Goal: Task Accomplishment & Management: Complete application form

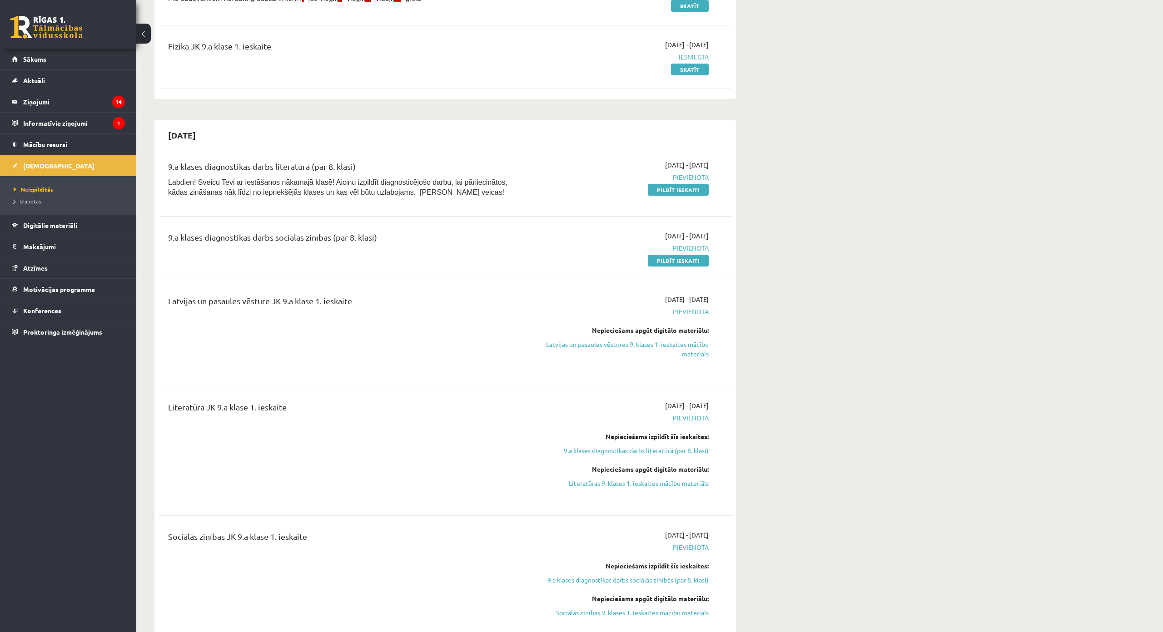
scroll to position [91, 0]
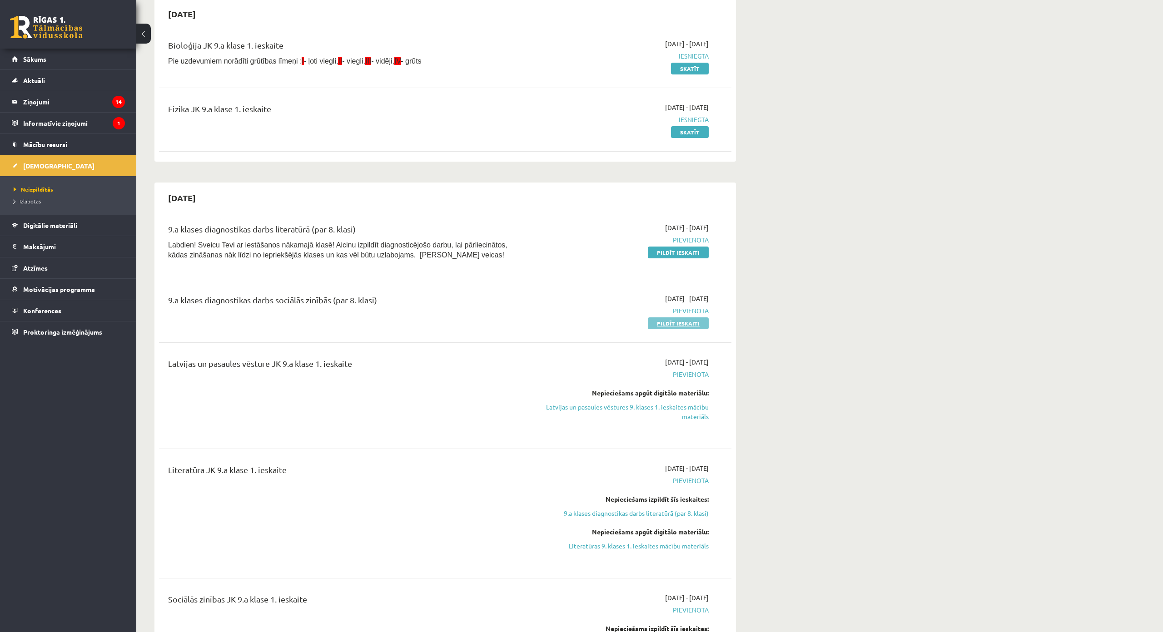
click at [669, 326] on link "Pildīt ieskaiti" at bounding box center [678, 324] width 61 height 12
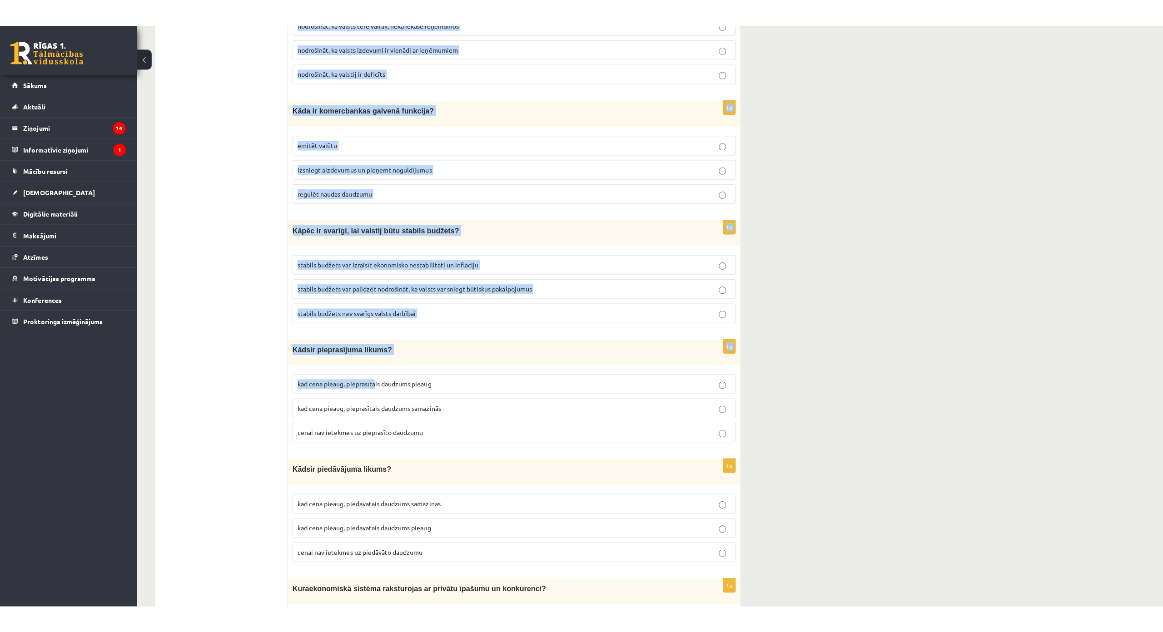
scroll to position [3054, 0]
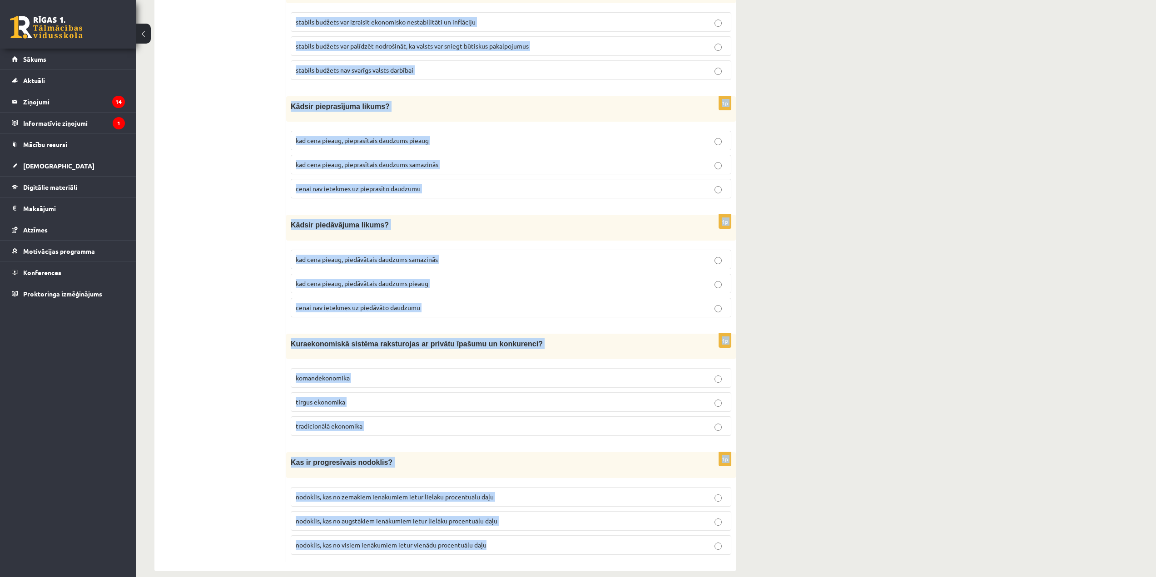
drag, startPoint x: 290, startPoint y: 177, endPoint x: 510, endPoint y: 522, distance: 408.8
copy form "K urš no nosauktā nav kredīta veids? hipotēka debetkarte 1p Kāpēc ražošanā spec…"
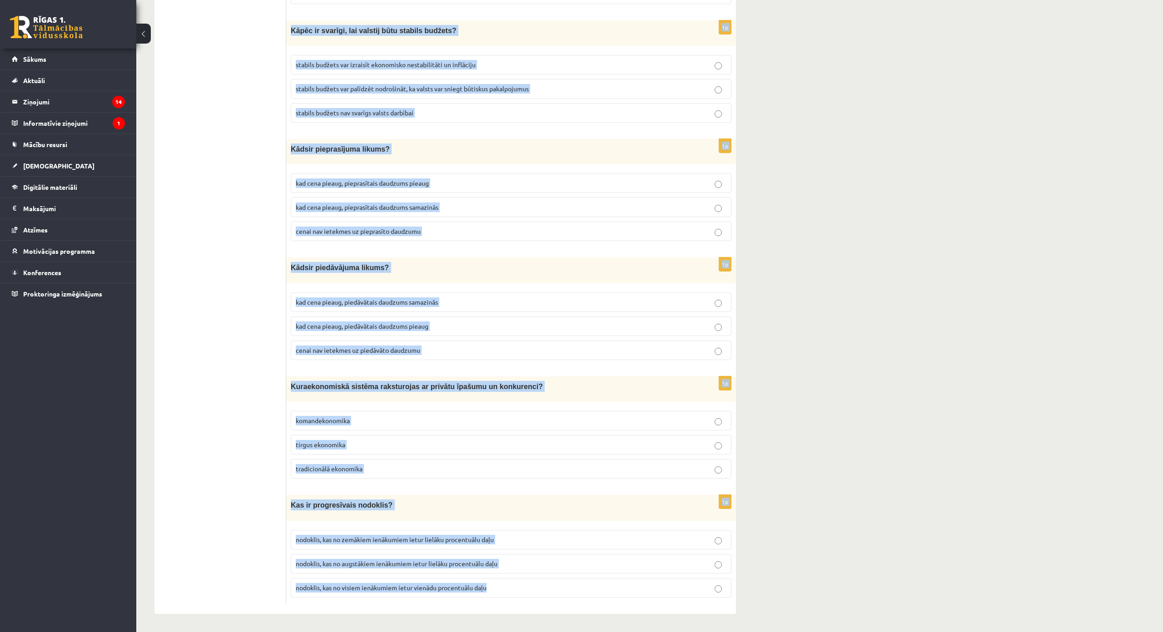
click at [393, 554] on label "nodoklis, kas no augstākiem ienākumiem ietur lielāku procentuālu daļu" at bounding box center [511, 564] width 441 height 20
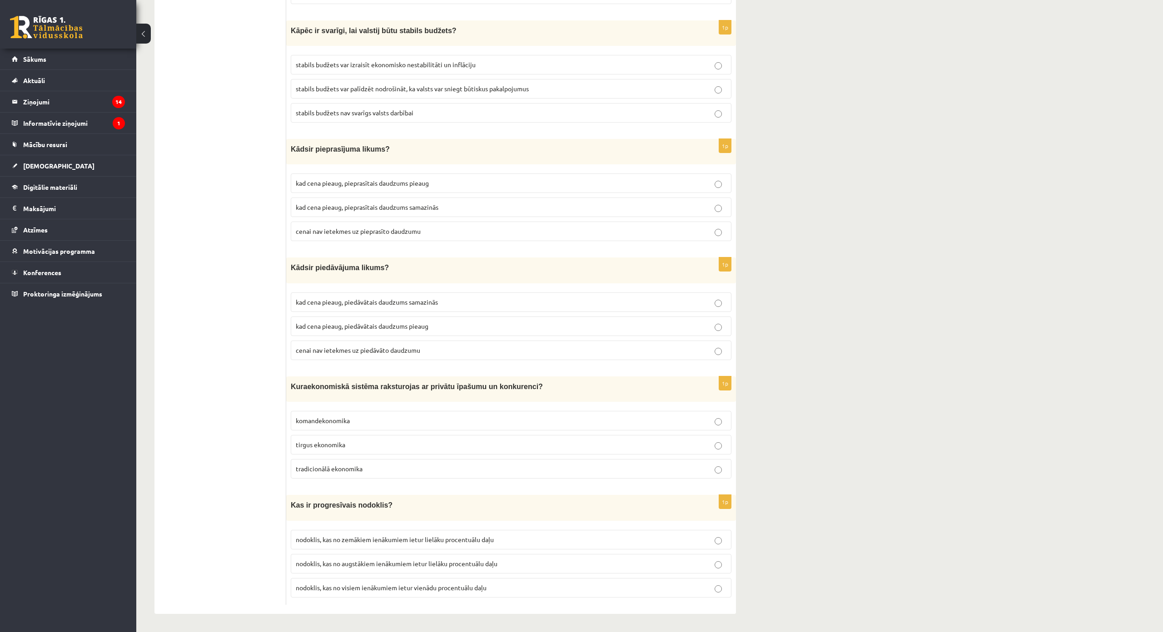
click at [364, 435] on label "tirgus ekonomika" at bounding box center [511, 445] width 441 height 20
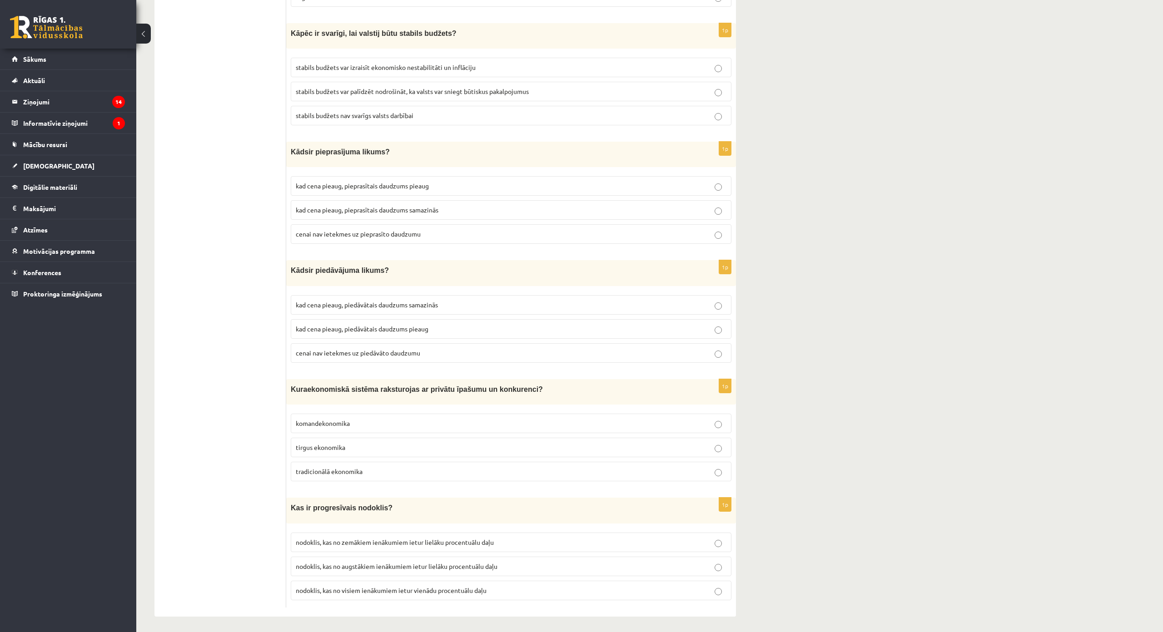
click at [464, 300] on p "kad cena pieaug, piedāvātais daudzums samazinās" at bounding box center [511, 305] width 431 height 10
click at [472, 324] on p "kad cena pieaug, piedāvātais daudzums pieaug" at bounding box center [511, 329] width 431 height 10
click at [443, 205] on p "kad cena pieaug, pieprasītais daudzums samazinās" at bounding box center [511, 210] width 431 height 10
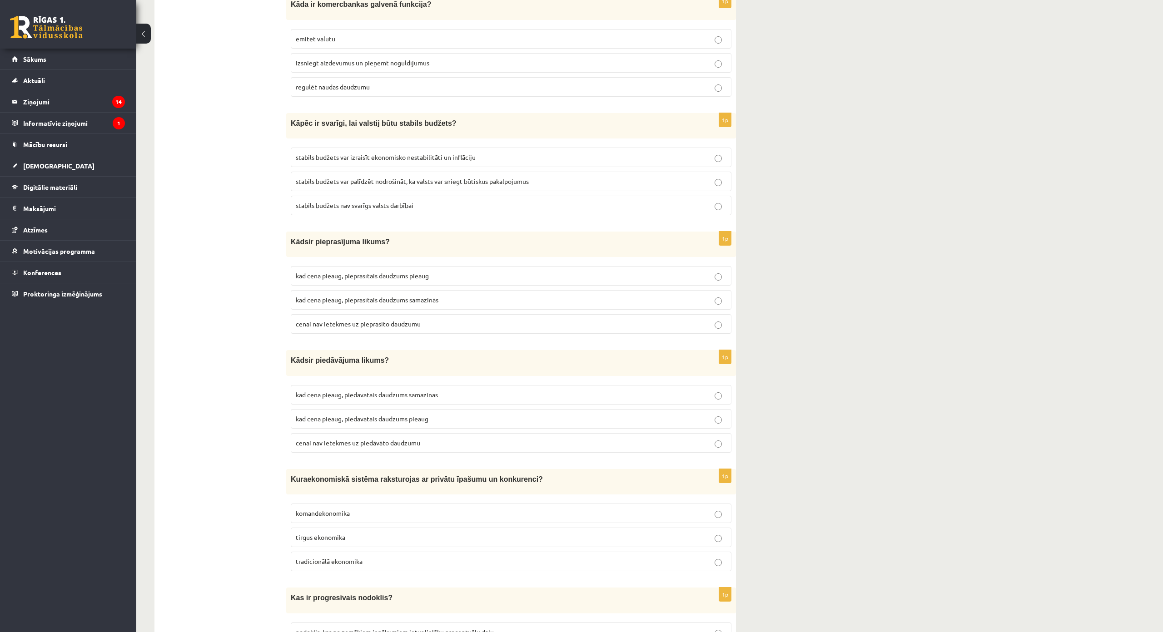
scroll to position [2918, 0]
click at [520, 177] on label "stabils budžets var palīdzēt nodrošināt, ka valsts var sniegt būtiskus pakalpoj…" at bounding box center [511, 183] width 441 height 20
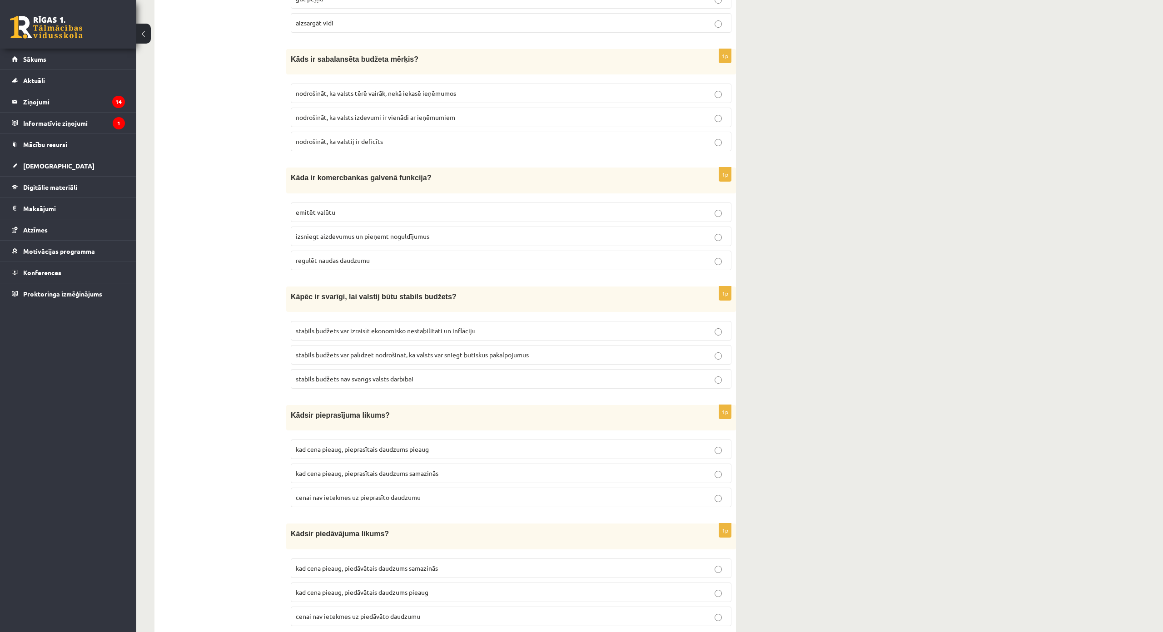
scroll to position [2736, 0]
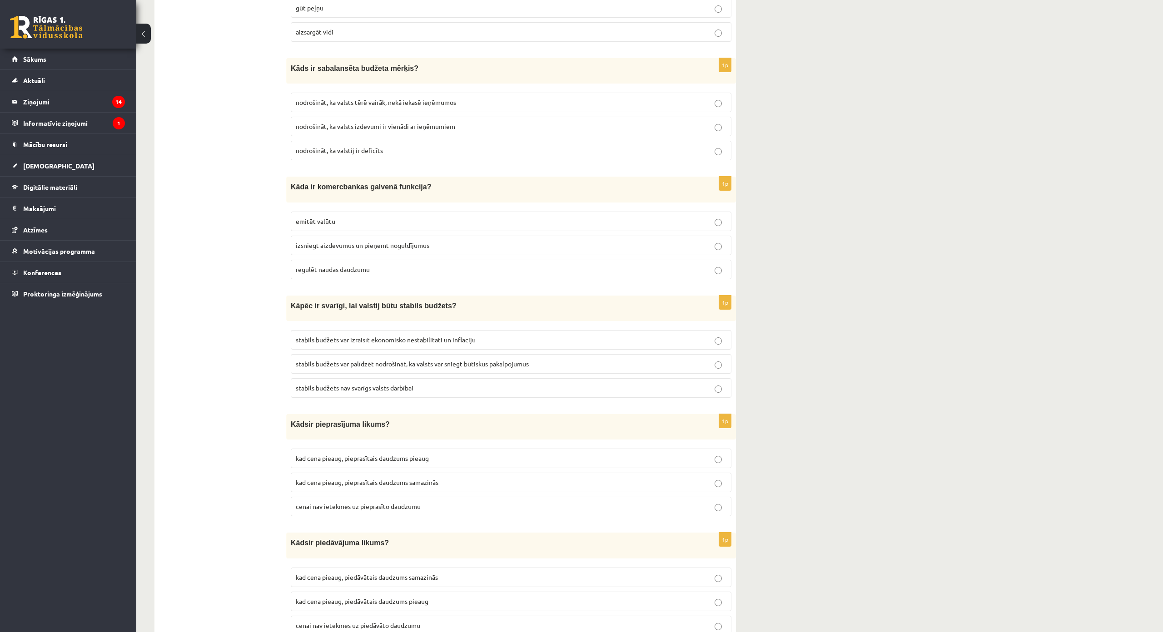
click at [434, 241] on p "izsniegt aizdevumus un pieņemt noguldījumus" at bounding box center [511, 246] width 431 height 10
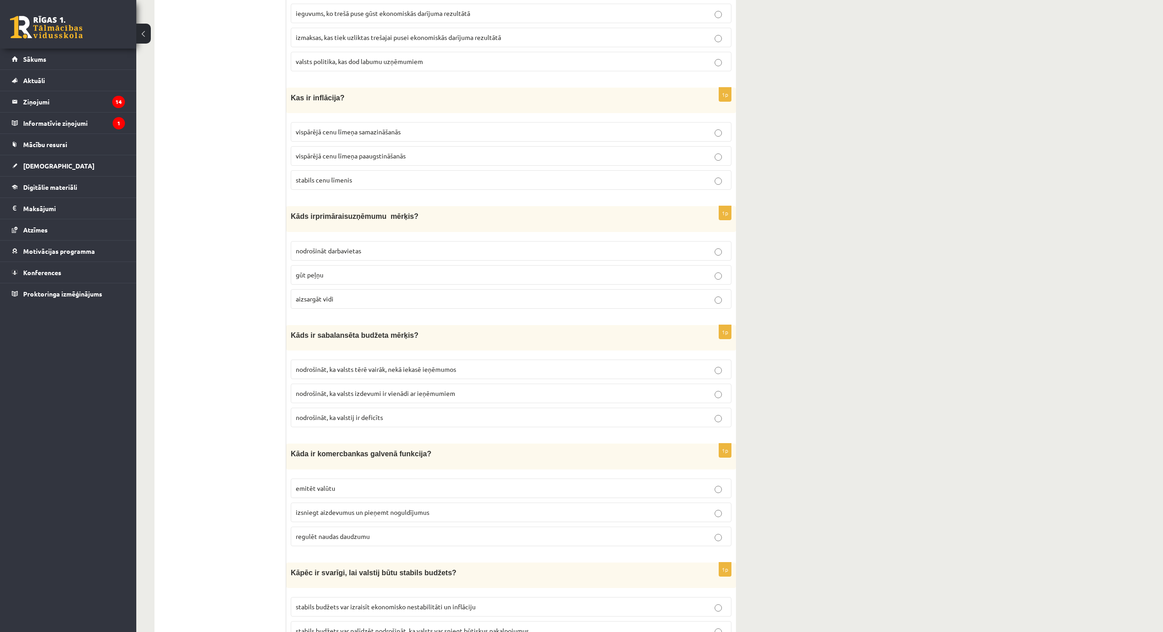
scroll to position [2464, 0]
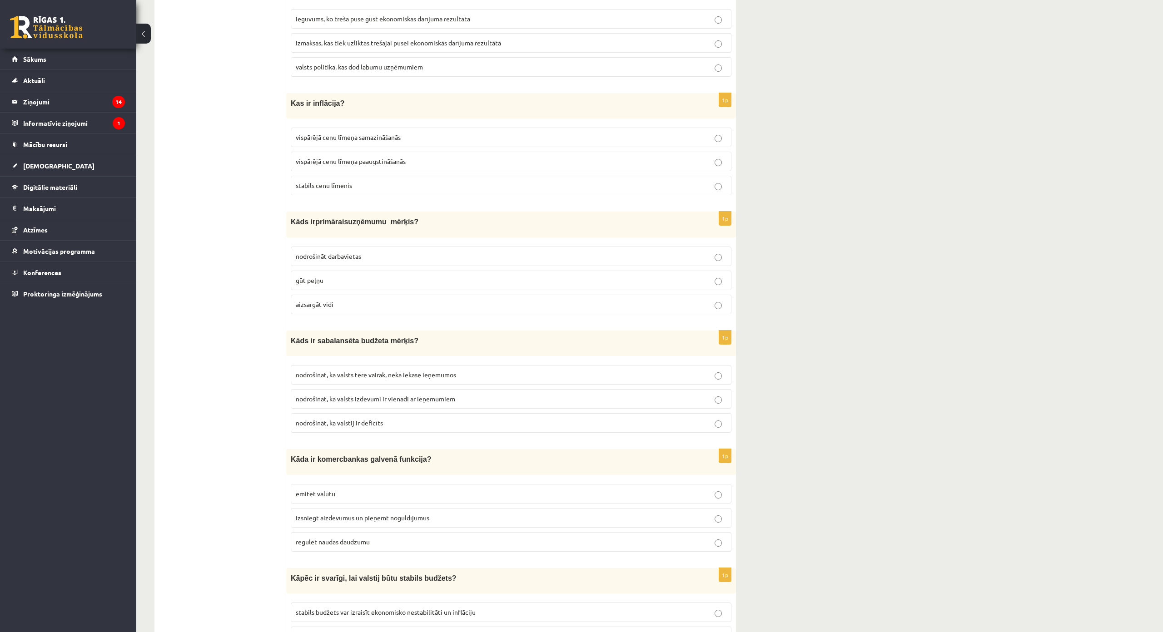
click at [378, 276] on p "gūt peļņu" at bounding box center [511, 281] width 431 height 10
click at [400, 396] on label "nodrošināt, ka valsts izdevumi ir vienādi ar ieņēmumiem" at bounding box center [511, 399] width 441 height 20
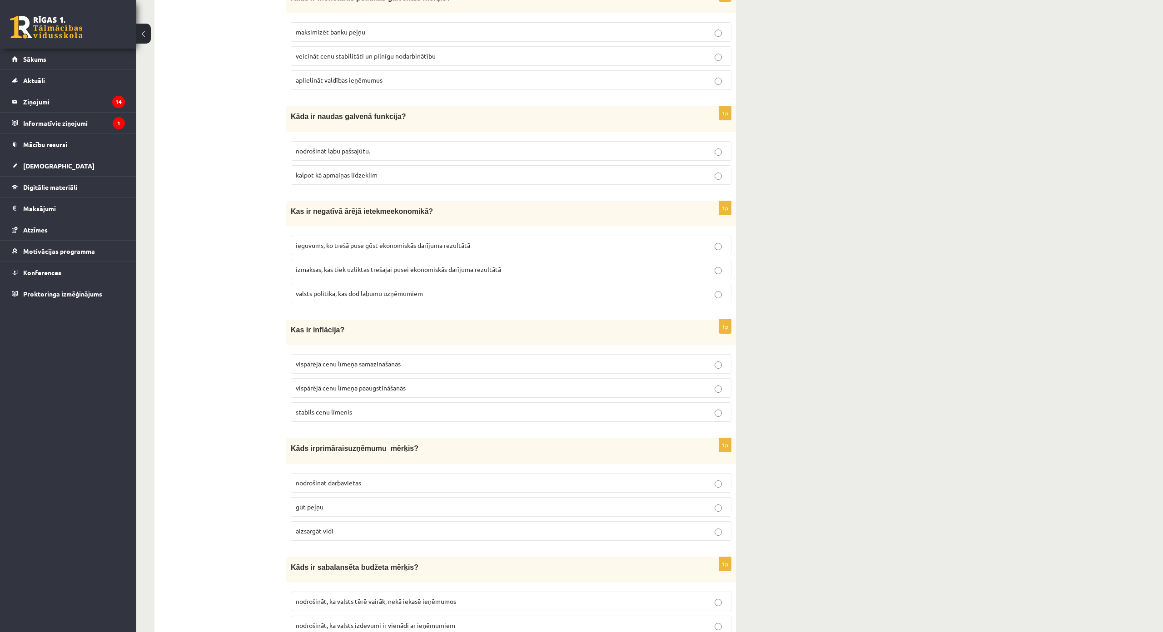
scroll to position [2237, 0]
click at [432, 384] on p "vispārējā cenu līmeņa paaugstināšanās" at bounding box center [511, 389] width 431 height 10
click at [498, 265] on p "izmaksas, kas tiek uzliktas trešajai pusei ekonomiskās darījuma rezultātā" at bounding box center [511, 270] width 431 height 10
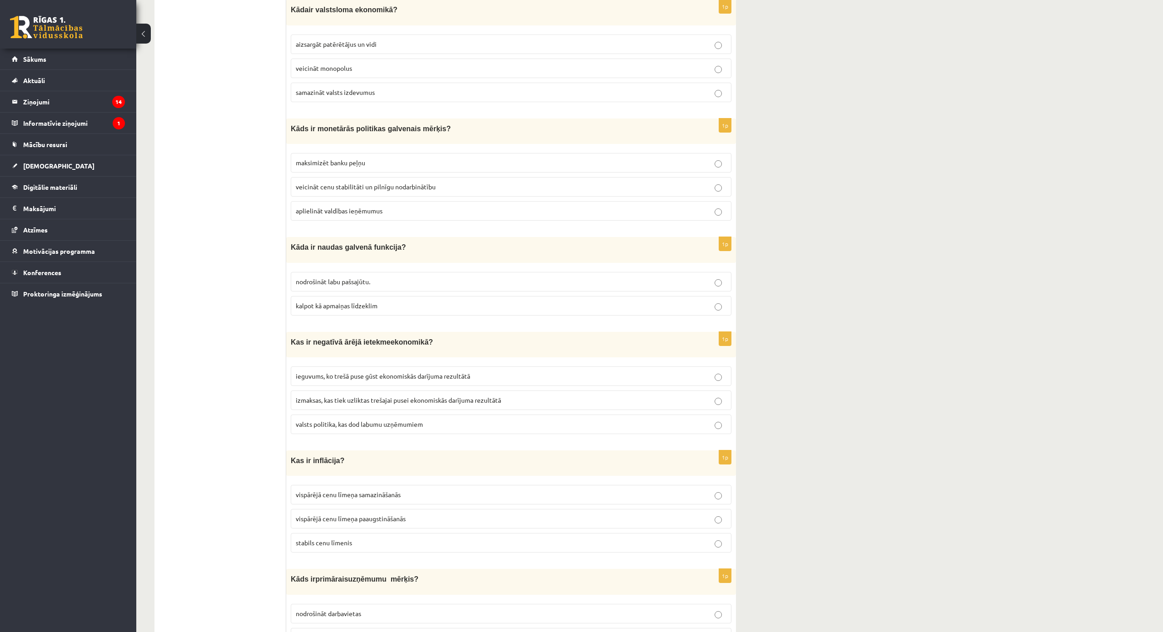
scroll to position [2100, 0]
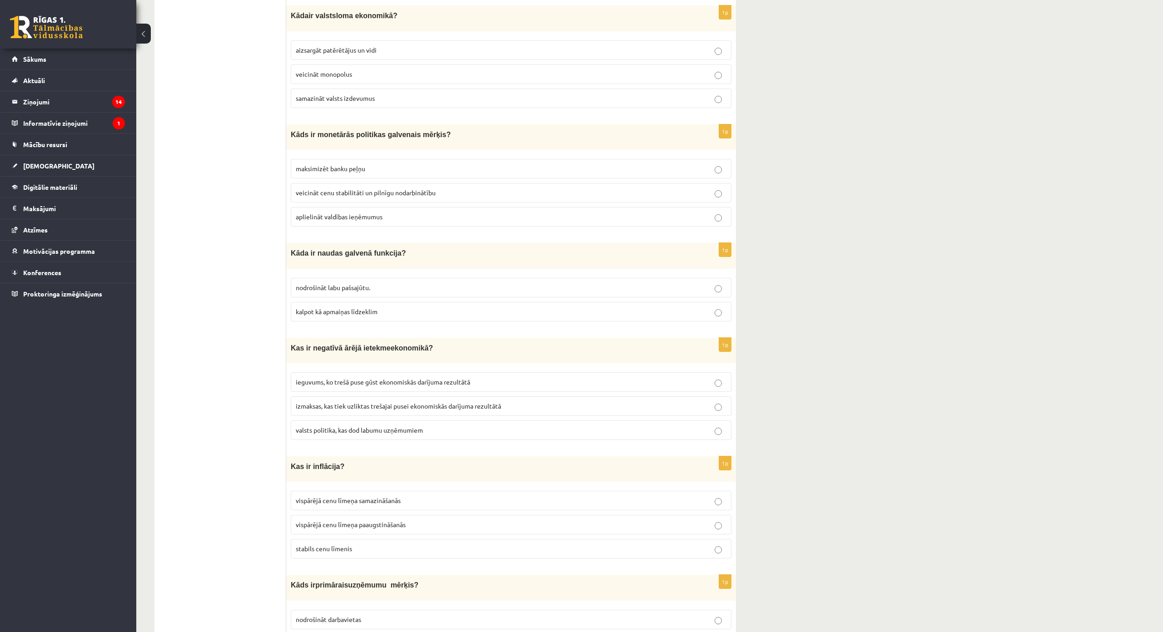
click at [468, 189] on p "veicināt cenu stabilitāti un pilnīgu nodarbinātību" at bounding box center [511, 193] width 431 height 10
click at [411, 309] on label "kalpot kā apmaiņas līdzeklim" at bounding box center [511, 312] width 441 height 20
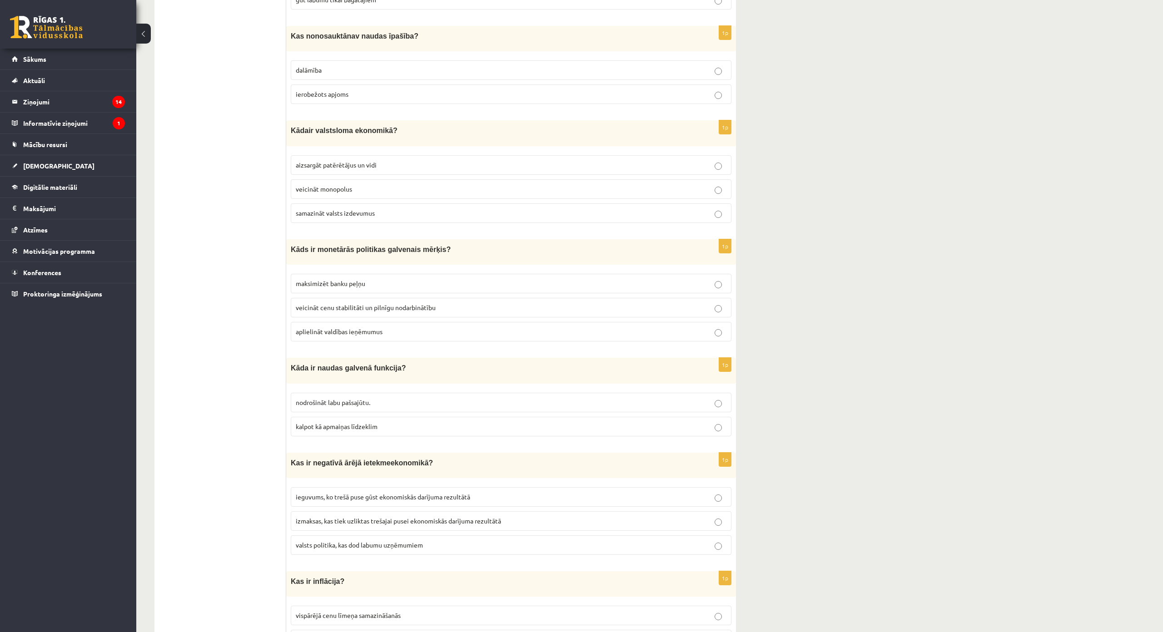
scroll to position [1918, 0]
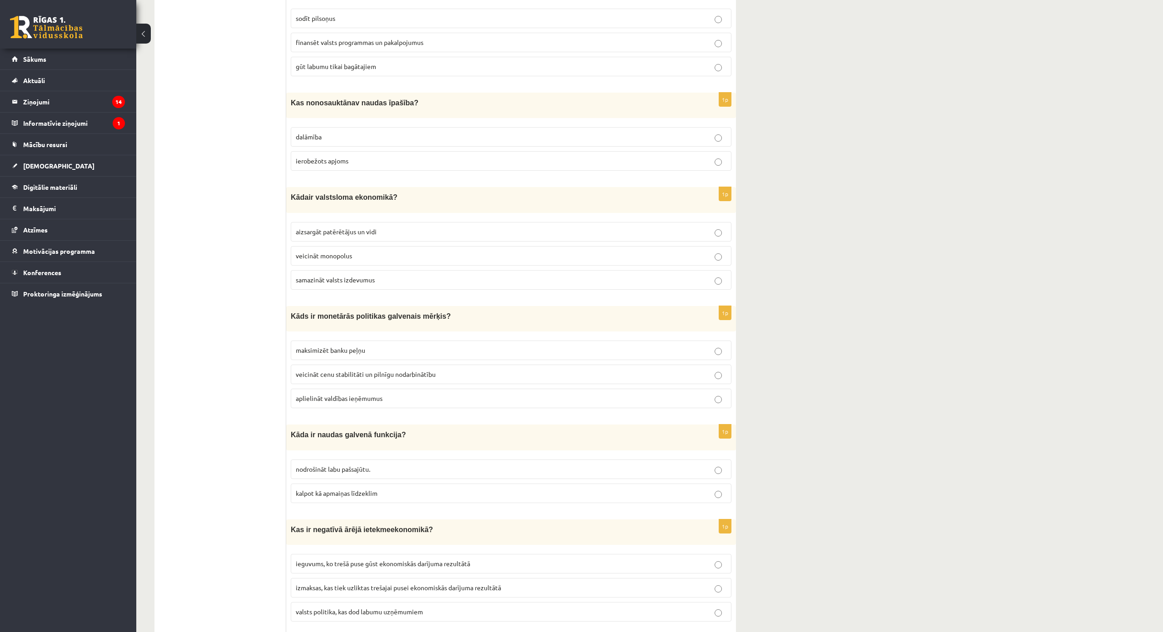
click at [407, 156] on p "ierobežots apjoms" at bounding box center [511, 161] width 431 height 10
click at [423, 229] on p "aizsargāt patērētājus un vidi" at bounding box center [511, 232] width 431 height 10
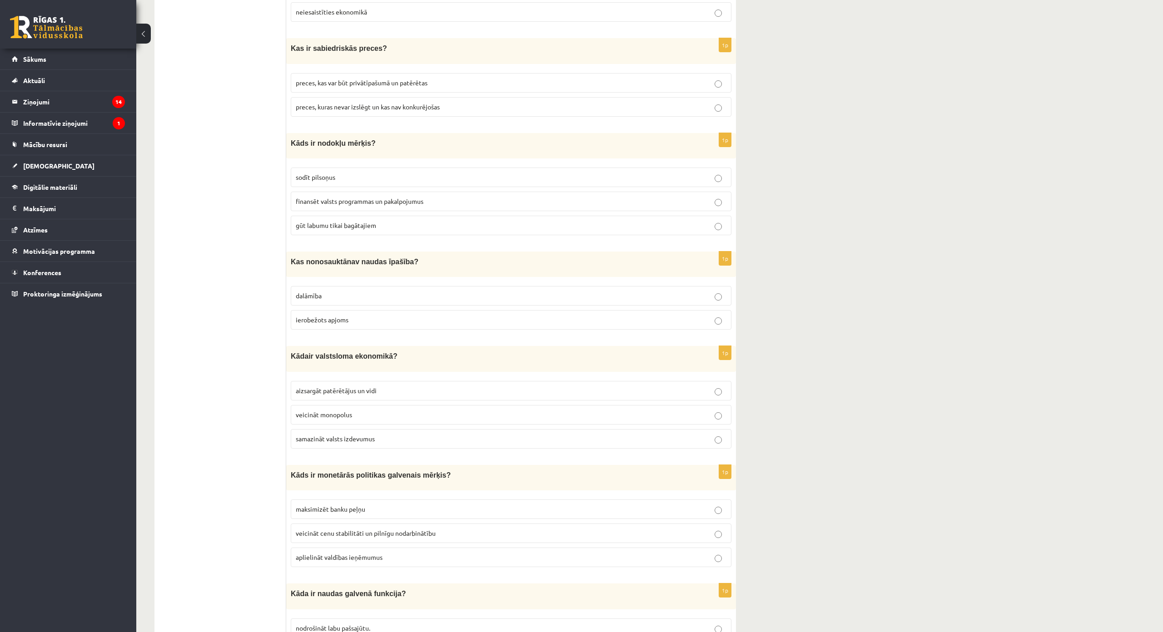
scroll to position [1737, 0]
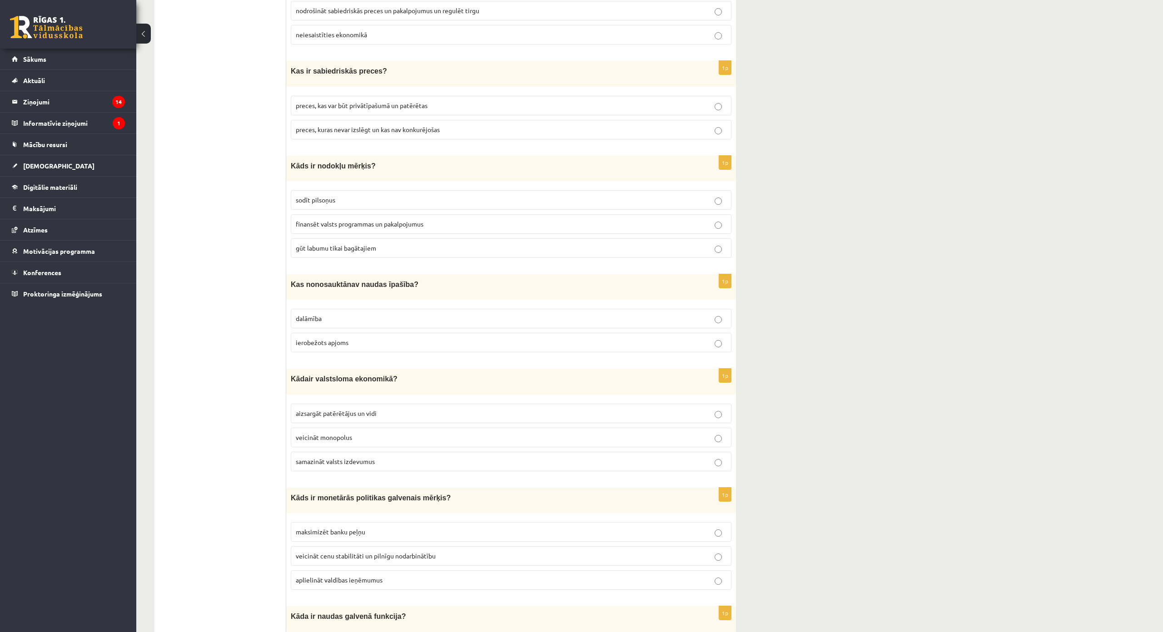
click at [446, 125] on p "preces, kuras nevar izslēgt un kas nav konkurējošas" at bounding box center [511, 130] width 431 height 10
click at [453, 220] on p "finansēt valsts programmas un pakalpojumus" at bounding box center [511, 224] width 431 height 10
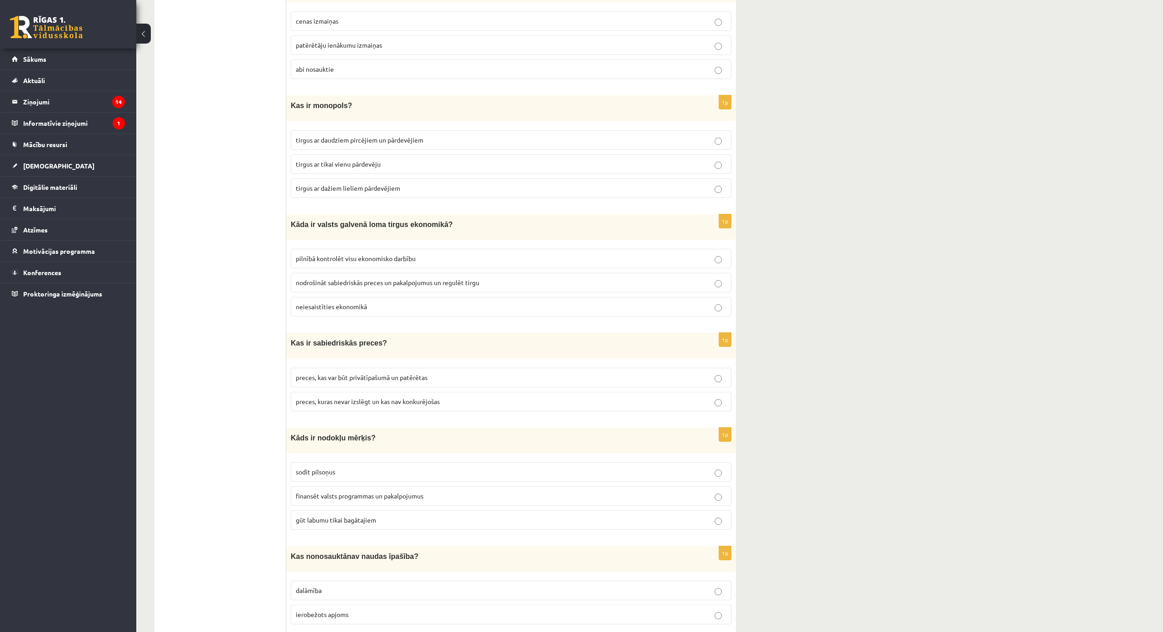
scroll to position [1464, 0]
click at [473, 273] on label "nodrošināt sabiedriskās preces un pakalpojumus un regulēt tirgu" at bounding box center [511, 283] width 441 height 20
click at [422, 163] on p "tirgus ar tikai vienu pārdevēju" at bounding box center [511, 165] width 431 height 10
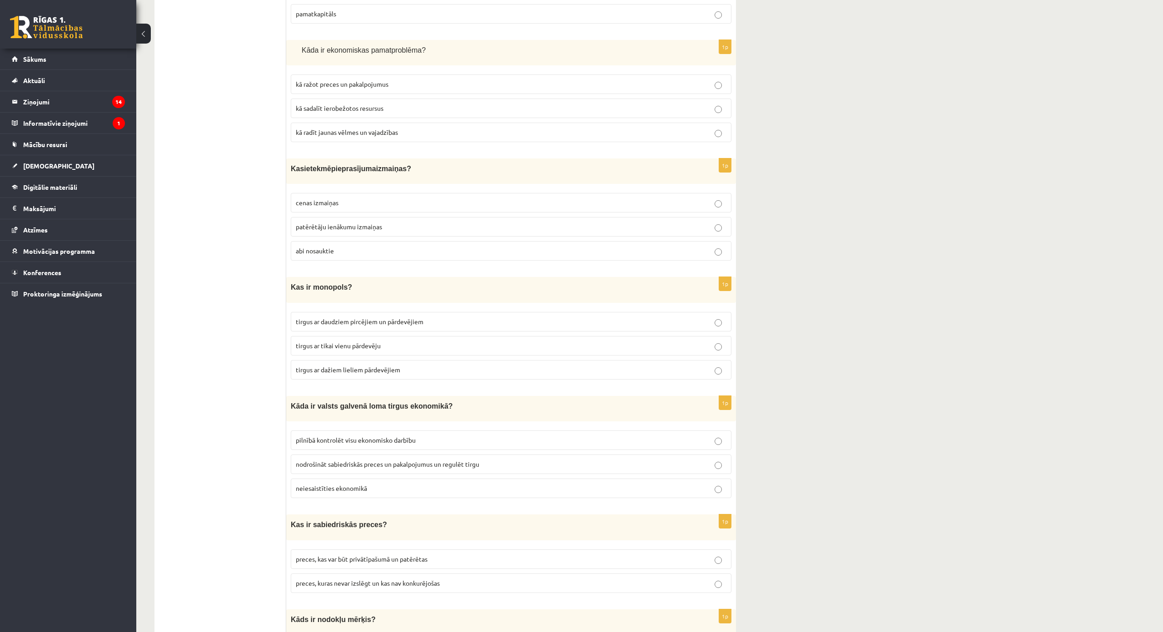
scroll to position [1282, 0]
click at [397, 104] on p "kā sadalīt ierobežotos resursus" at bounding box center [511, 109] width 431 height 10
click at [373, 248] on p "abi nosauktie" at bounding box center [511, 252] width 431 height 10
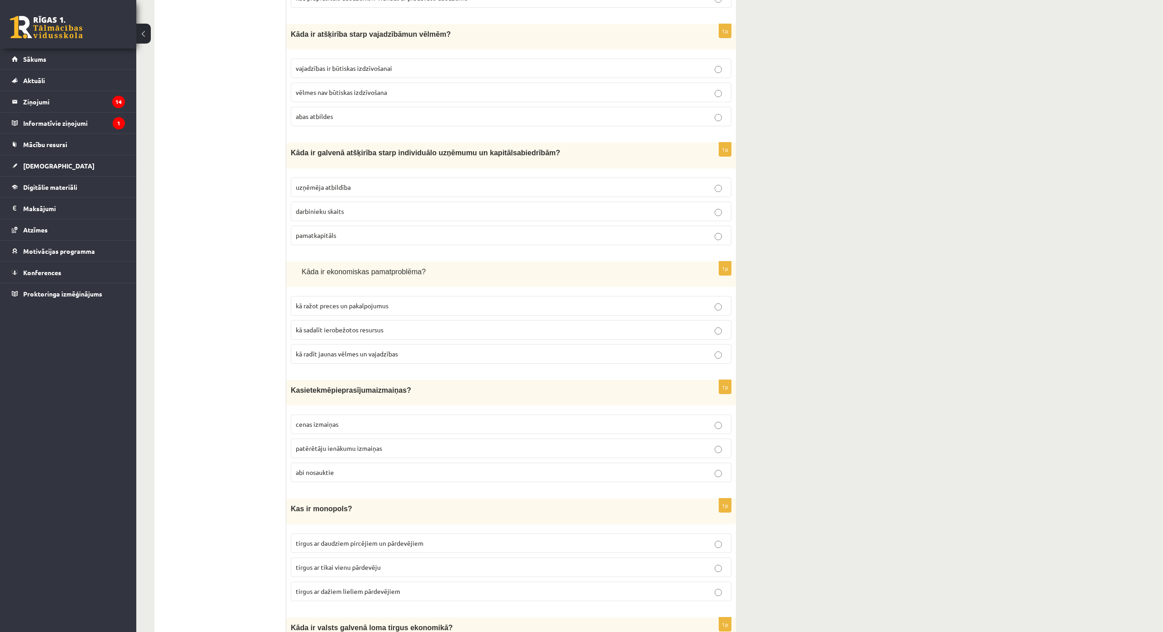
scroll to position [1055, 0]
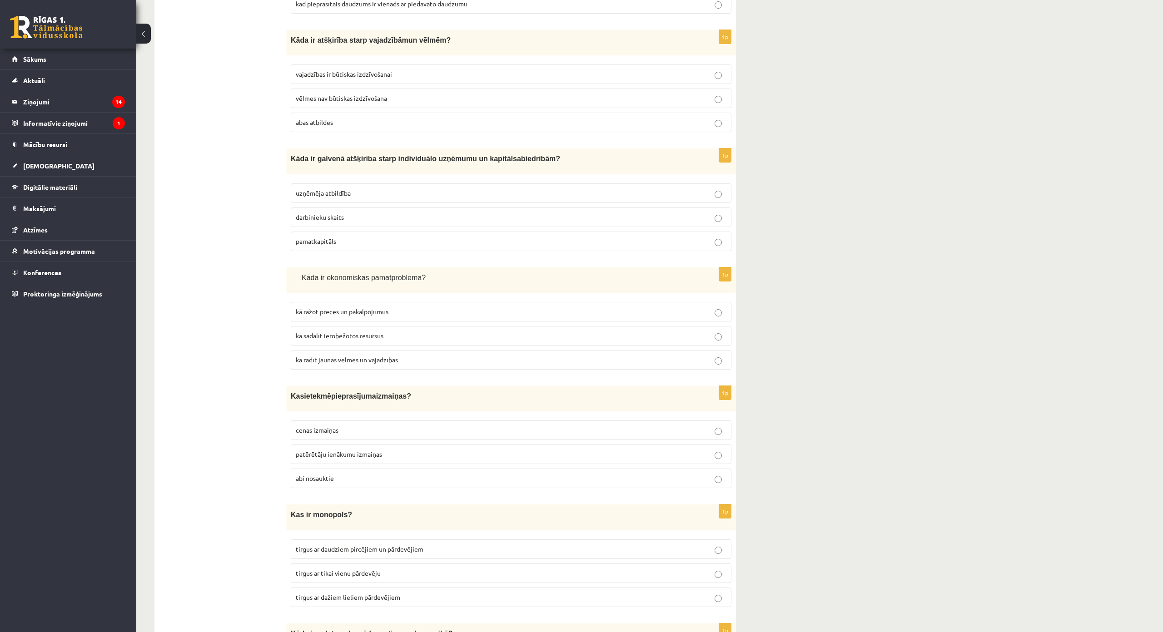
click at [353, 118] on p "abas atbildes" at bounding box center [511, 123] width 431 height 10
click at [358, 189] on p "uzņēmēja atbildība" at bounding box center [511, 194] width 431 height 10
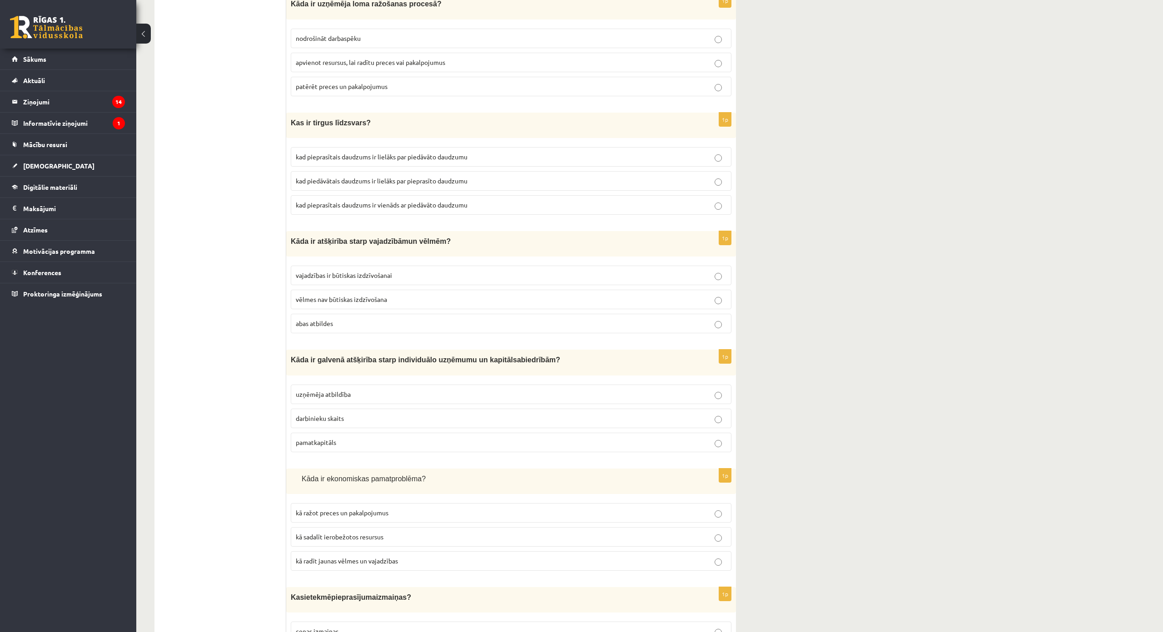
scroll to position [783, 0]
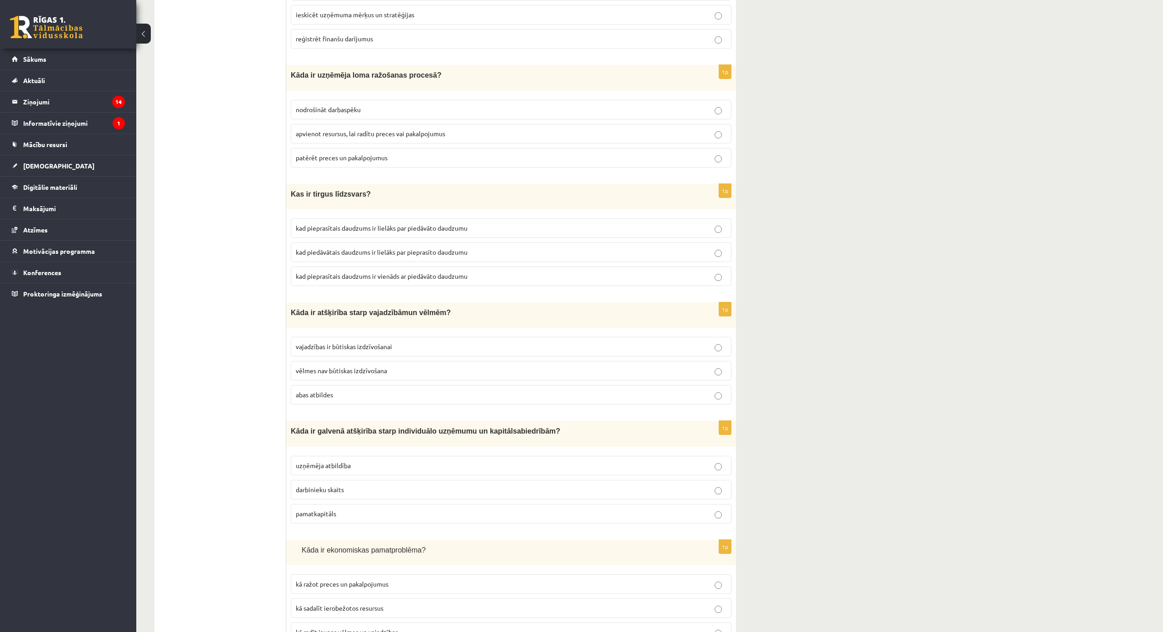
click at [452, 131] on p "apvienot resursus, lai radītu preces vai pakalpojumus" at bounding box center [511, 134] width 431 height 10
click at [446, 253] on span "kad piedāvātais daudzums ir lielāks par pieprasīto daudzumu" at bounding box center [382, 252] width 172 height 8
click at [437, 279] on label "kad pieprasītais daudzums ir vienāds ar piedāvāto daudzumu" at bounding box center [511, 277] width 441 height 20
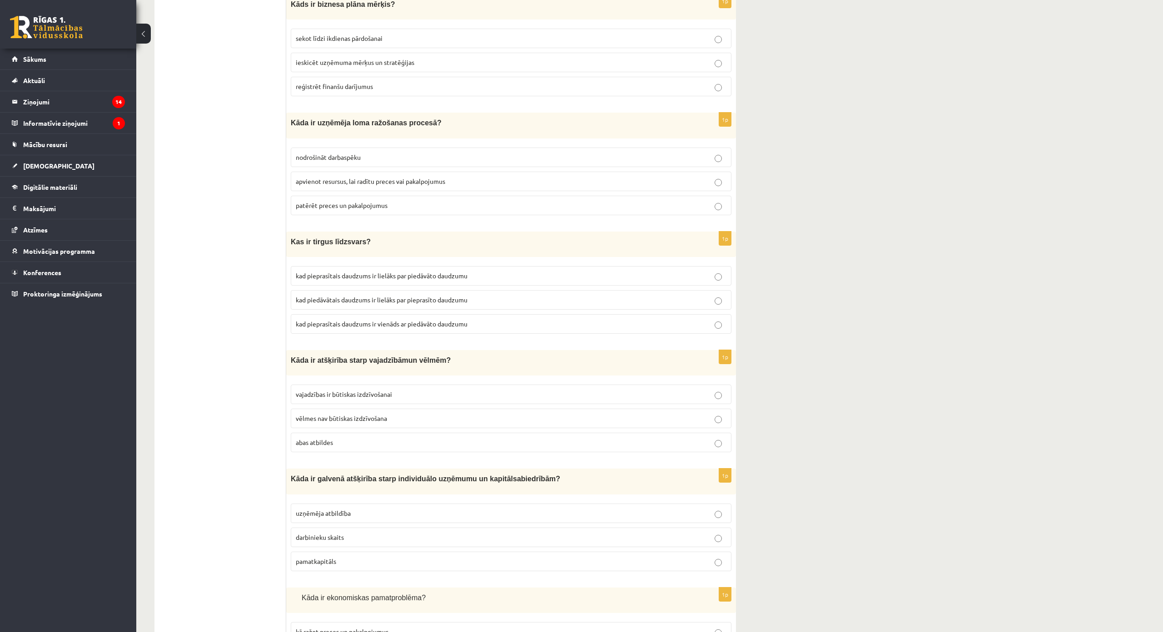
scroll to position [692, 0]
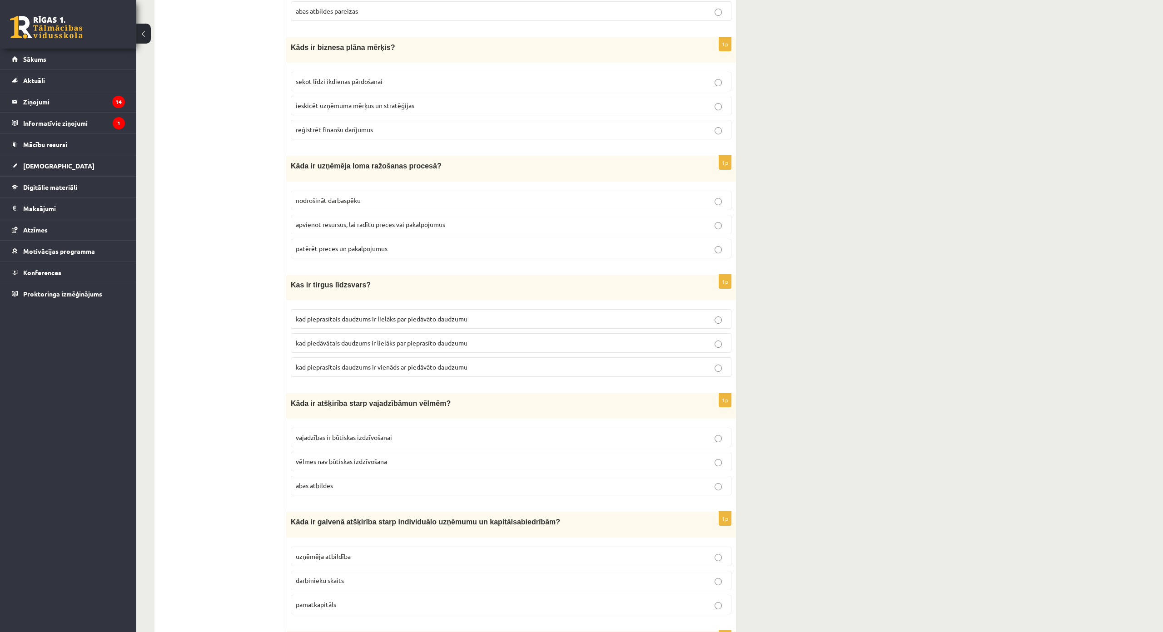
click at [422, 109] on p "ieskicēt uzņēmuma mērķus un stratēģijas" at bounding box center [511, 106] width 431 height 10
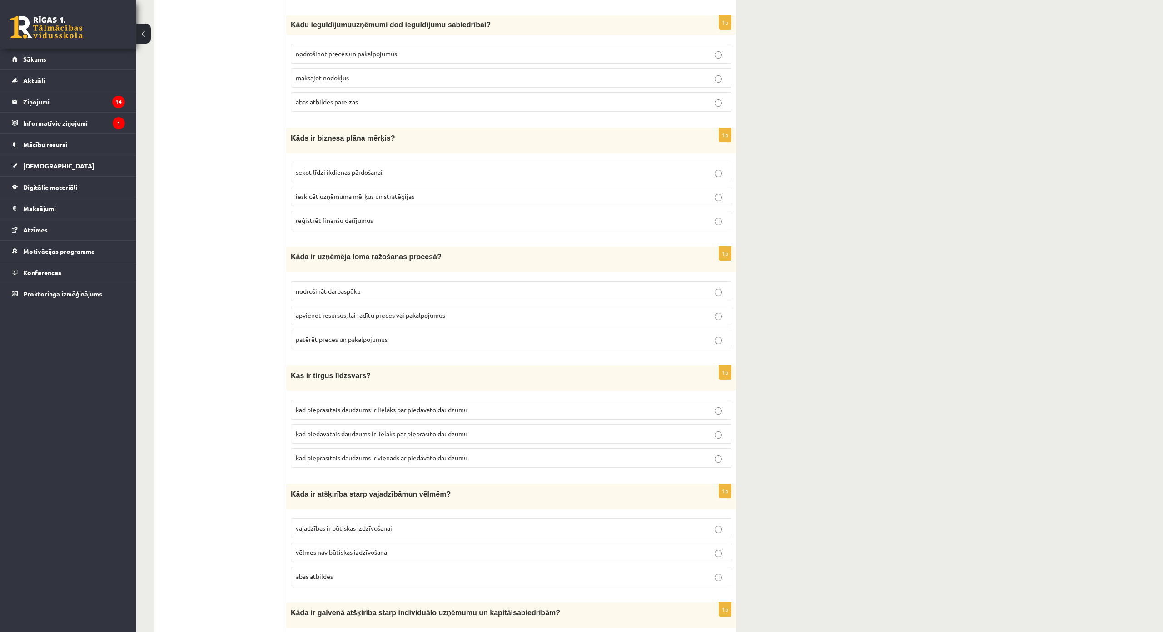
click at [373, 104] on p "abas atbildes pareizas" at bounding box center [511, 102] width 431 height 10
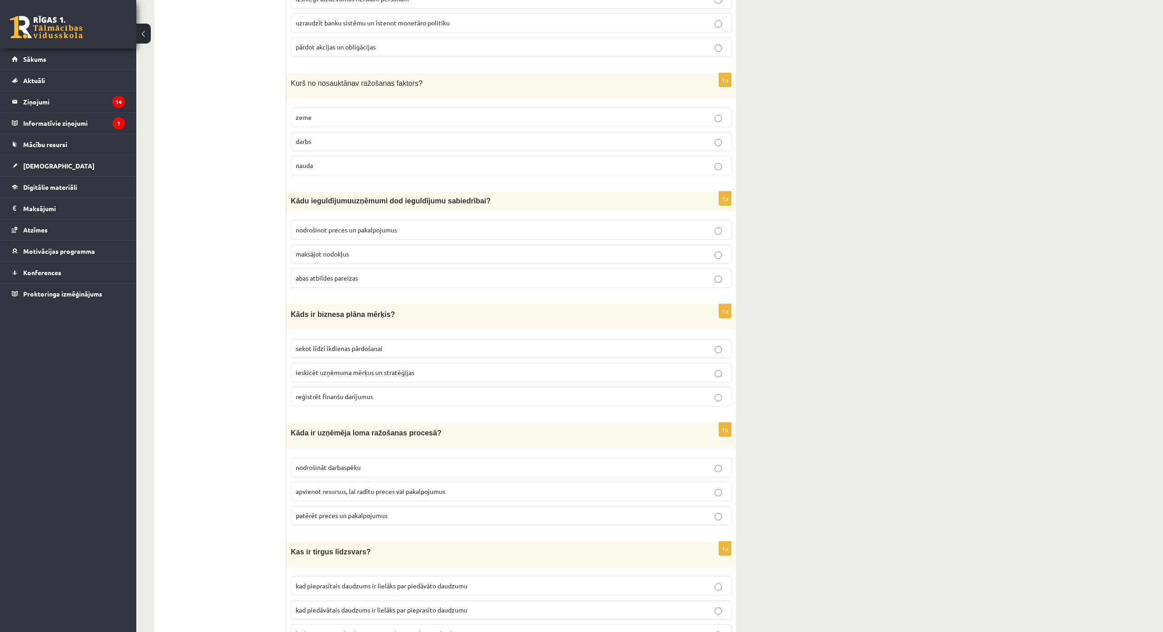
scroll to position [419, 0]
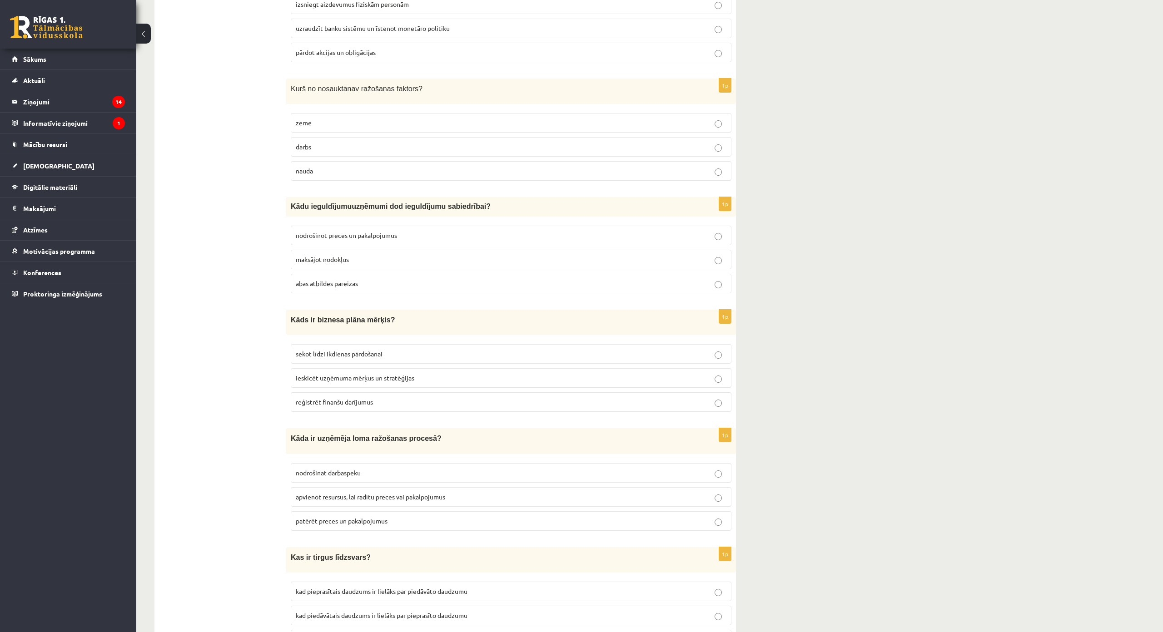
click at [332, 176] on label "nauda" at bounding box center [511, 171] width 441 height 20
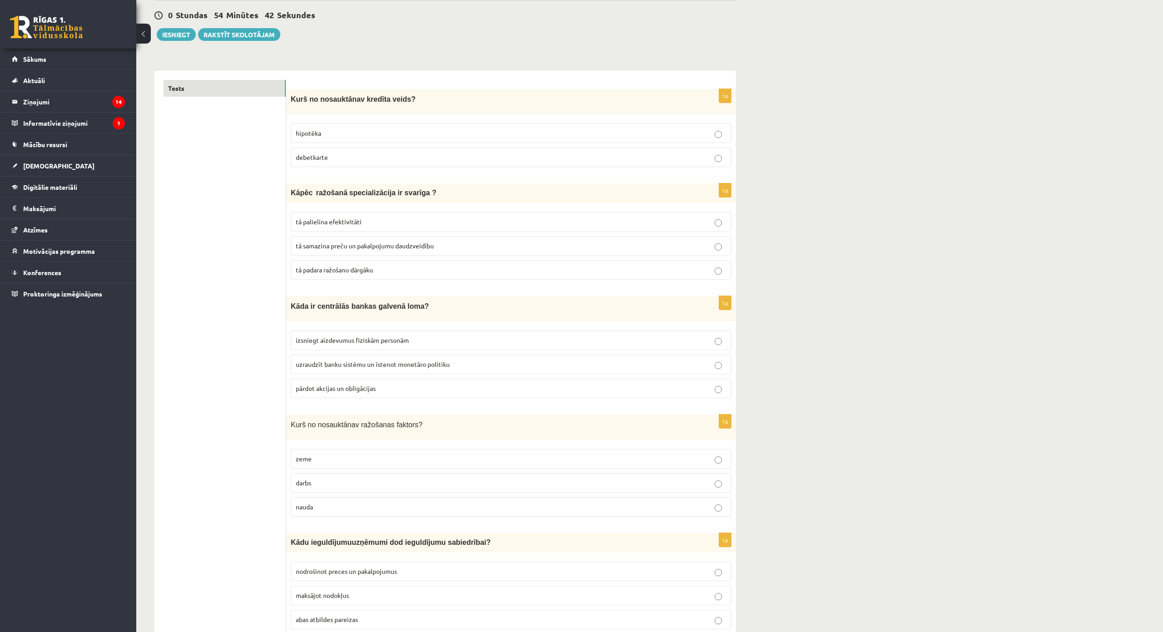
scroll to position [101, 0]
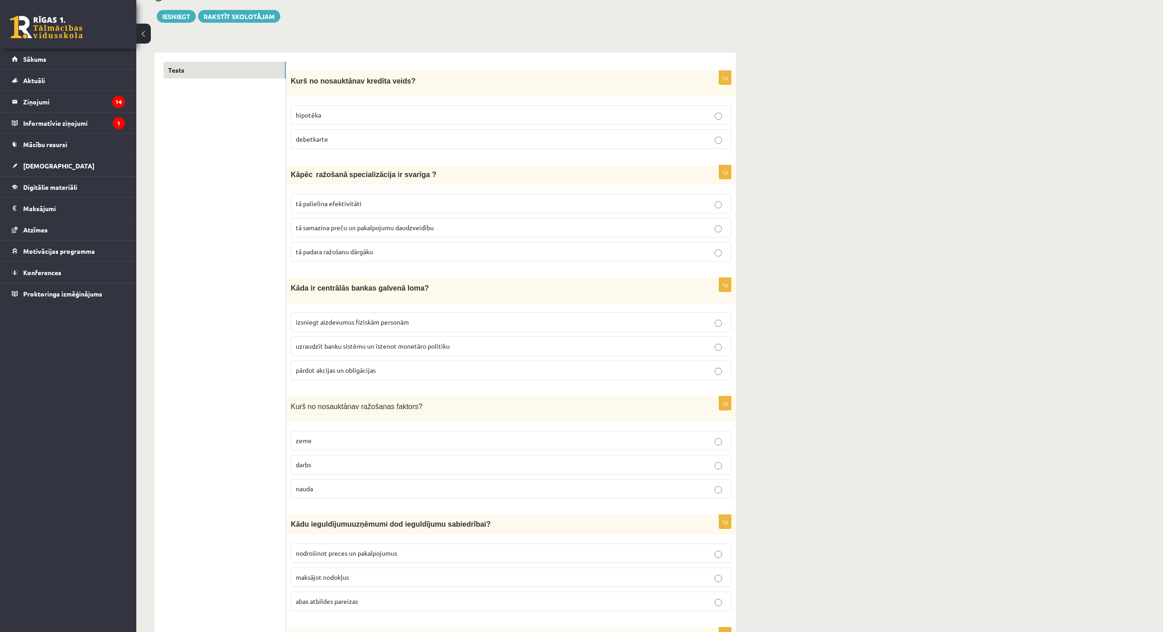
click at [345, 137] on p "debetkarte" at bounding box center [511, 139] width 431 height 10
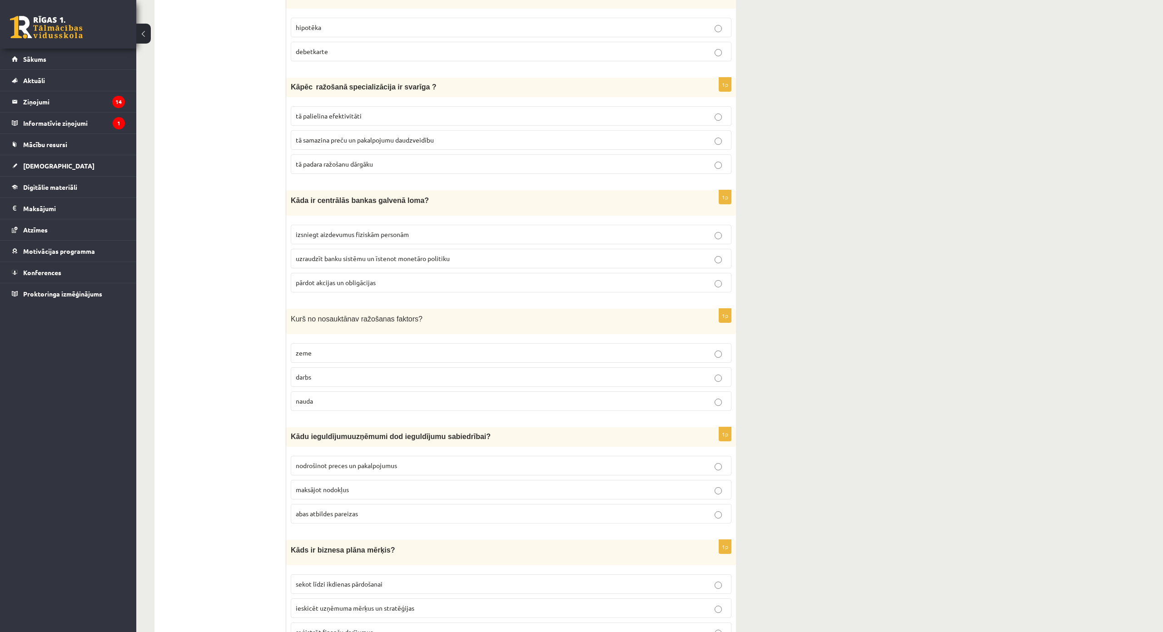
scroll to position [192, 0]
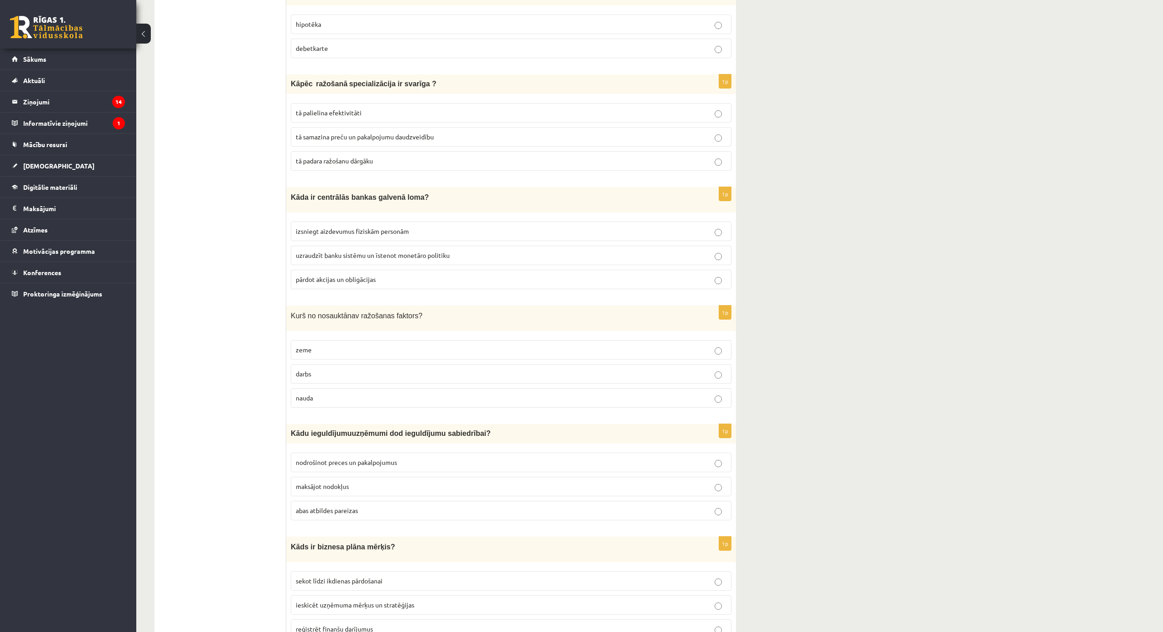
click at [385, 114] on p "tā palielina efektivitāti" at bounding box center [511, 113] width 431 height 10
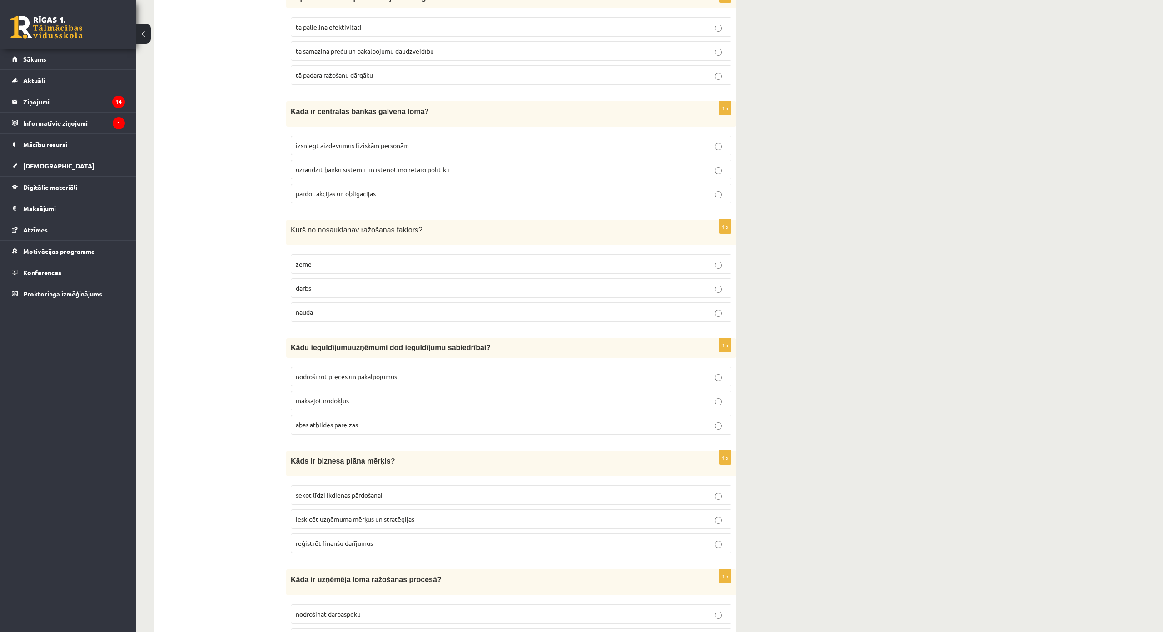
scroll to position [283, 0]
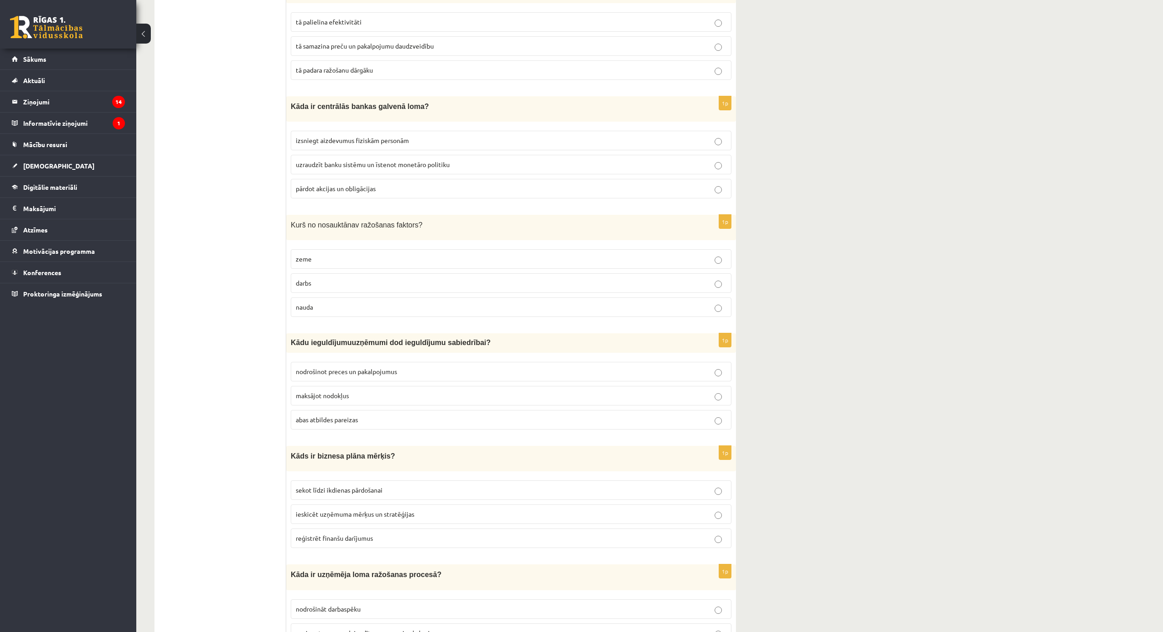
click at [446, 169] on p "uzraudzīt banku sistēmu un īstenot monetāro politiku" at bounding box center [511, 165] width 431 height 10
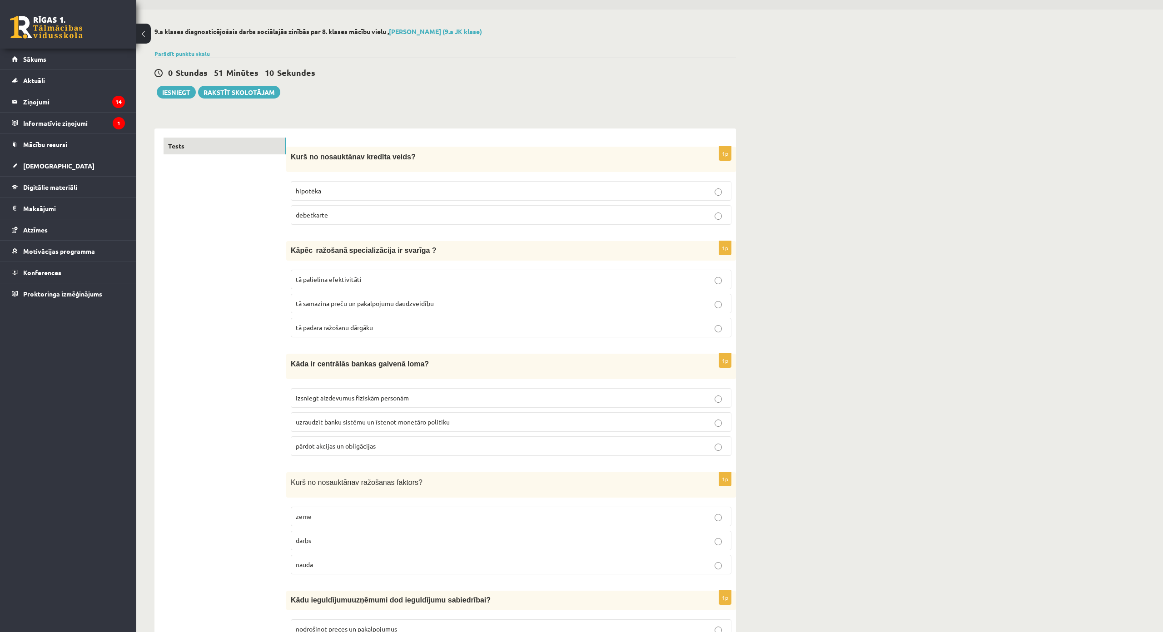
scroll to position [0, 0]
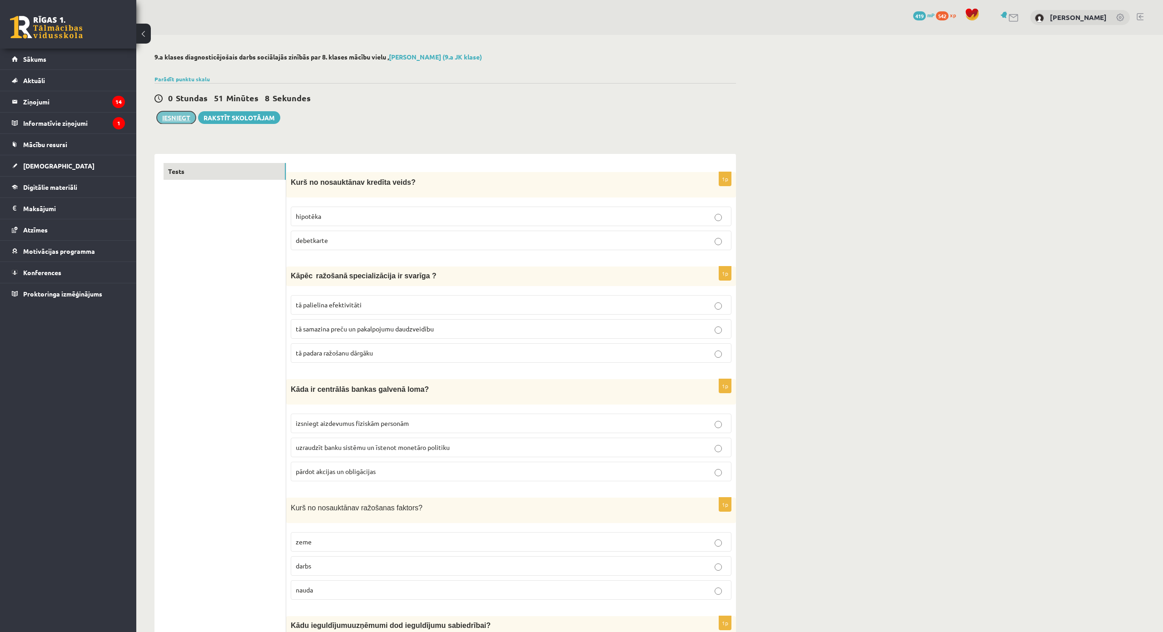
click at [171, 120] on button "Iesniegt" at bounding box center [176, 117] width 39 height 13
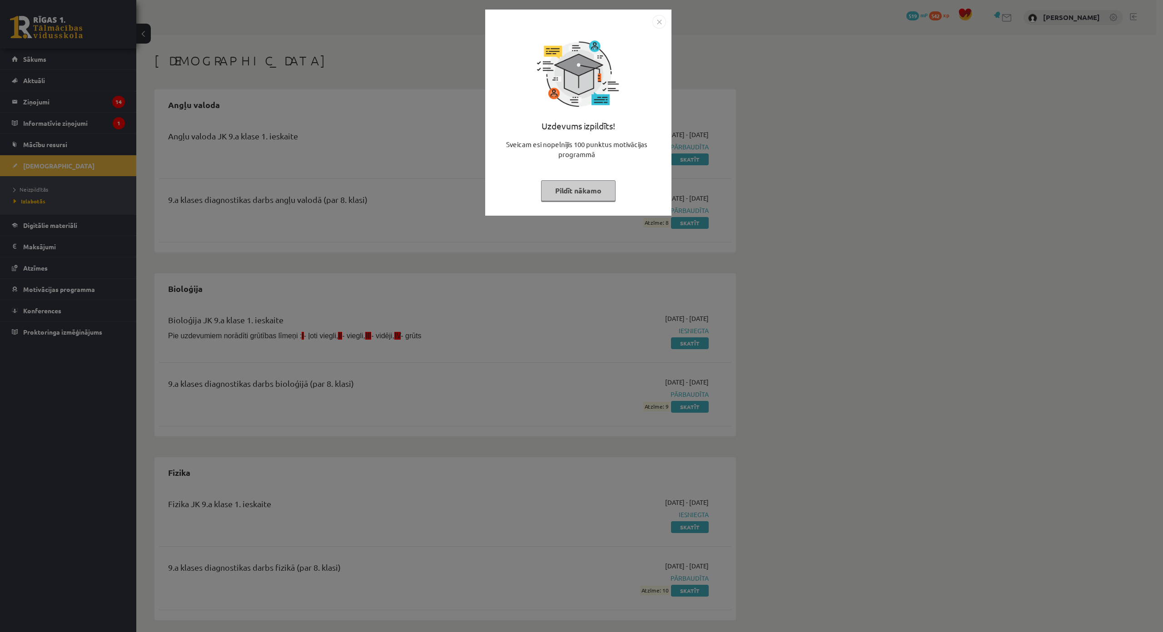
click at [661, 20] on img "Close" at bounding box center [659, 22] width 14 height 14
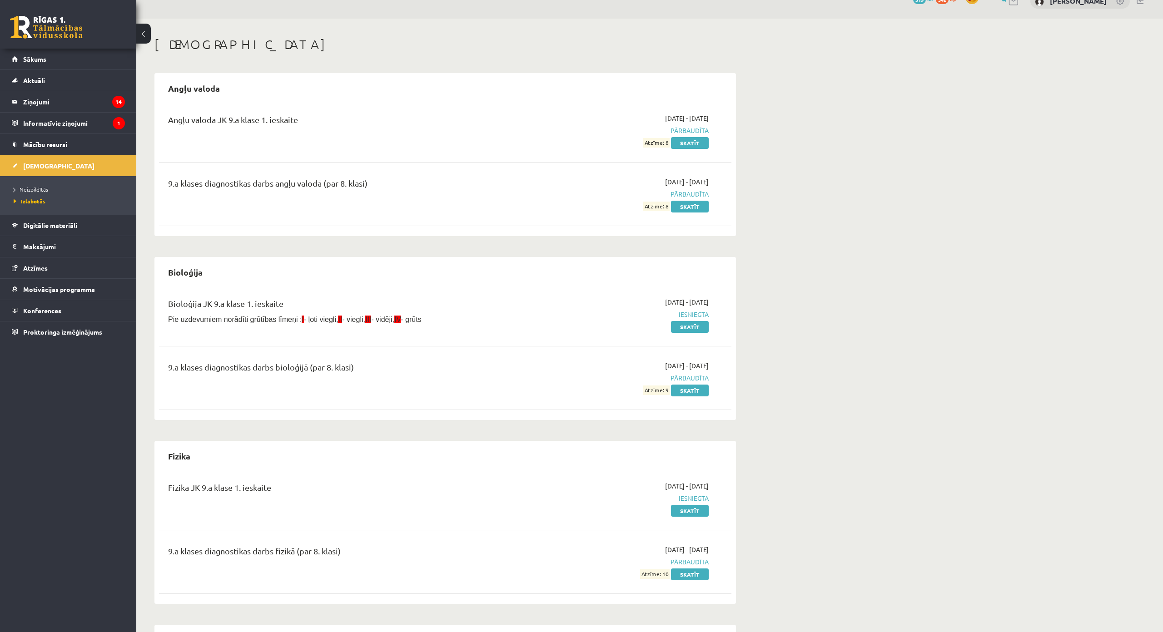
scroll to position [16, 0]
click at [43, 189] on span "Neizpildītās" at bounding box center [31, 189] width 35 height 7
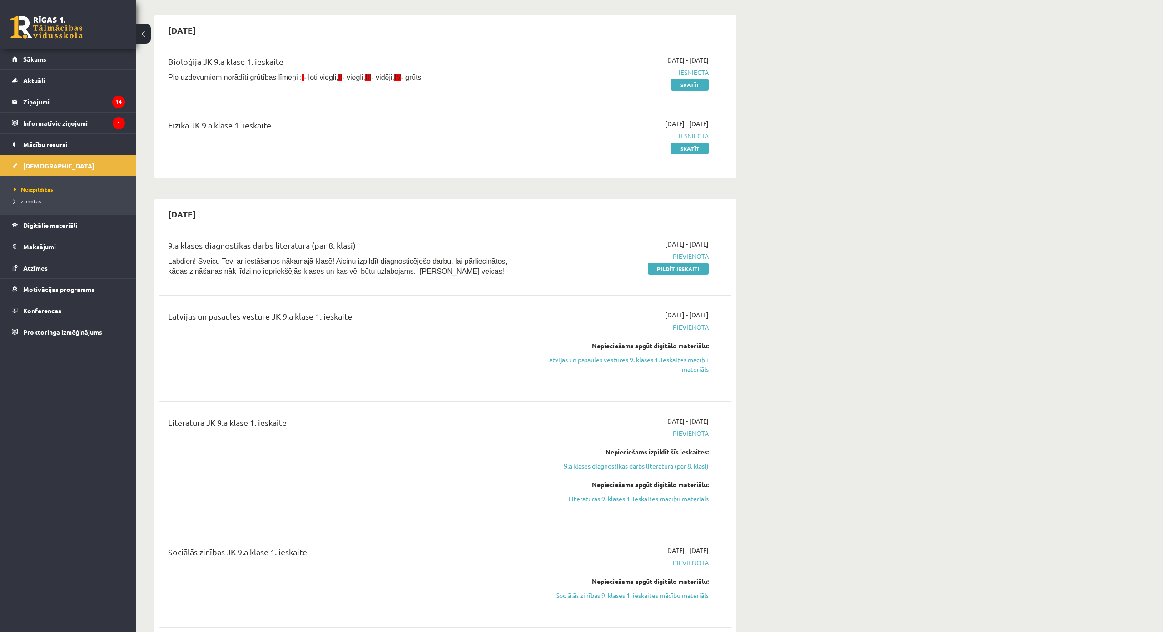
scroll to position [107, 0]
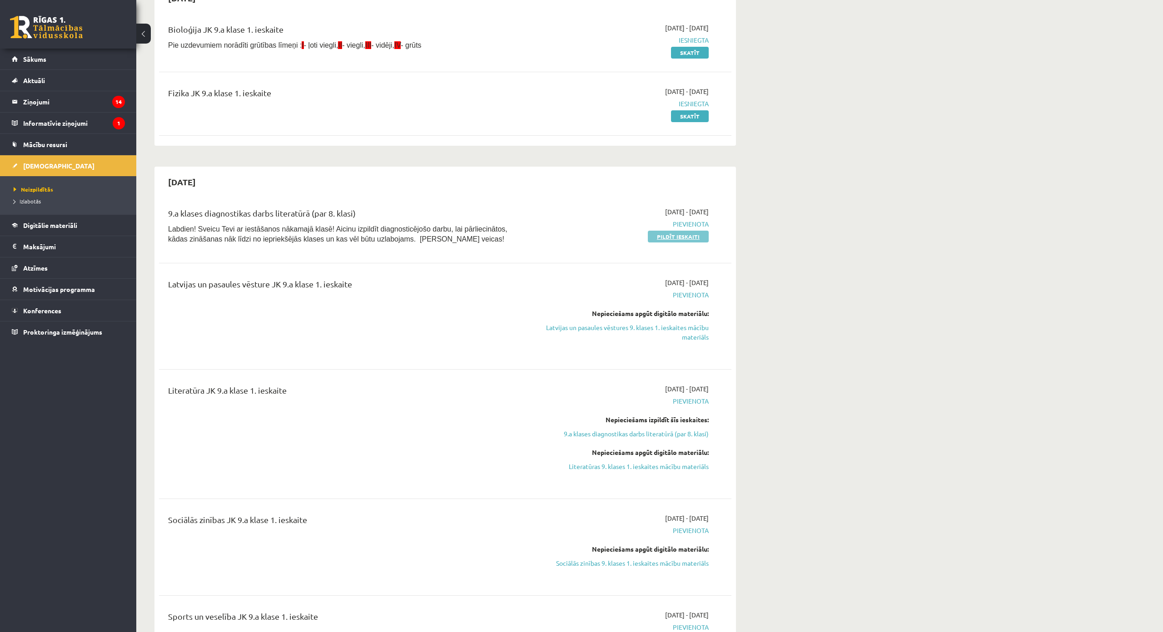
click at [666, 241] on link "Pildīt ieskaiti" at bounding box center [678, 237] width 61 height 12
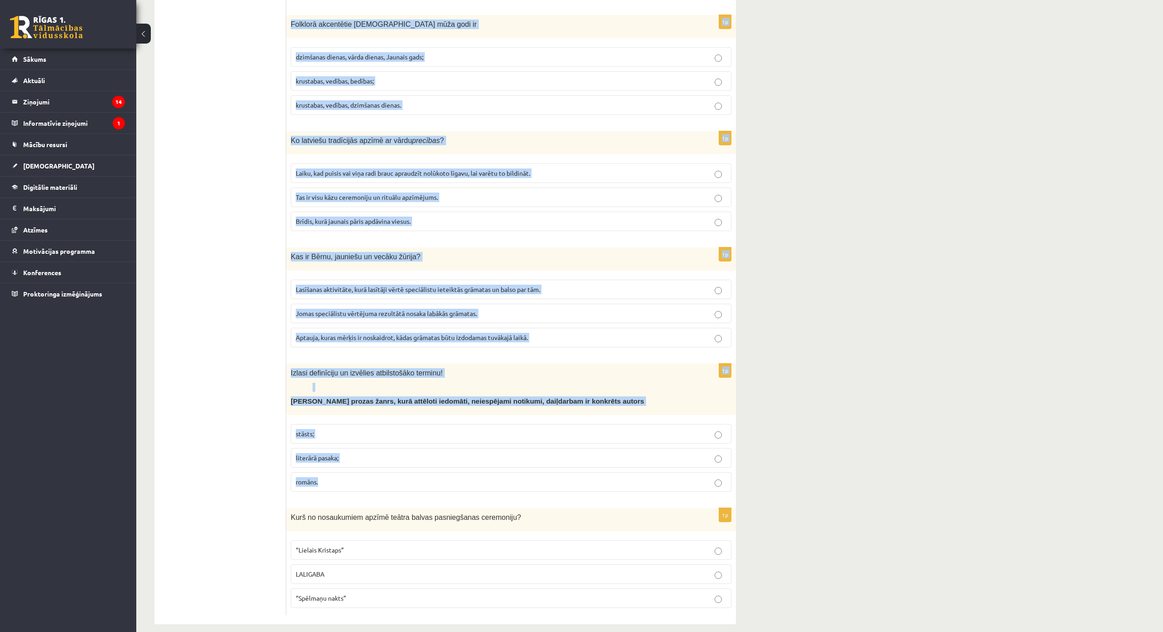
scroll to position [3257, 0]
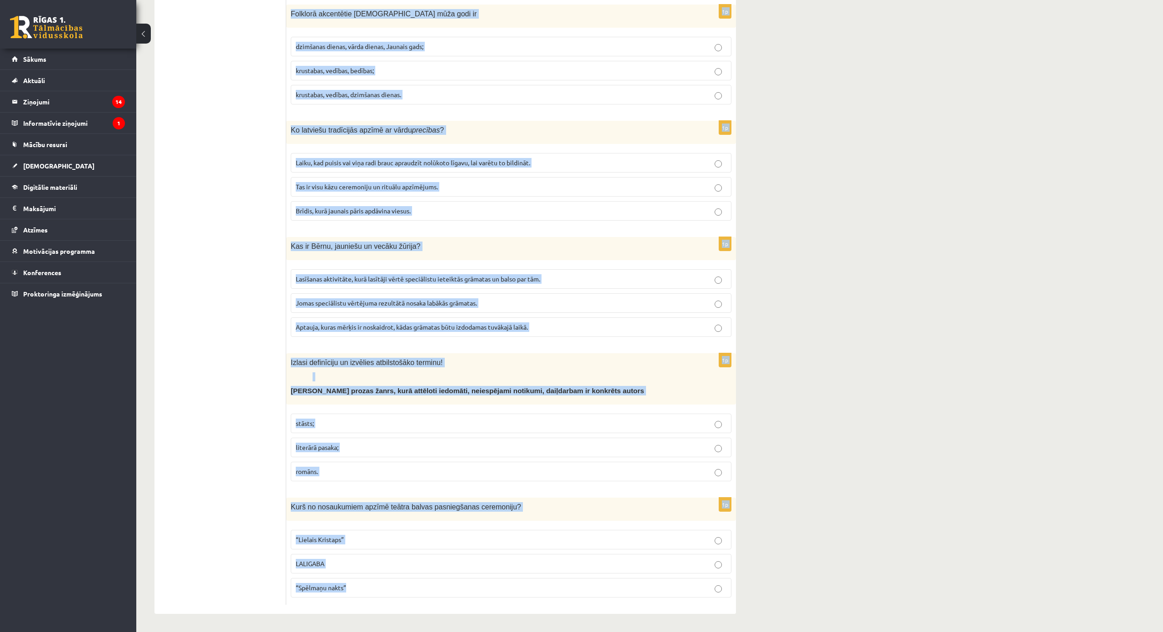
drag, startPoint x: 290, startPoint y: 147, endPoint x: 511, endPoint y: 527, distance: 439.7
copy form "Izlasi definīciju un izvēlies atbilstošāko terminu! Prozas žanrs, kas vēsta par…"
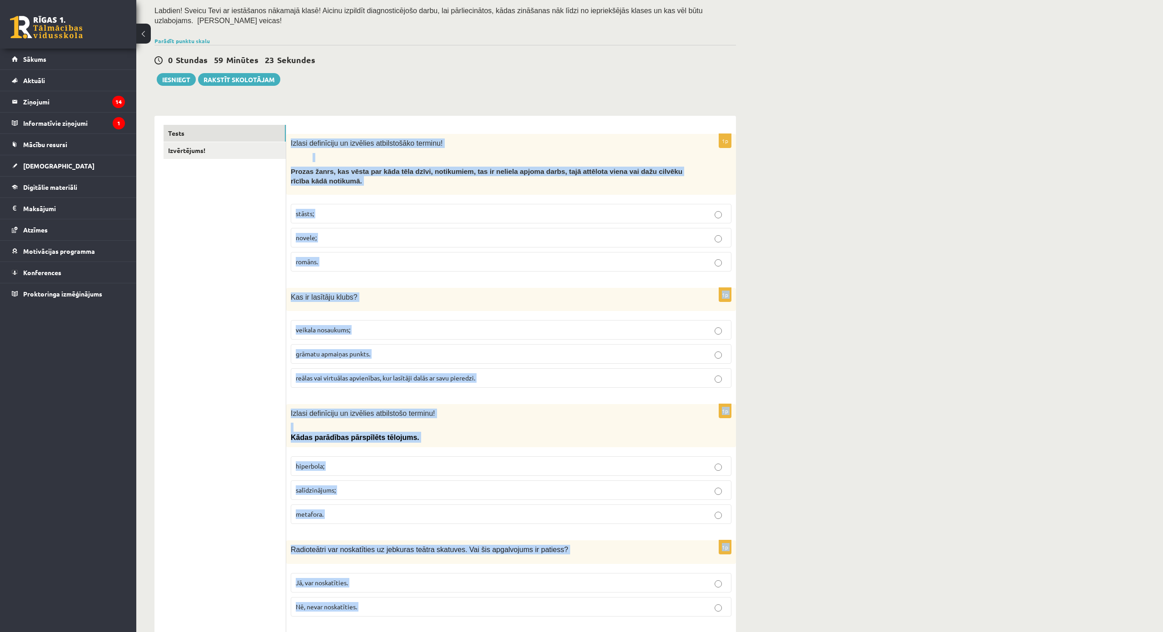
scroll to position [0, 0]
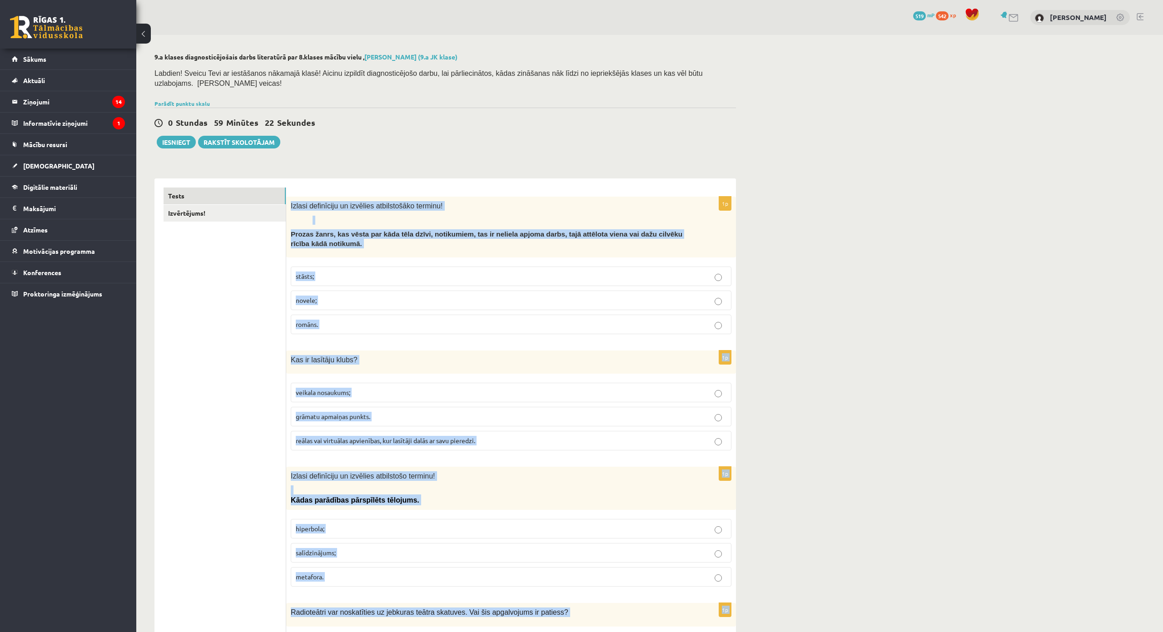
click at [348, 272] on label "stāsts;" at bounding box center [511, 277] width 441 height 20
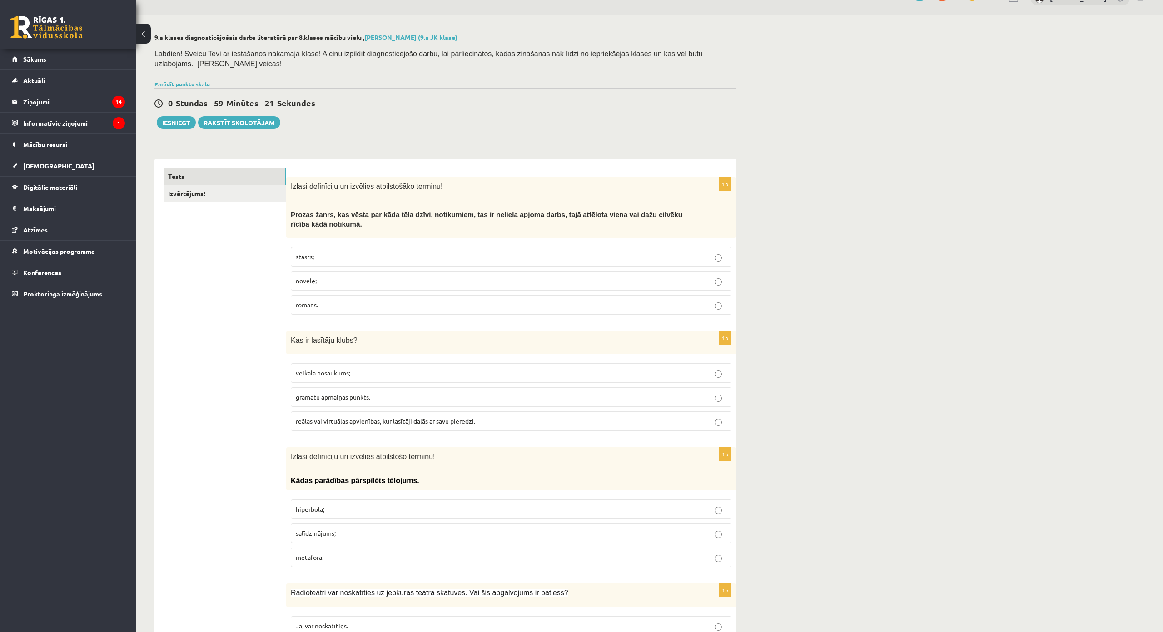
scroll to position [91, 0]
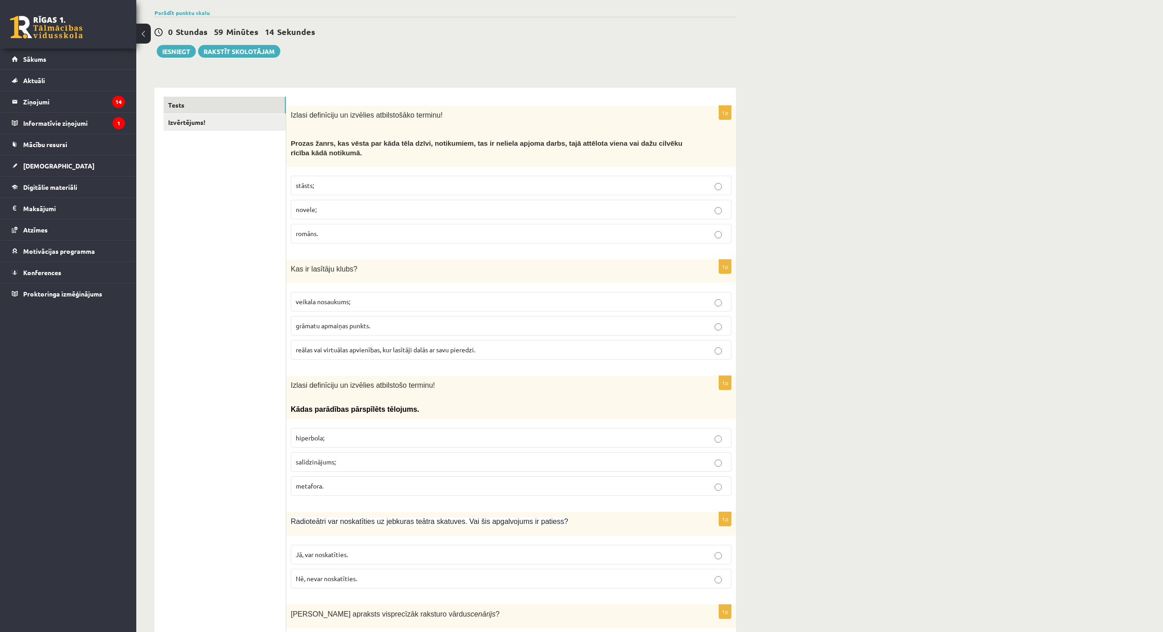
click at [484, 340] on label "reālas vai virtuālas apvienības, kur lasītāji dalās ar savu pieredzi." at bounding box center [511, 350] width 441 height 20
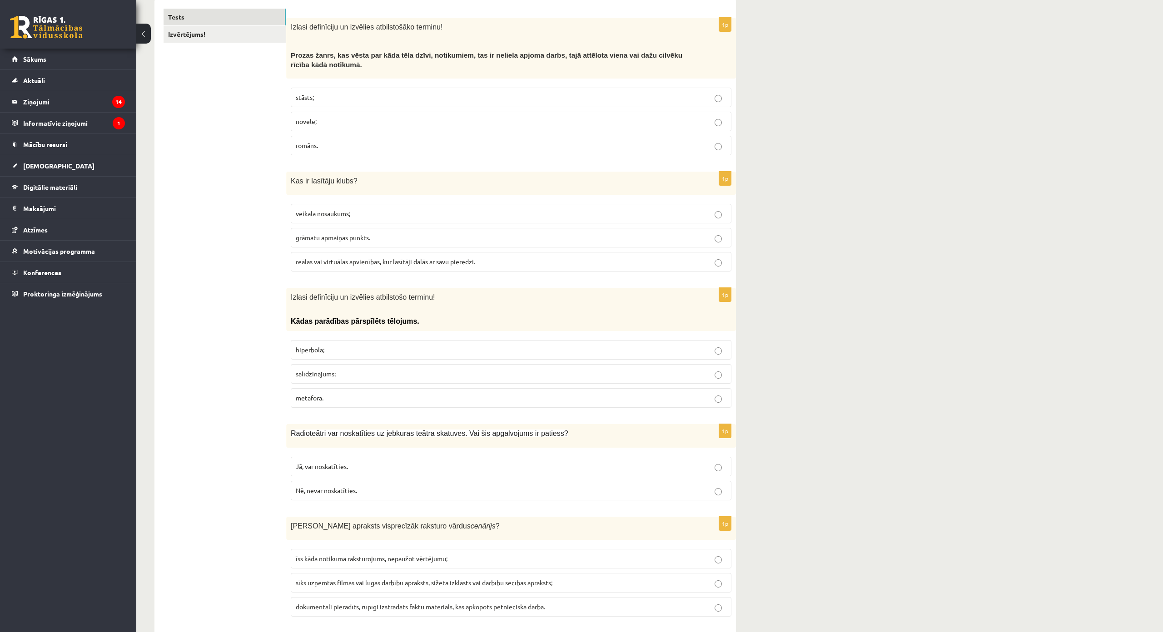
scroll to position [227, 0]
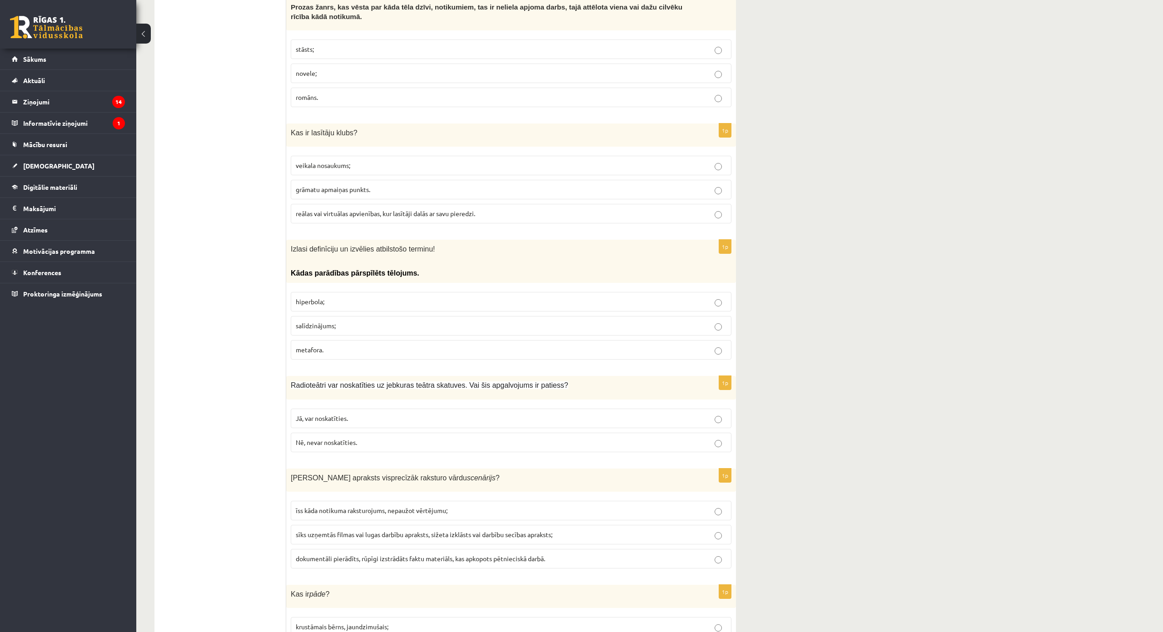
click at [362, 288] on fieldset "hiperbola; salīdzinājums; metafora." at bounding box center [511, 325] width 441 height 75
click at [362, 297] on p "hiperbola;" at bounding box center [511, 302] width 431 height 10
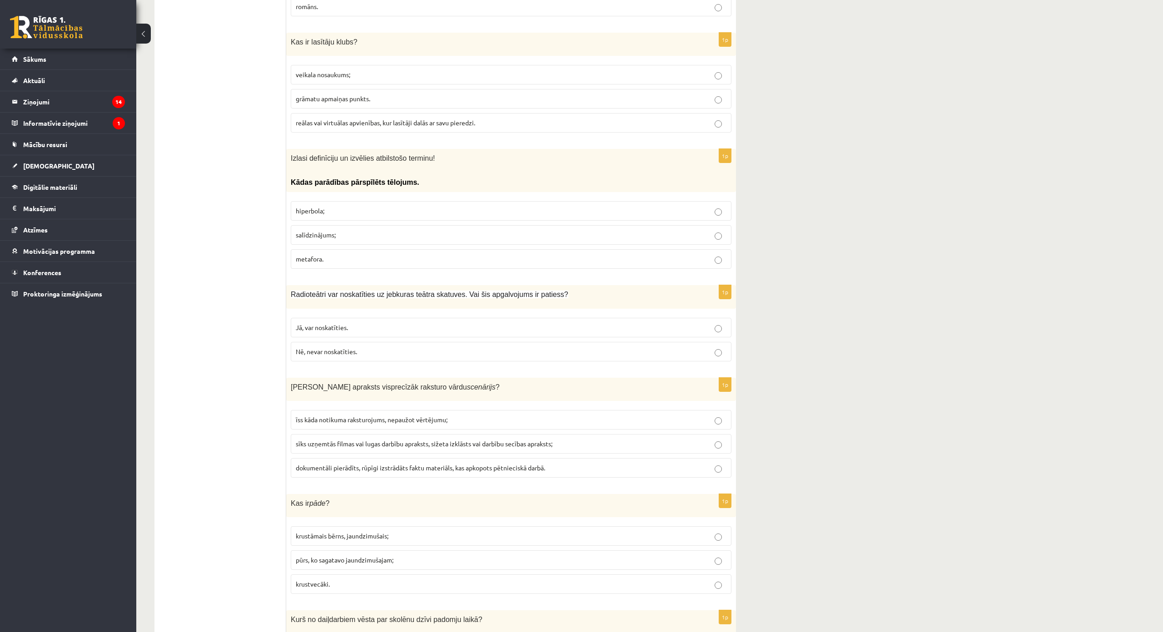
scroll to position [409, 0]
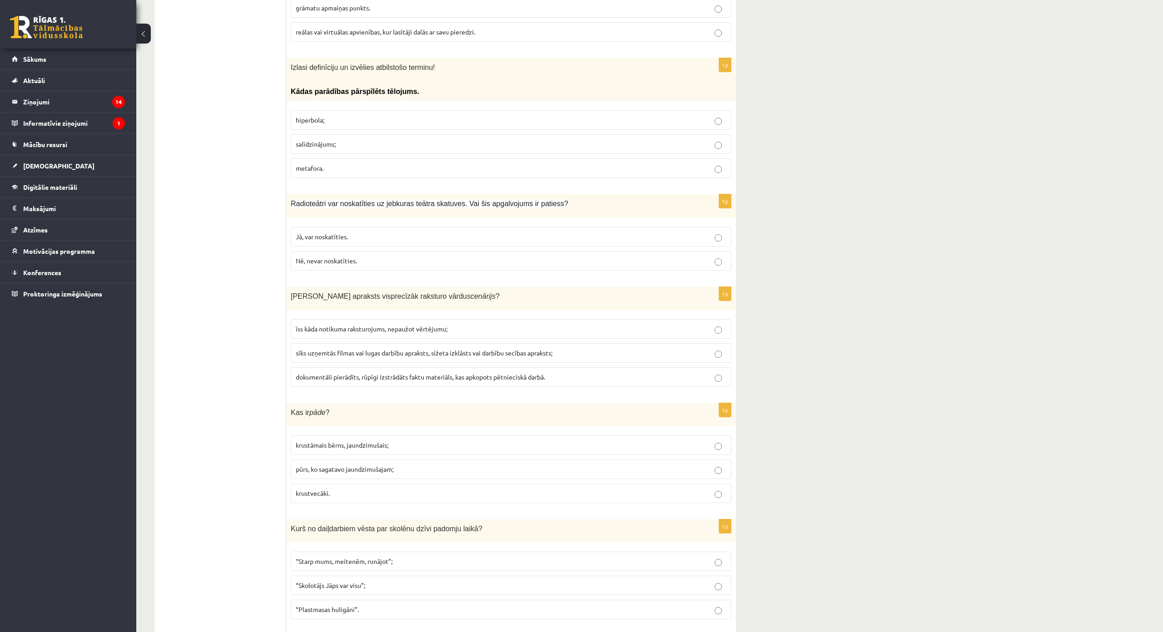
click at [325, 260] on label "Nē, nevar noskatīties." at bounding box center [511, 261] width 441 height 20
click at [572, 348] on p "sīks uzņemtās filmas vai lugas darbību apraksts, sižeta izklāsts vai darbību se…" at bounding box center [511, 353] width 431 height 10
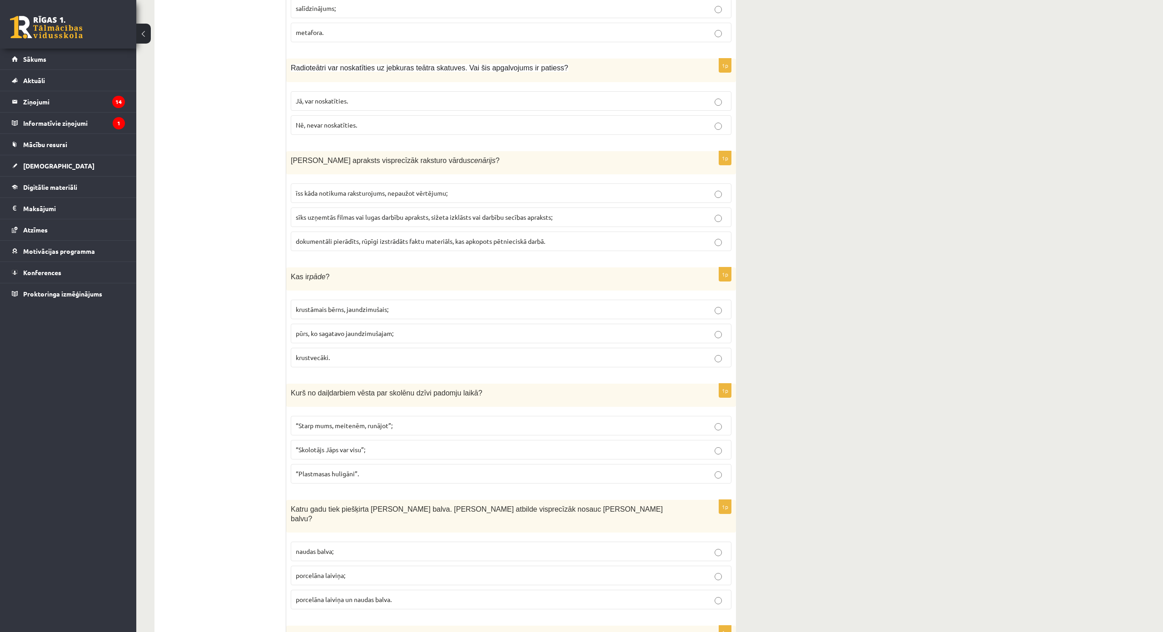
scroll to position [545, 0]
click at [386, 330] on label "pūrs, ko sagatavo jaundzimušajam;" at bounding box center [511, 333] width 441 height 20
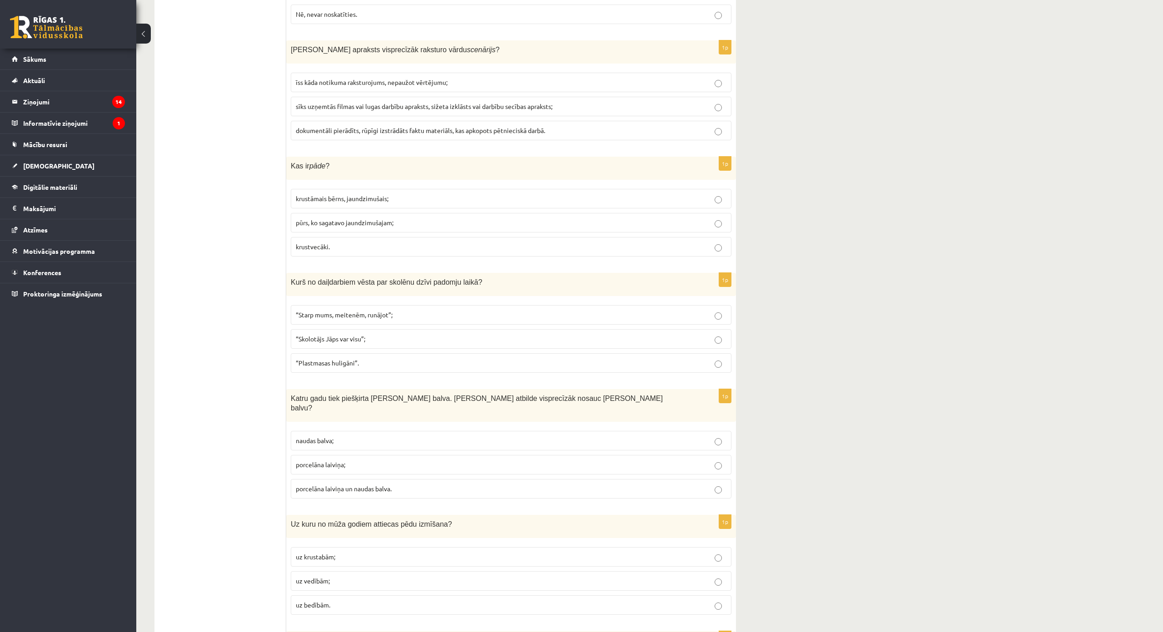
scroll to position [681, 0]
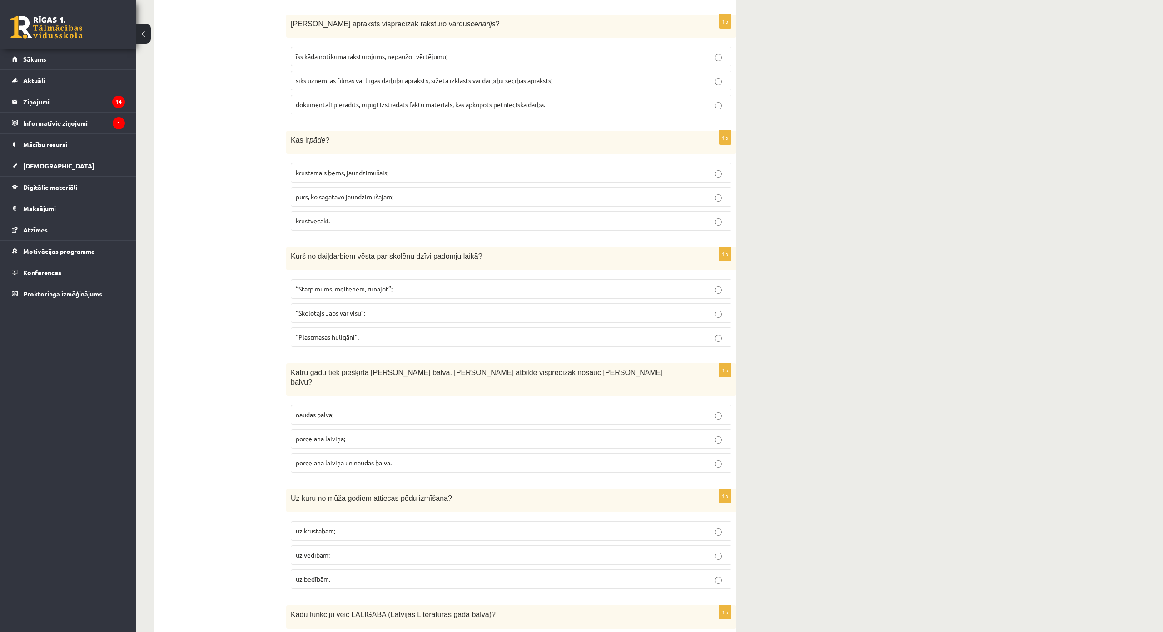
click at [378, 333] on p "“Plastmasas huligāni”." at bounding box center [511, 338] width 431 height 10
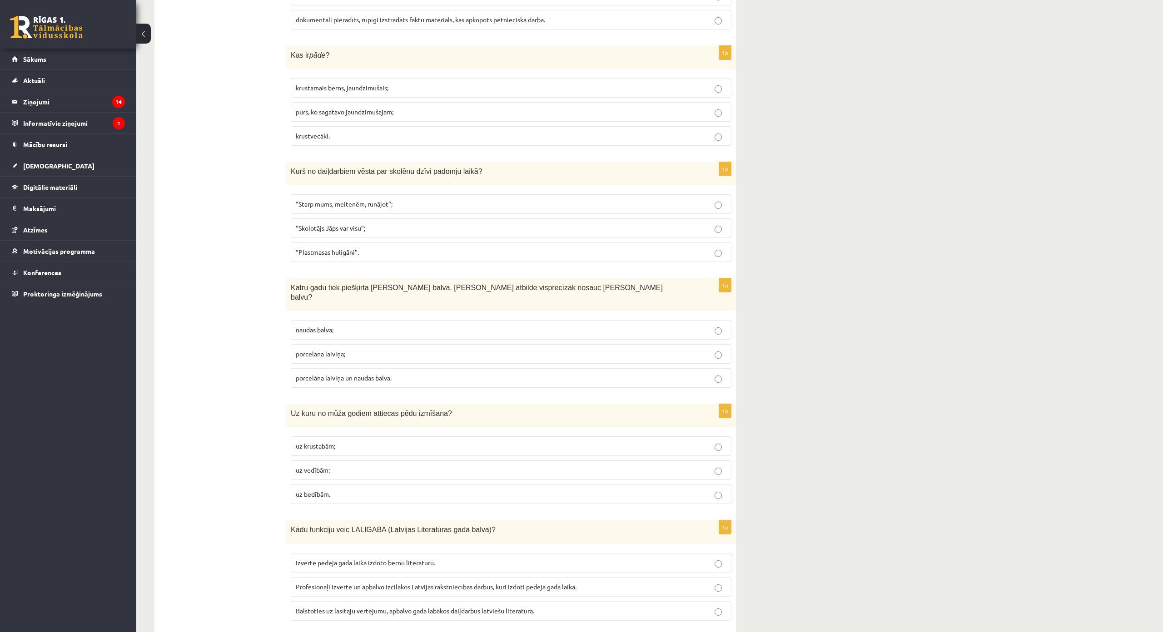
scroll to position [772, 0]
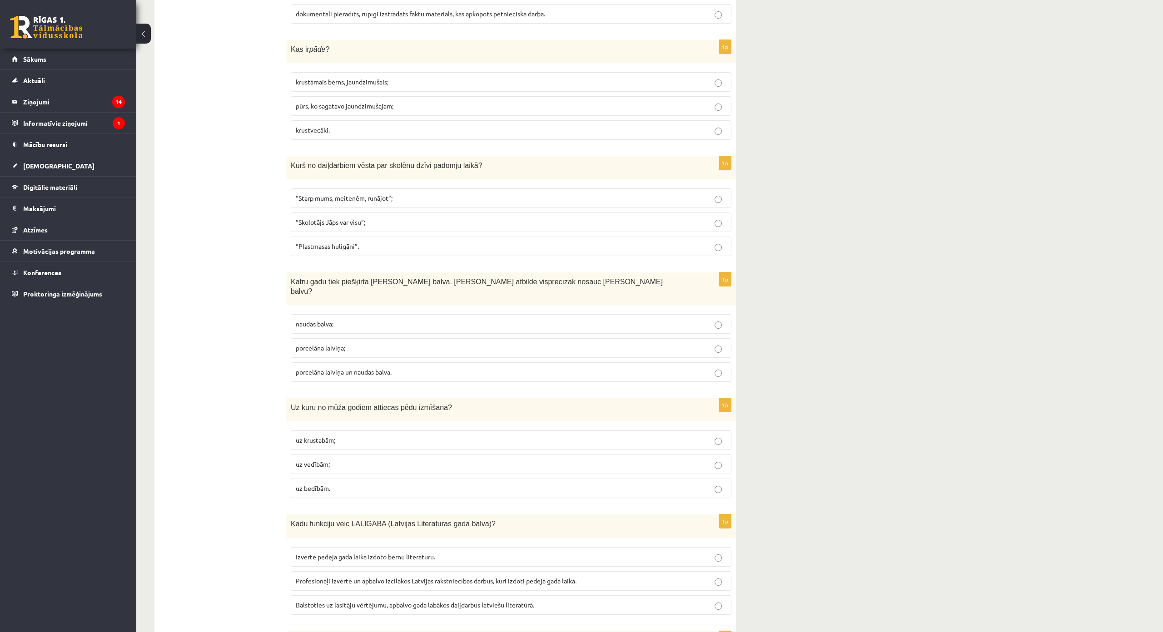
click at [398, 363] on label "porcelāna laiviņa un naudas balva." at bounding box center [511, 373] width 441 height 20
click at [348, 460] on p "uz vedībām;" at bounding box center [511, 465] width 431 height 10
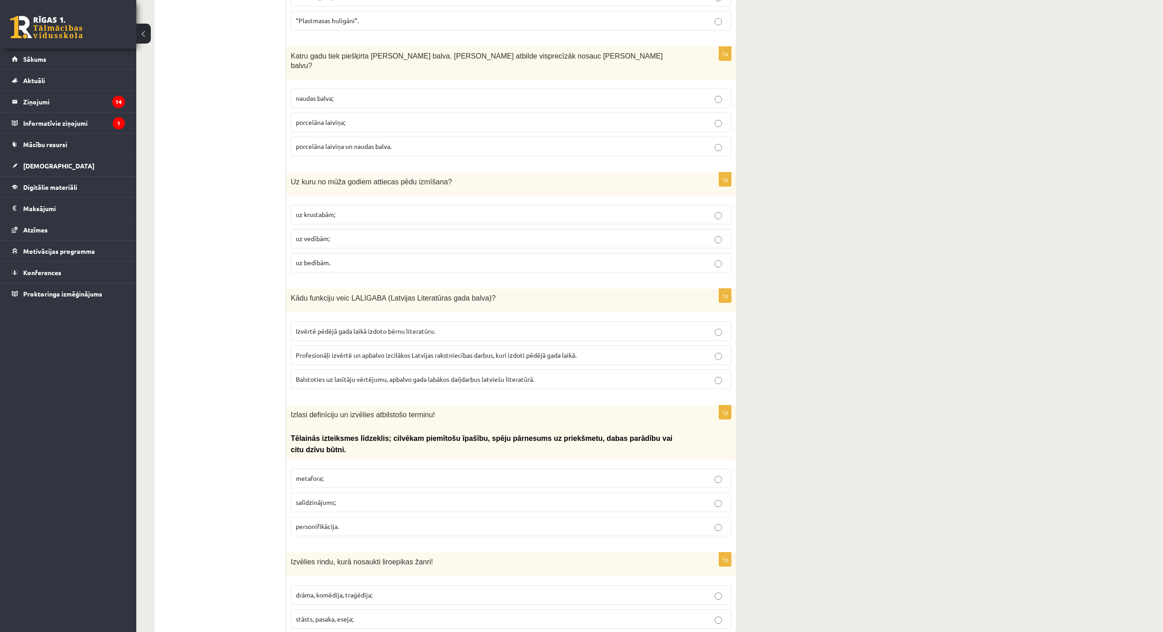
scroll to position [999, 0]
click at [375, 350] on span "Profesionāļi izvērtē un apbalvo izcilākos Latvijas rakstniecības darbus, kuri i…" at bounding box center [436, 354] width 281 height 8
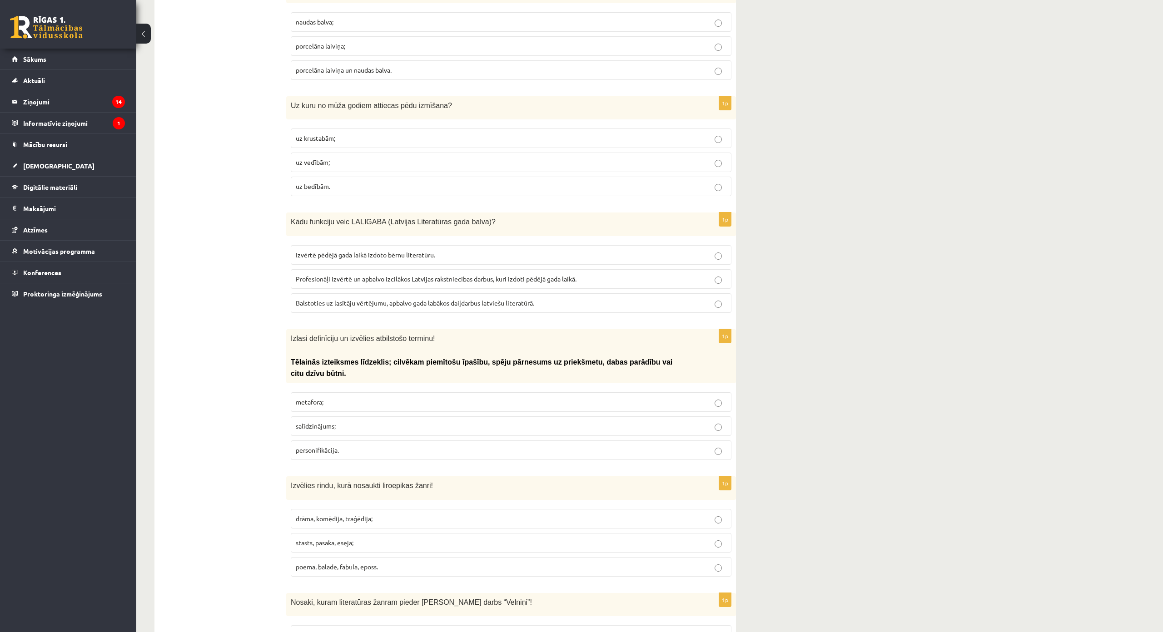
scroll to position [1090, 0]
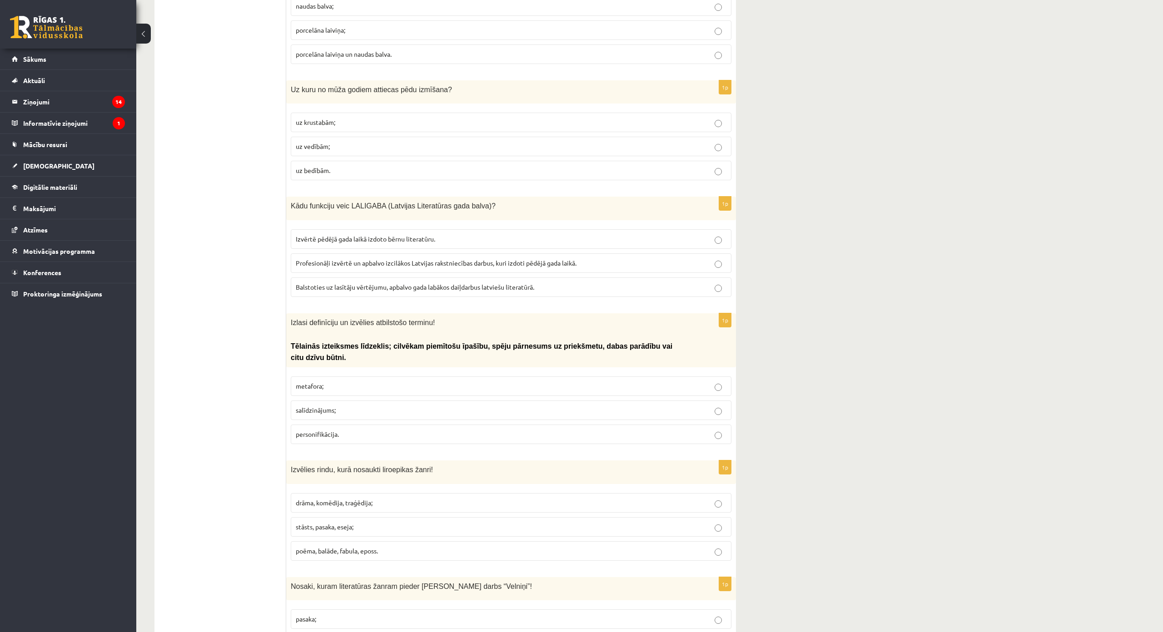
click at [351, 430] on p "personifikācija." at bounding box center [511, 435] width 431 height 10
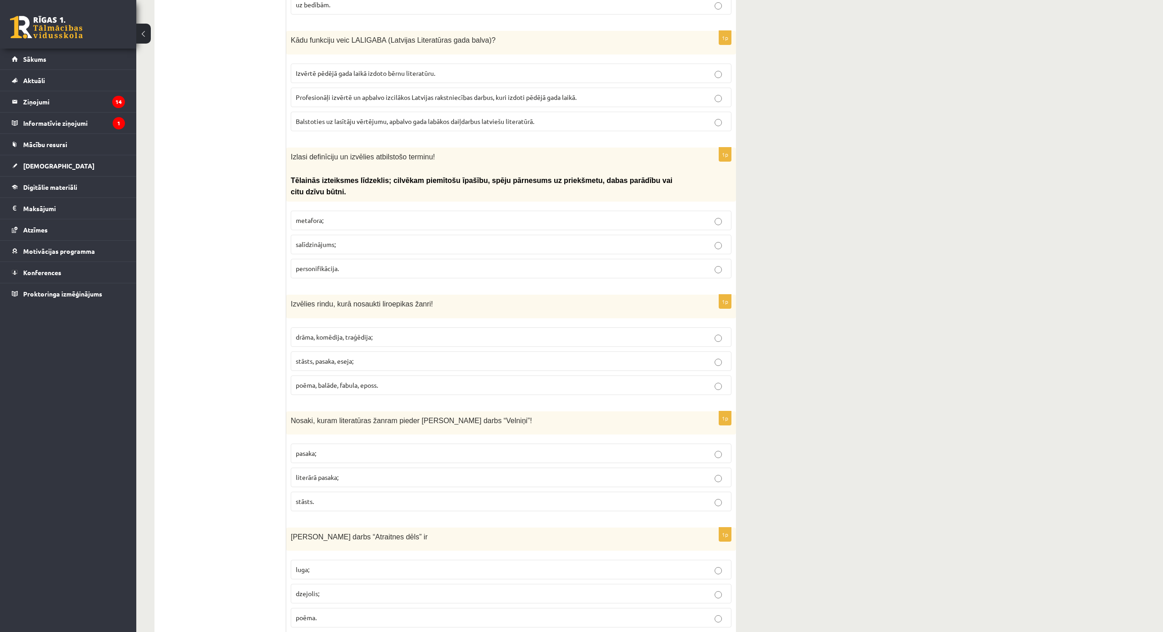
scroll to position [1272, 0]
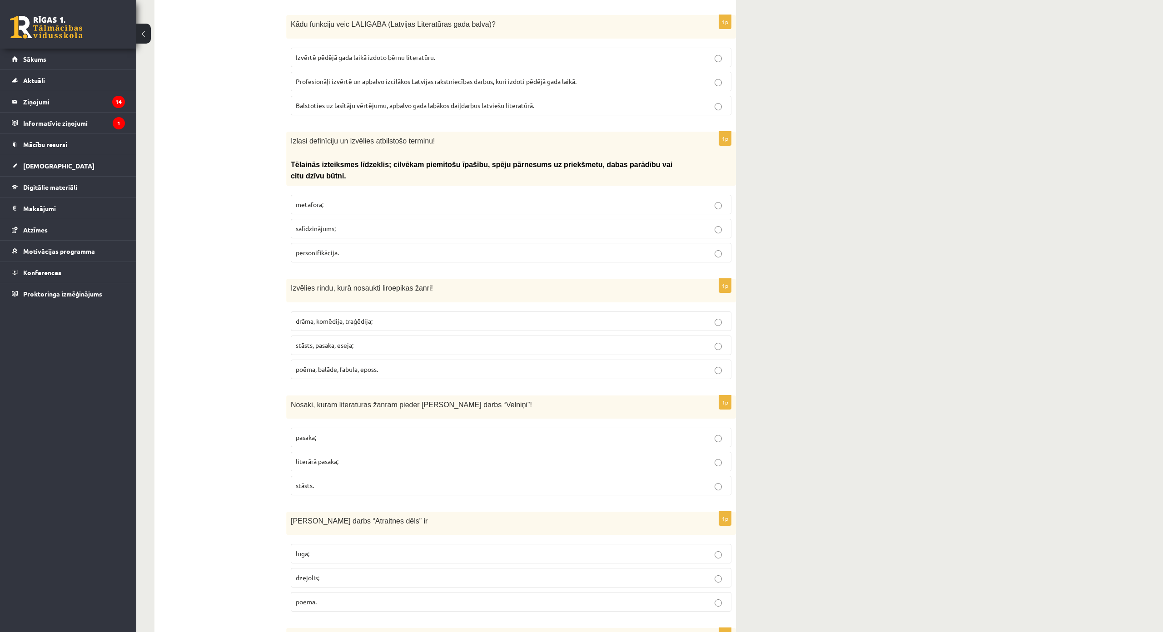
click at [393, 360] on label "poēma, balāde, fabula, eposs." at bounding box center [511, 370] width 441 height 20
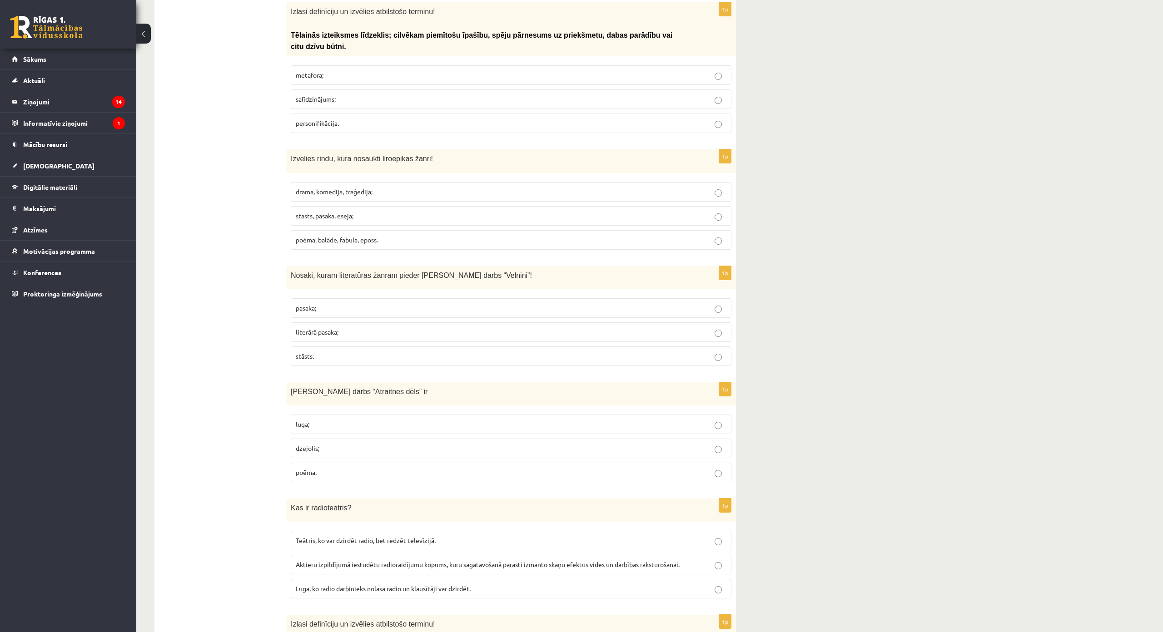
scroll to position [1408, 0]
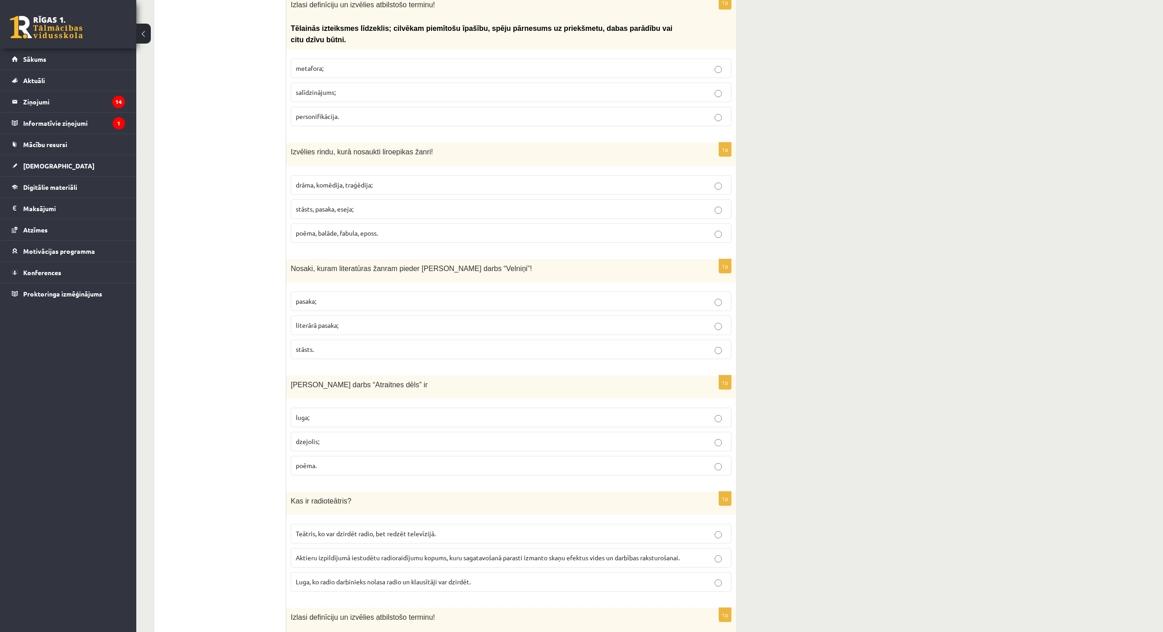
click at [333, 461] on p "poēma." at bounding box center [511, 466] width 431 height 10
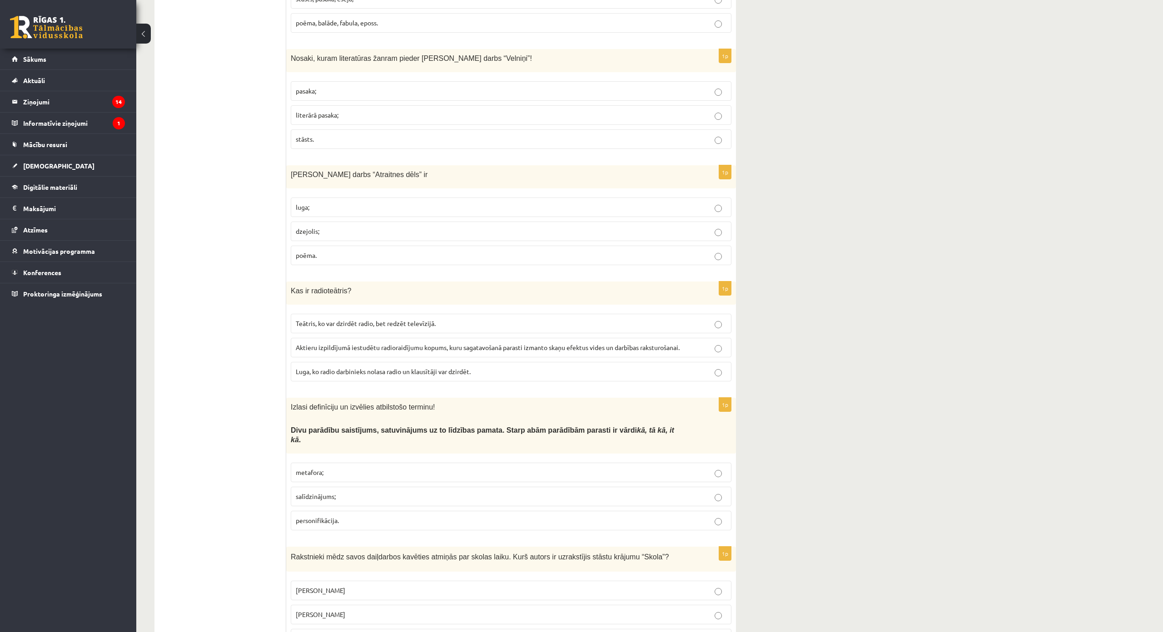
scroll to position [1635, 0]
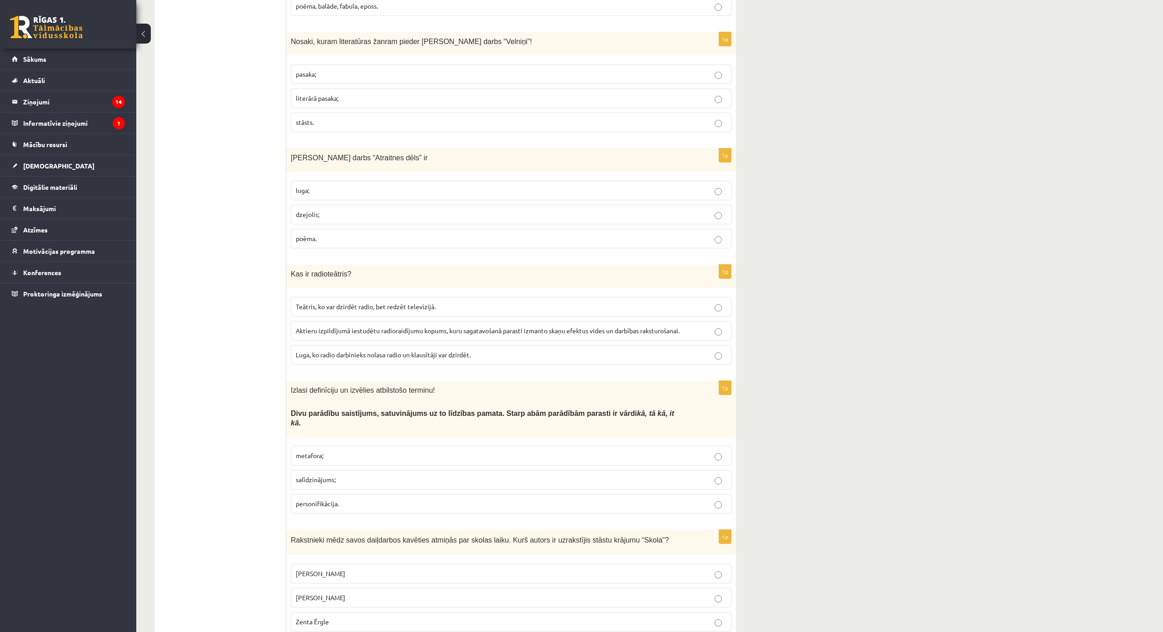
click at [366, 470] on label "salīdzinājums;" at bounding box center [511, 480] width 441 height 20
click at [352, 327] on span "Aktieru izpildījumā iestudētu radioraidījumu kopums, kuru sagatavošanā parasti …" at bounding box center [488, 331] width 384 height 8
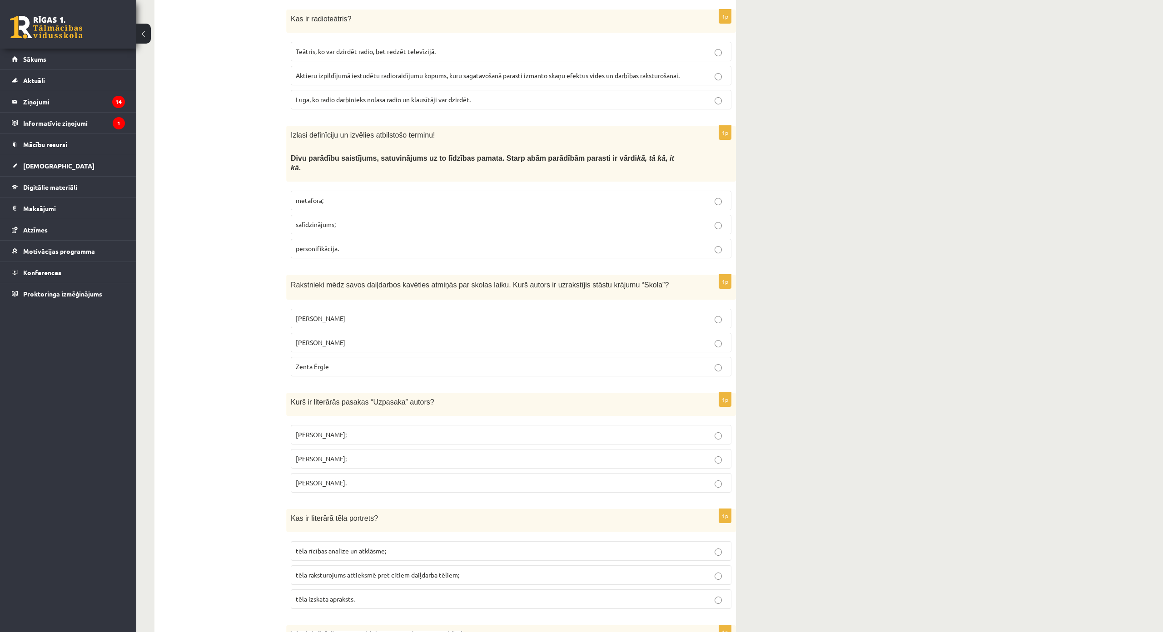
scroll to position [1908, 0]
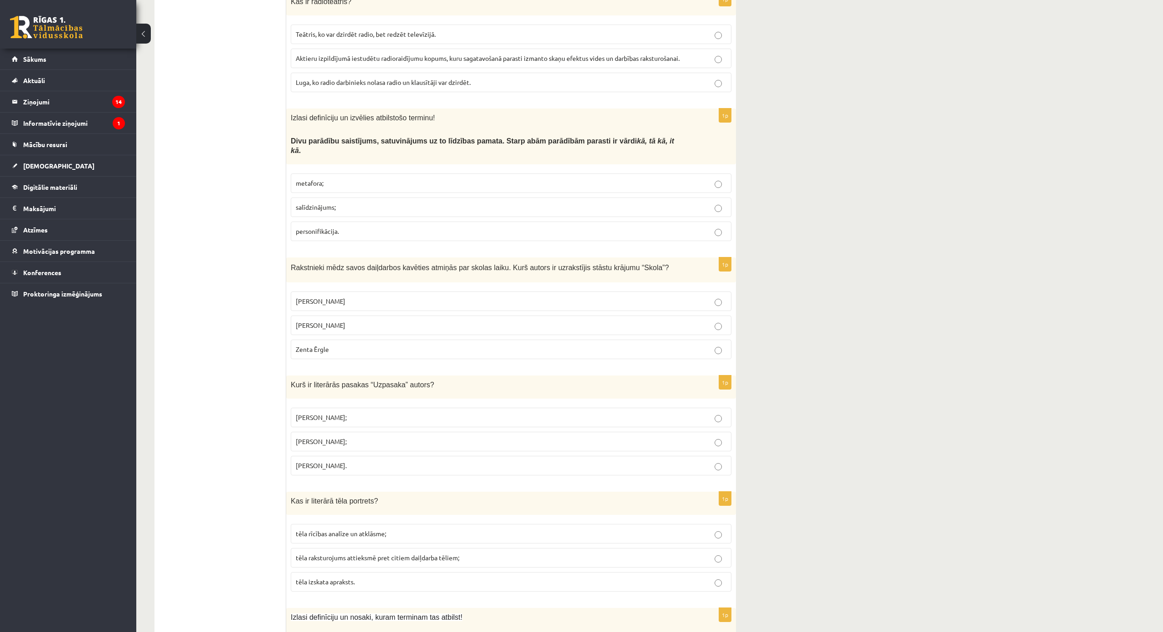
click at [355, 413] on p "Imants Ziedonis;" at bounding box center [511, 418] width 431 height 10
click at [335, 340] on label "Zenta Ērgle" at bounding box center [511, 350] width 441 height 20
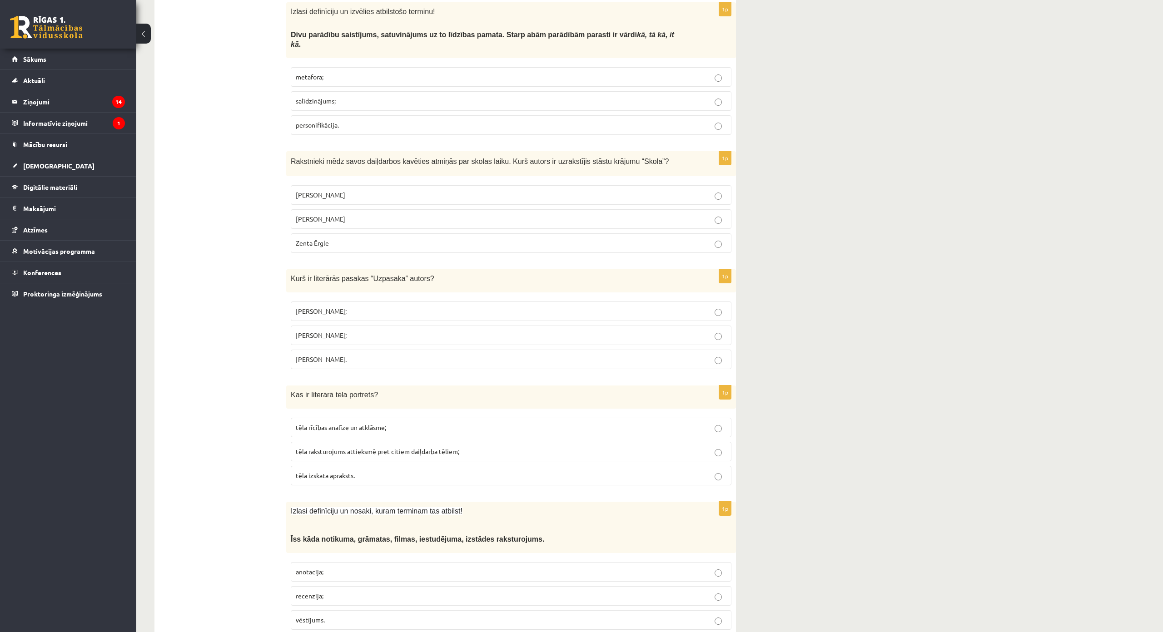
scroll to position [2044, 0]
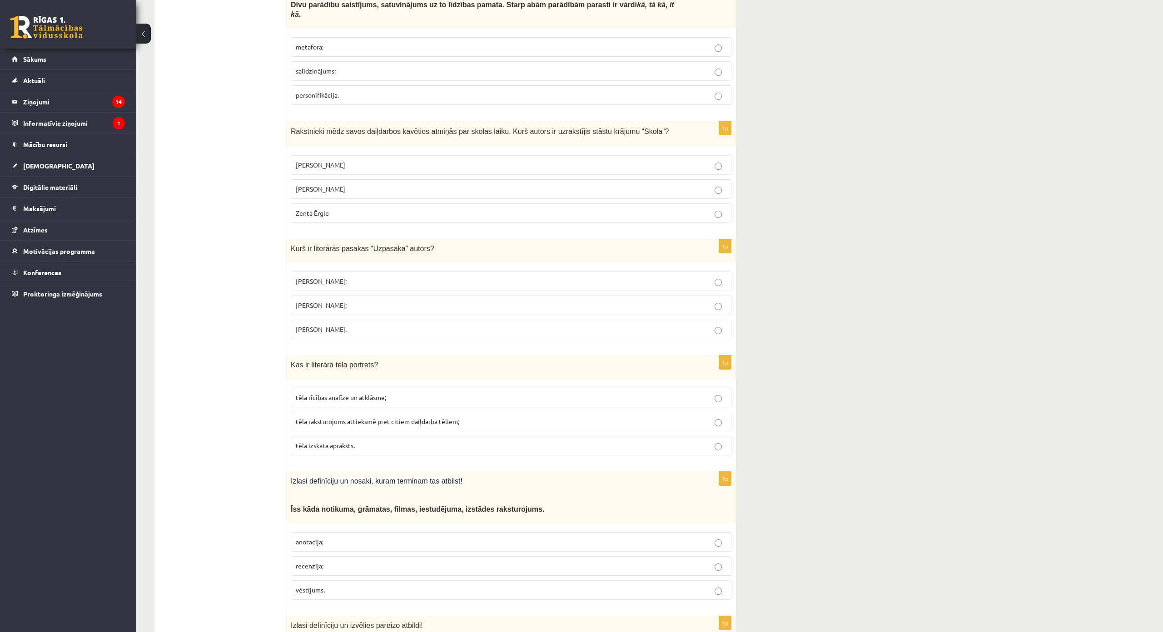
click at [393, 436] on label "tēla izskata apraksts." at bounding box center [511, 446] width 441 height 20
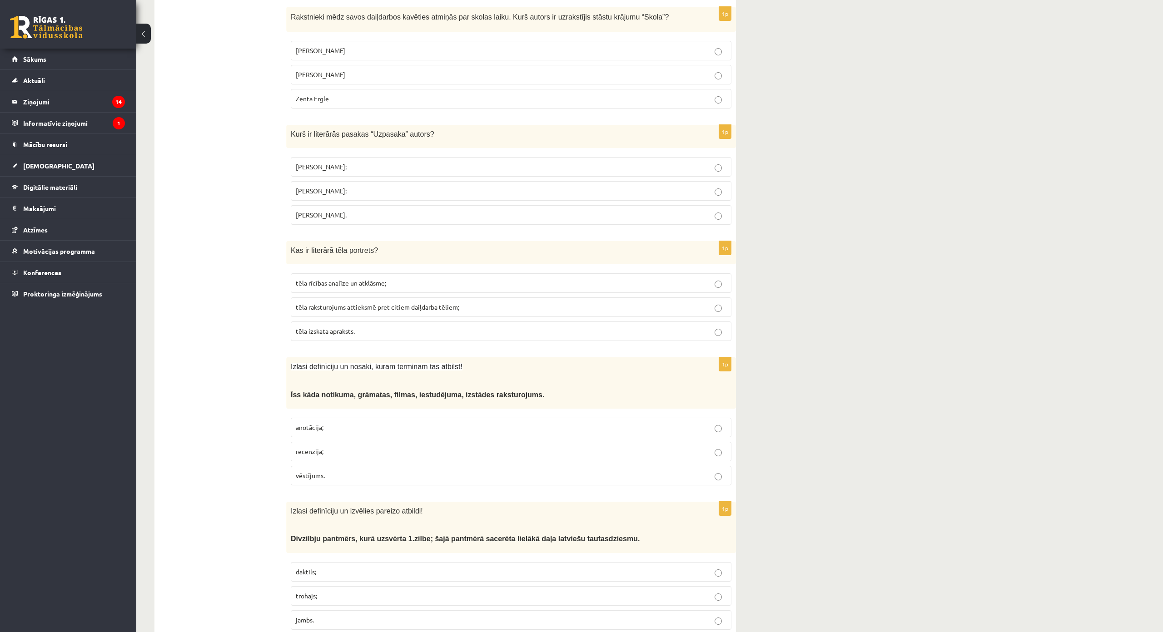
scroll to position [2271, 0]
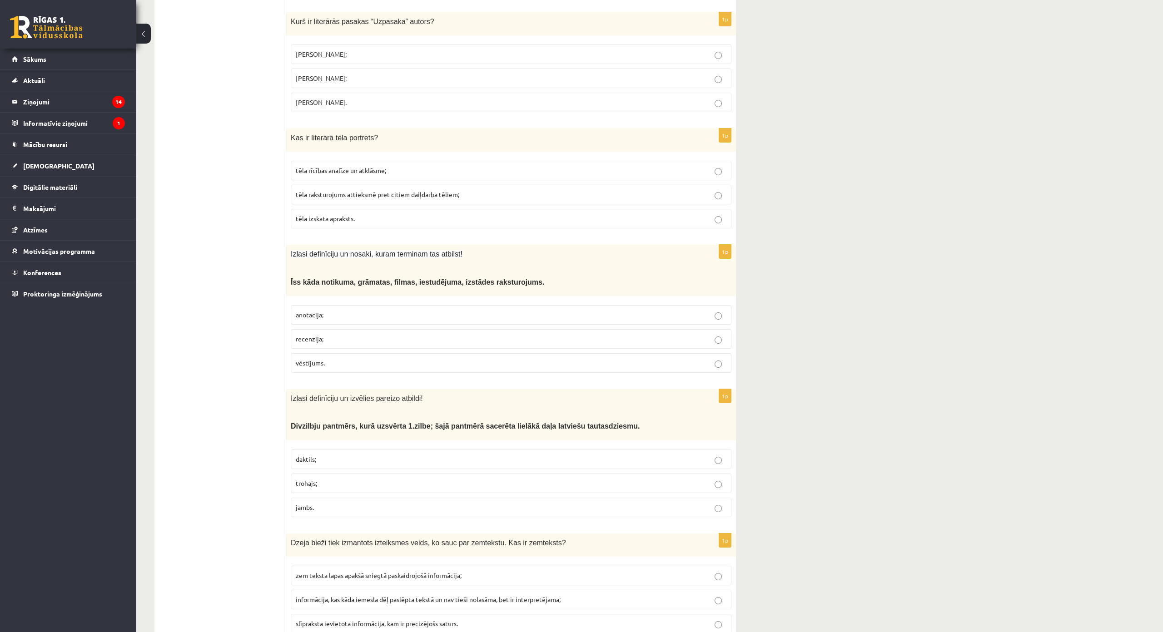
click at [329, 310] on p "anotācija;" at bounding box center [511, 315] width 431 height 10
click at [339, 474] on label "trohajs;" at bounding box center [511, 484] width 441 height 20
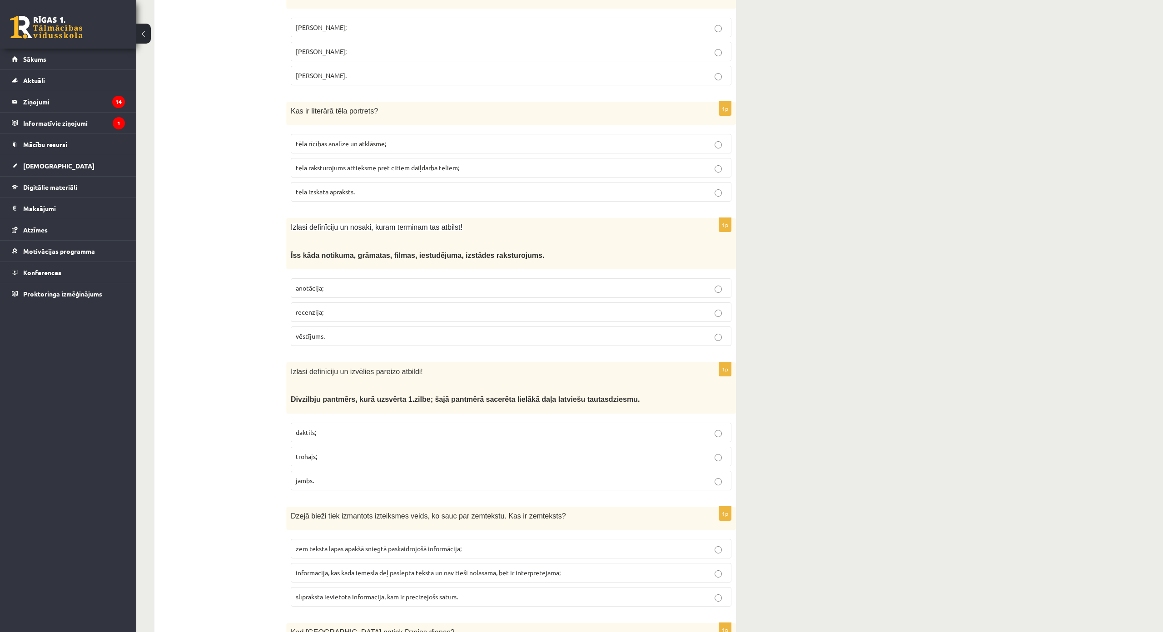
scroll to position [2362, 0]
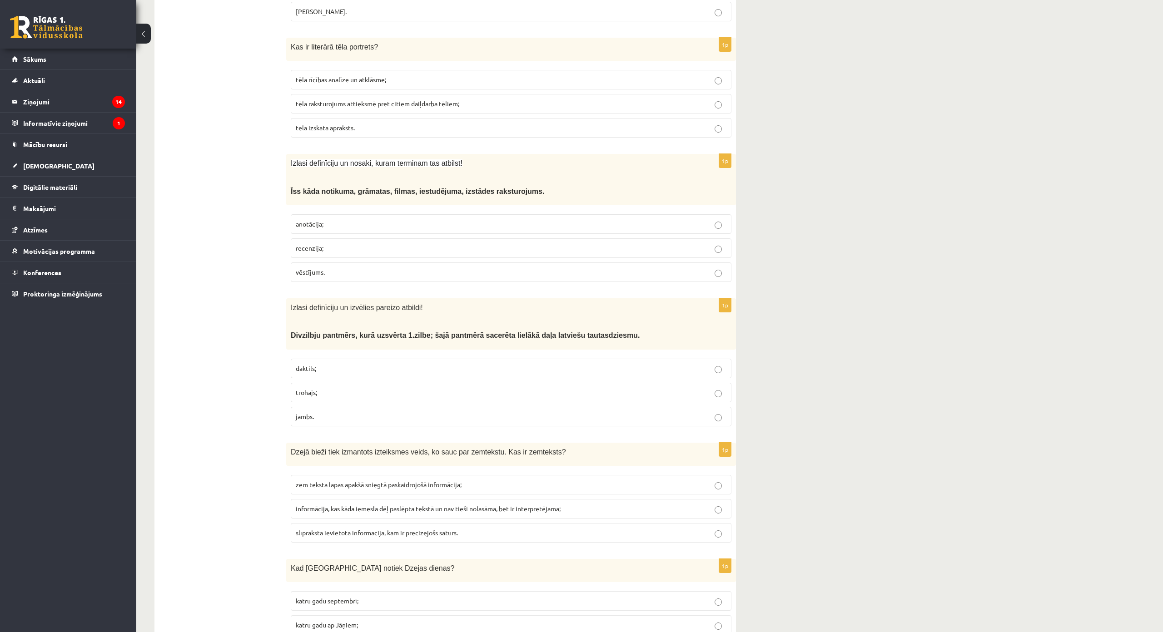
click at [376, 505] on span "informācija, kas kāda iemesla dēļ paslēpta tekstā un nav tieši nolasāma, bet ir…" at bounding box center [428, 509] width 265 height 8
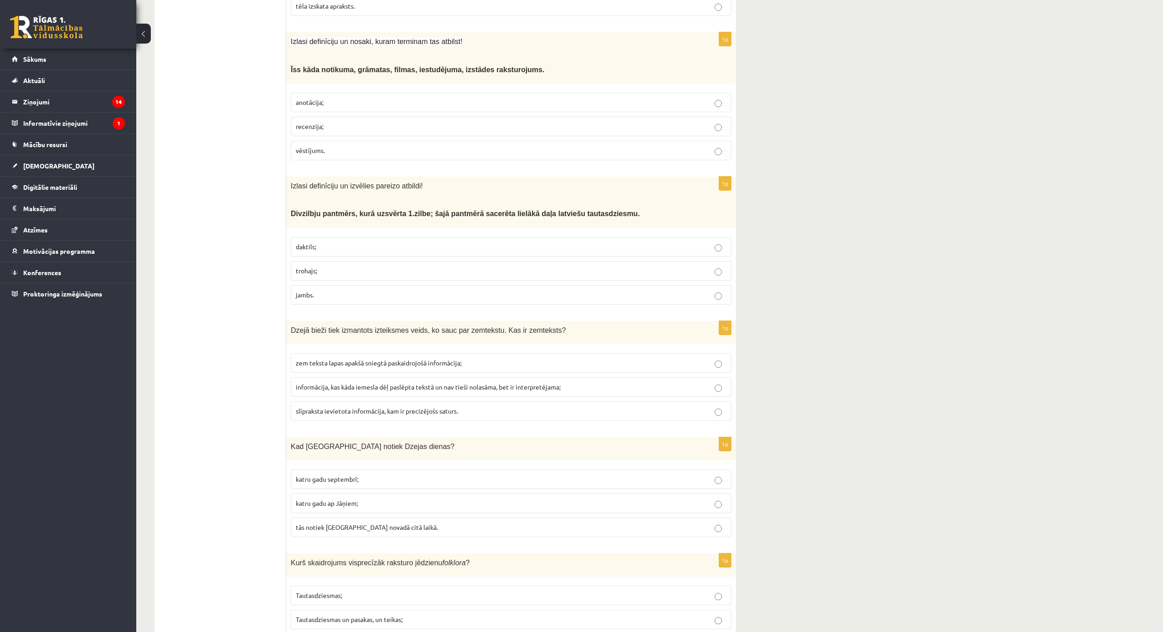
scroll to position [2499, 0]
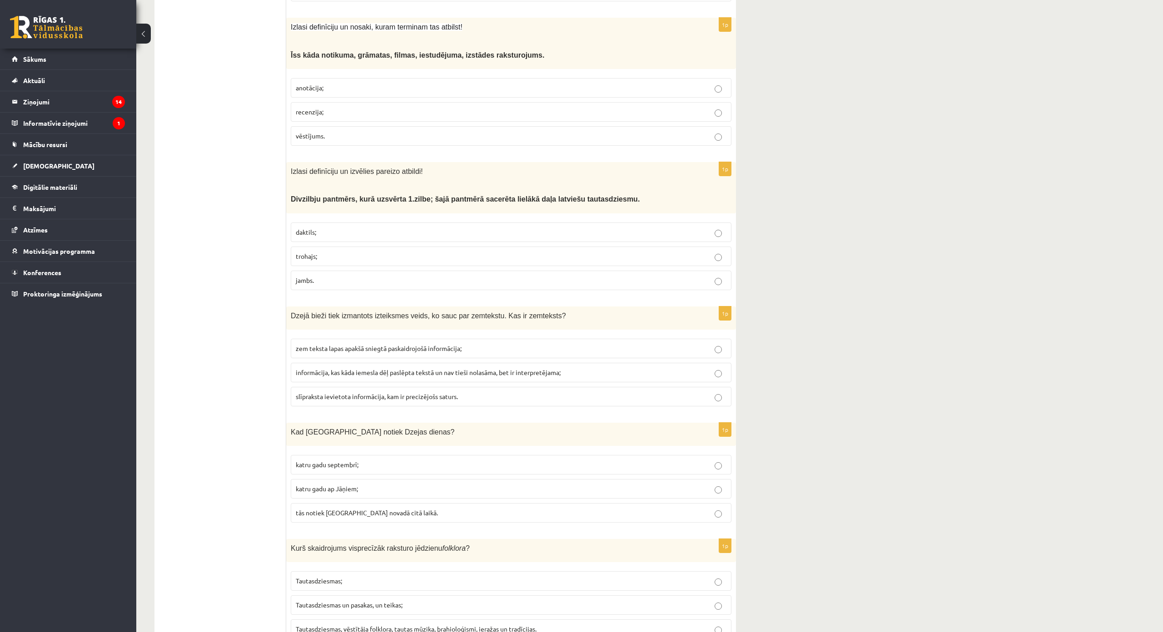
click at [336, 461] on span "katru gadu septembrī;" at bounding box center [327, 465] width 63 height 8
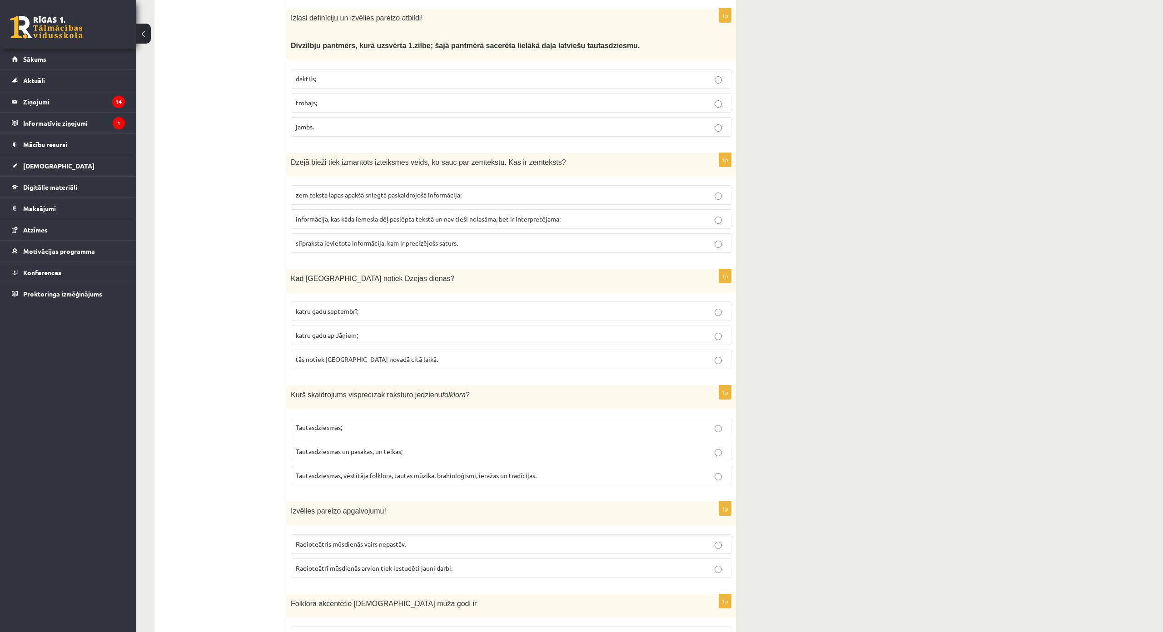
scroll to position [2726, 0]
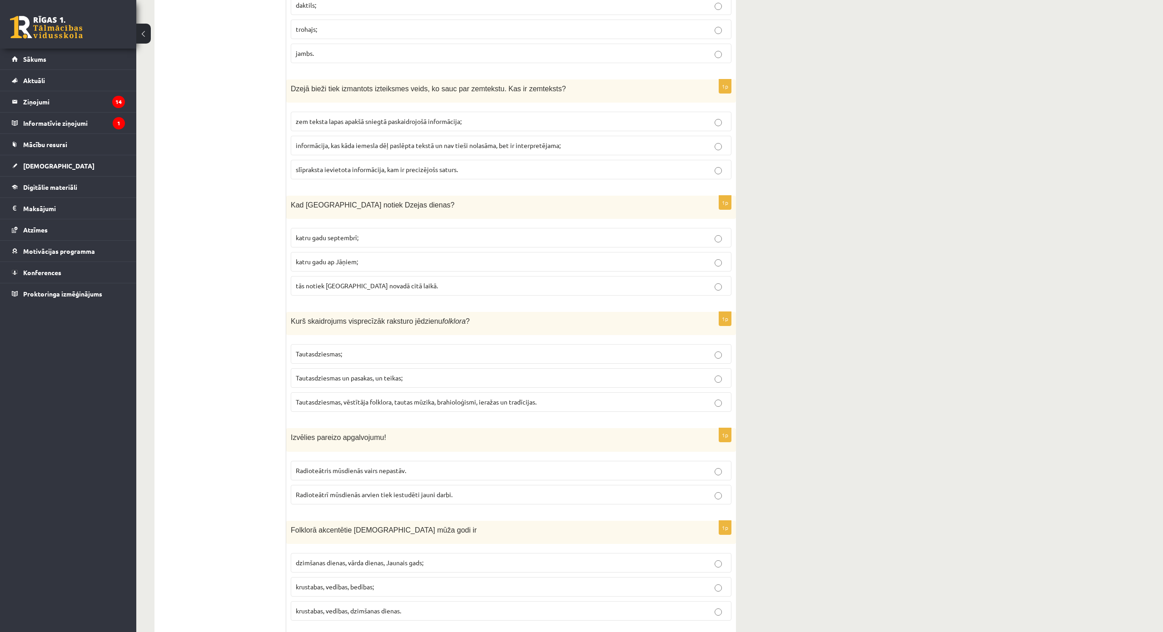
click at [495, 393] on label "Tautasdziesmas, vēstītāja folklora, tautas mūzika, brahioloģismi, ieražas un tr…" at bounding box center [511, 403] width 441 height 20
click at [472, 490] on p "Radioteātrī mūsdienās arvien tiek iestudēti jauni darbi." at bounding box center [511, 495] width 431 height 10
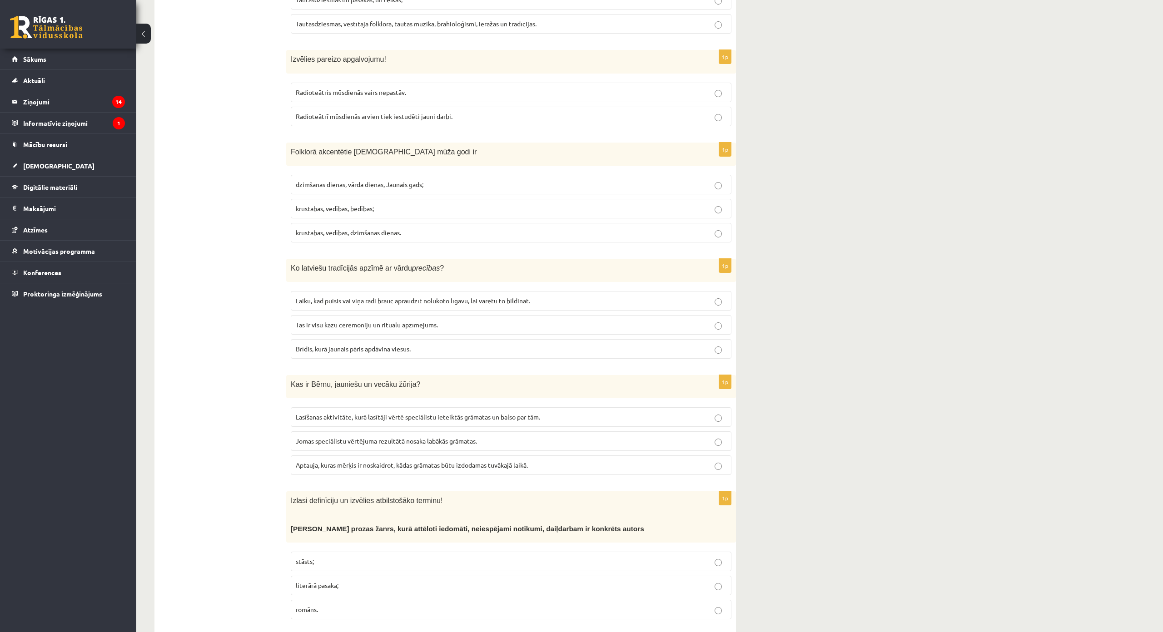
scroll to position [3135, 0]
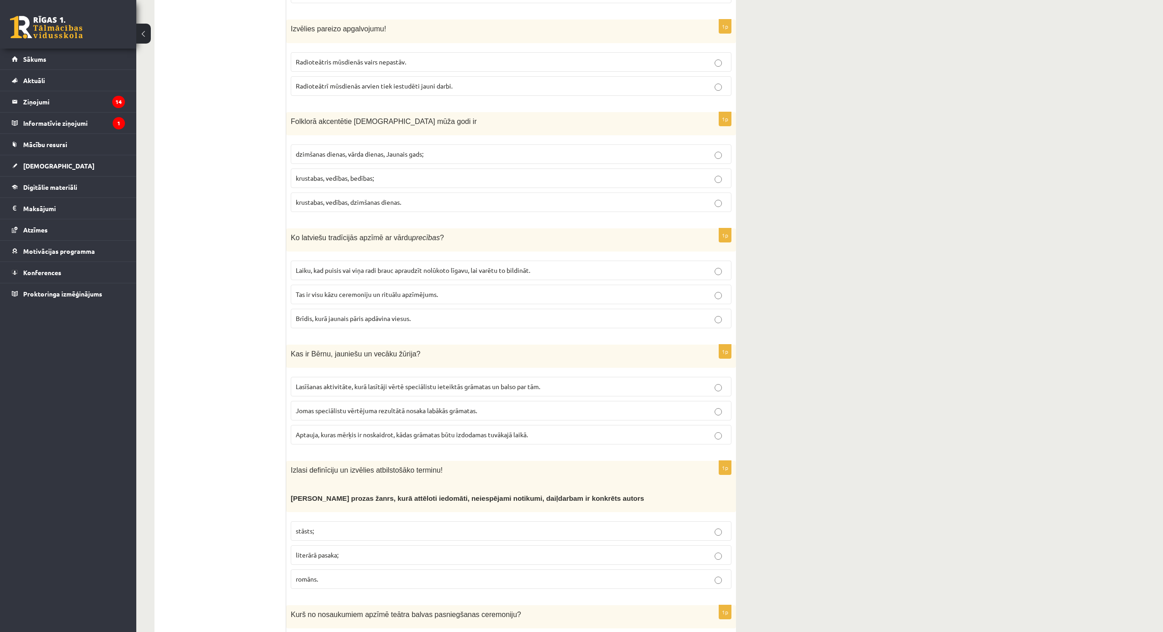
click at [390, 169] on label "krustabas, vedības, bedības;" at bounding box center [511, 179] width 441 height 20
click at [366, 285] on label "Tas ir visu kāzu ceremoniju un rituālu apzīmējums." at bounding box center [511, 295] width 441 height 20
click at [343, 383] on span "Lasīšanas aktivitāte, kurā lasītāji vērtē speciālistu ieteiktās grāmatas un bal…" at bounding box center [418, 387] width 244 height 8
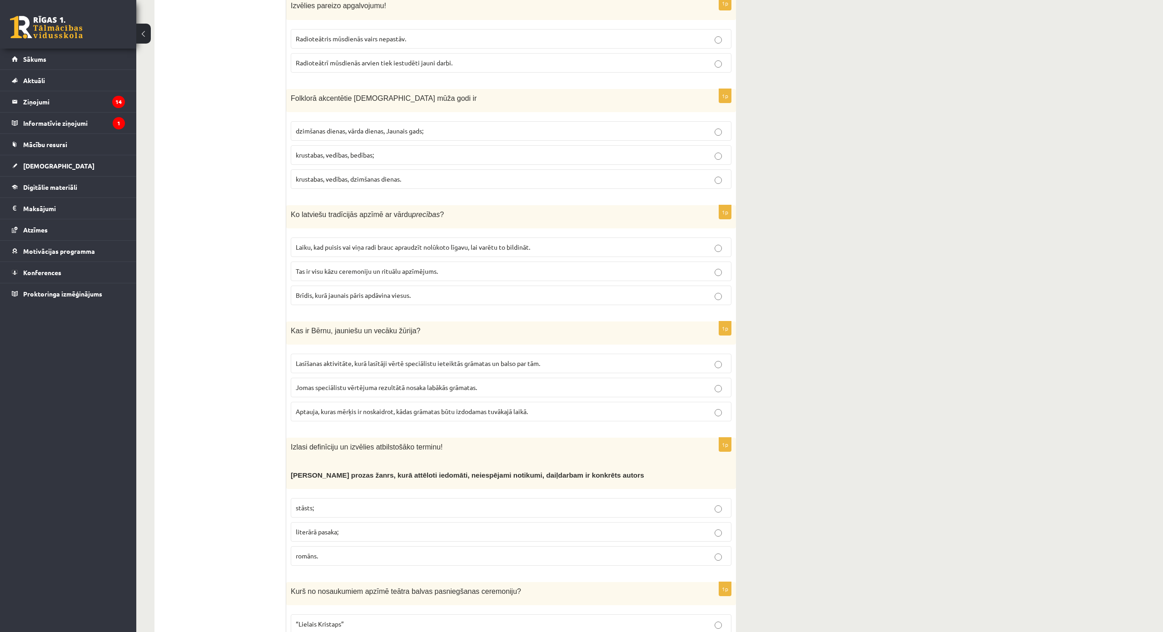
scroll to position [3257, 0]
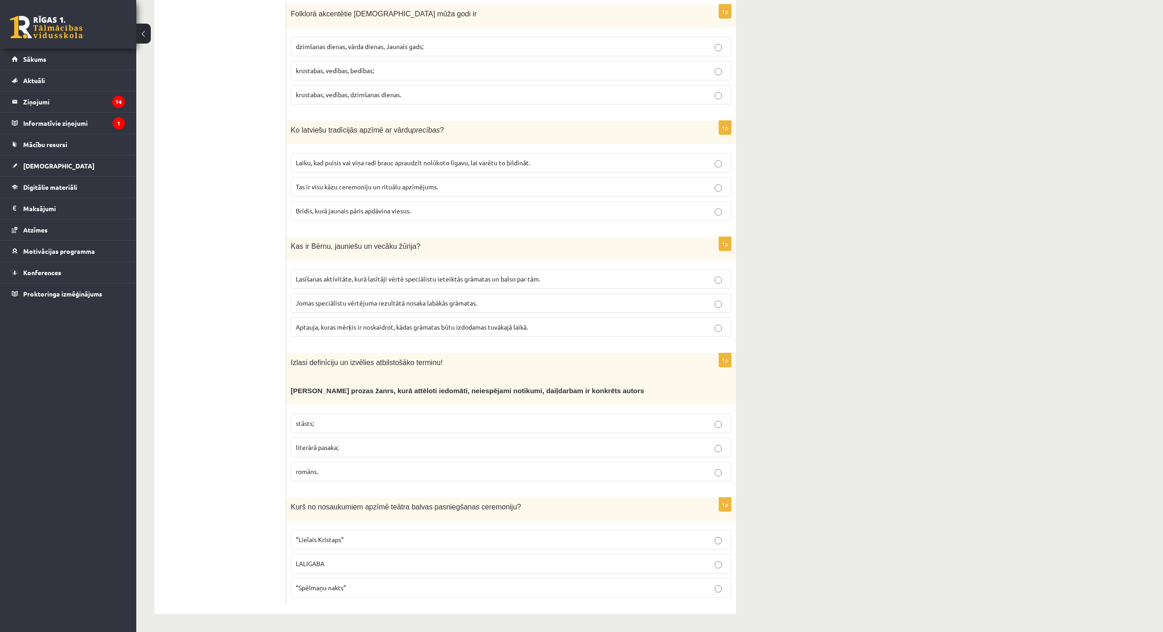
click at [369, 443] on p "literārā pasaka;" at bounding box center [511, 448] width 431 height 10
click at [409, 583] on p "“Spēlmaņu nakts”" at bounding box center [511, 588] width 431 height 10
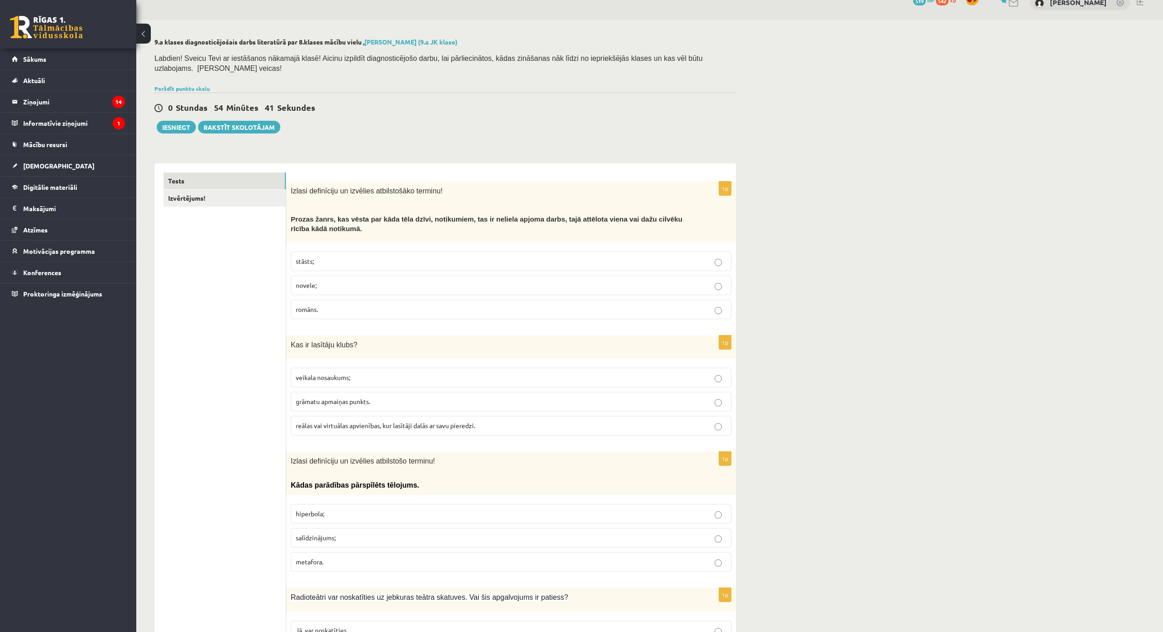
scroll to position [0, 0]
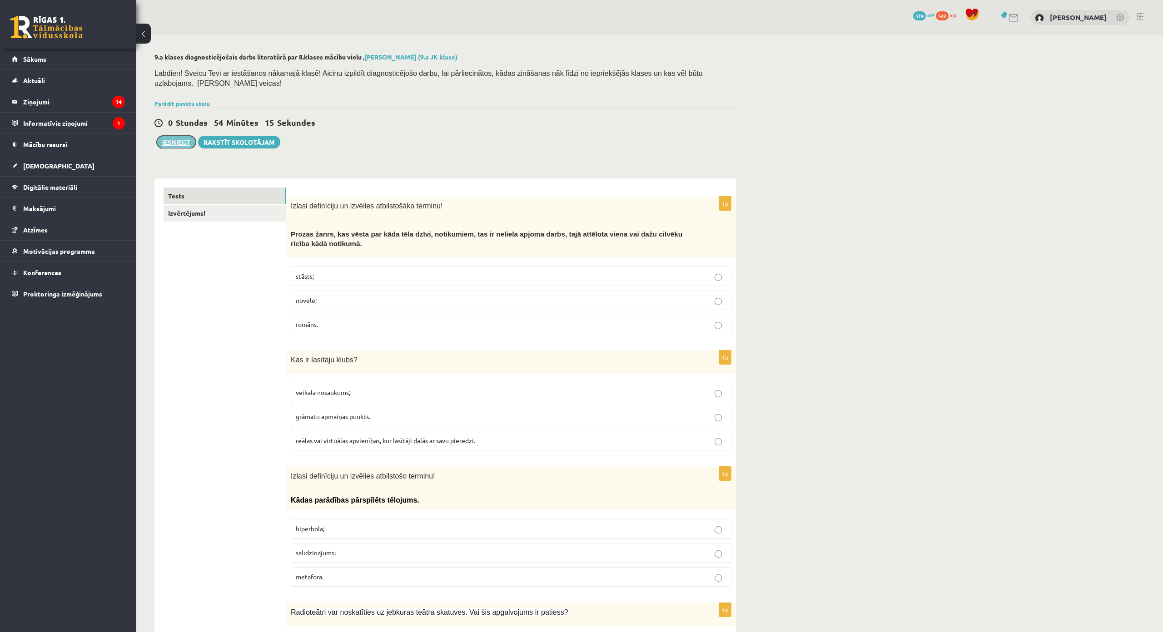
click at [170, 136] on button "Iesniegt" at bounding box center [176, 142] width 39 height 13
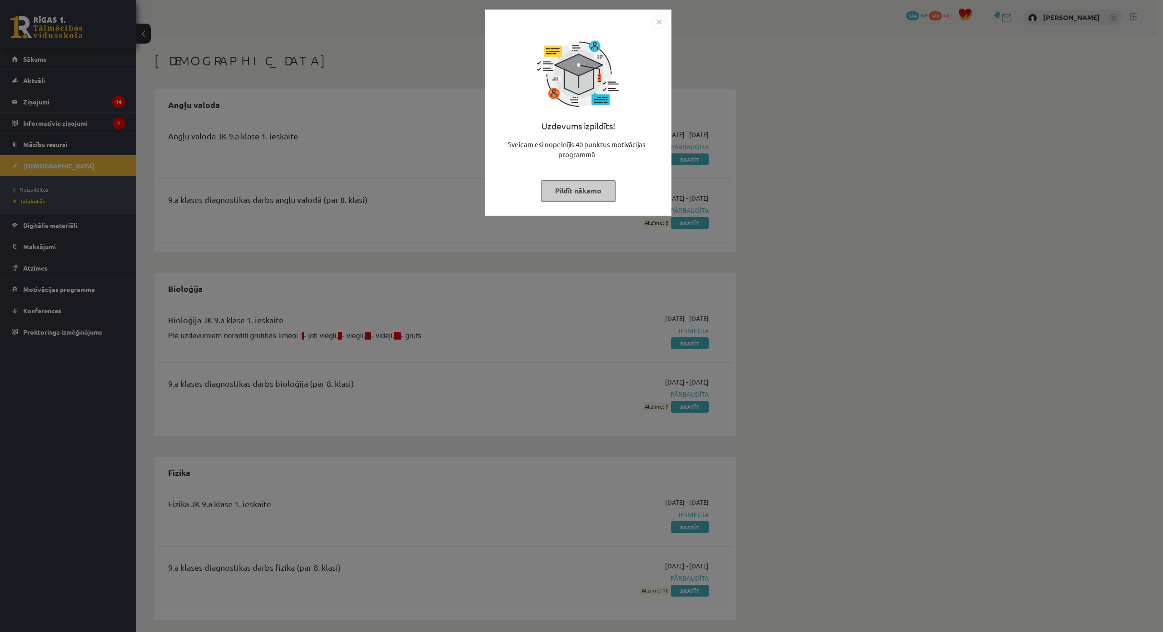
click at [658, 20] on img "Close" at bounding box center [659, 22] width 14 height 14
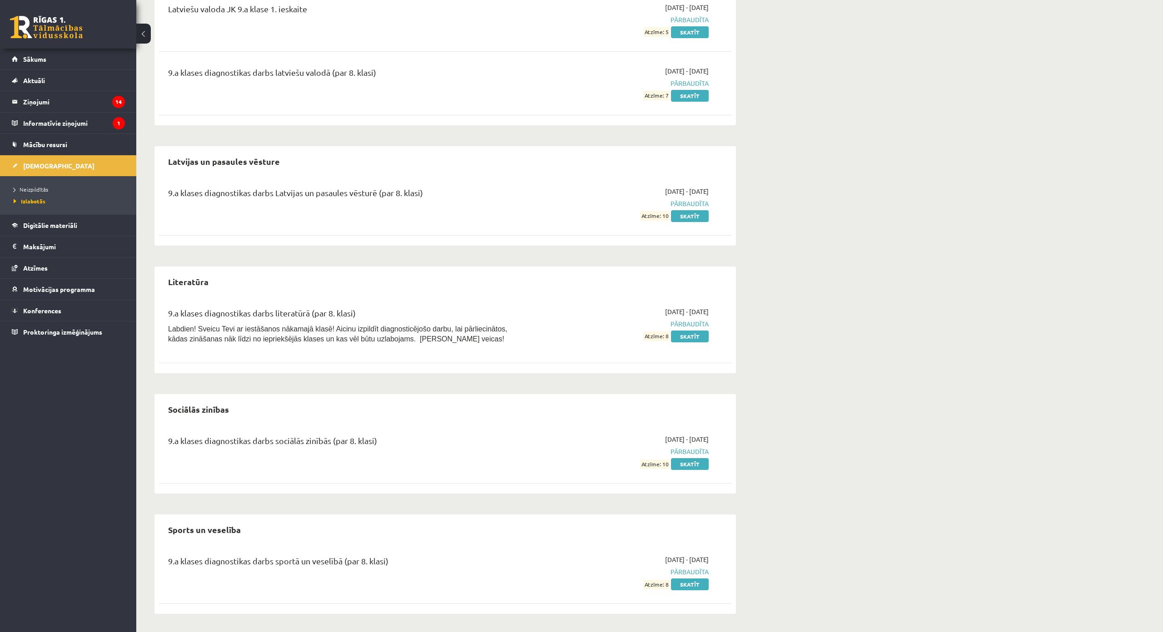
scroll to position [734, 0]
click at [681, 331] on link "Skatīt" at bounding box center [690, 337] width 38 height 12
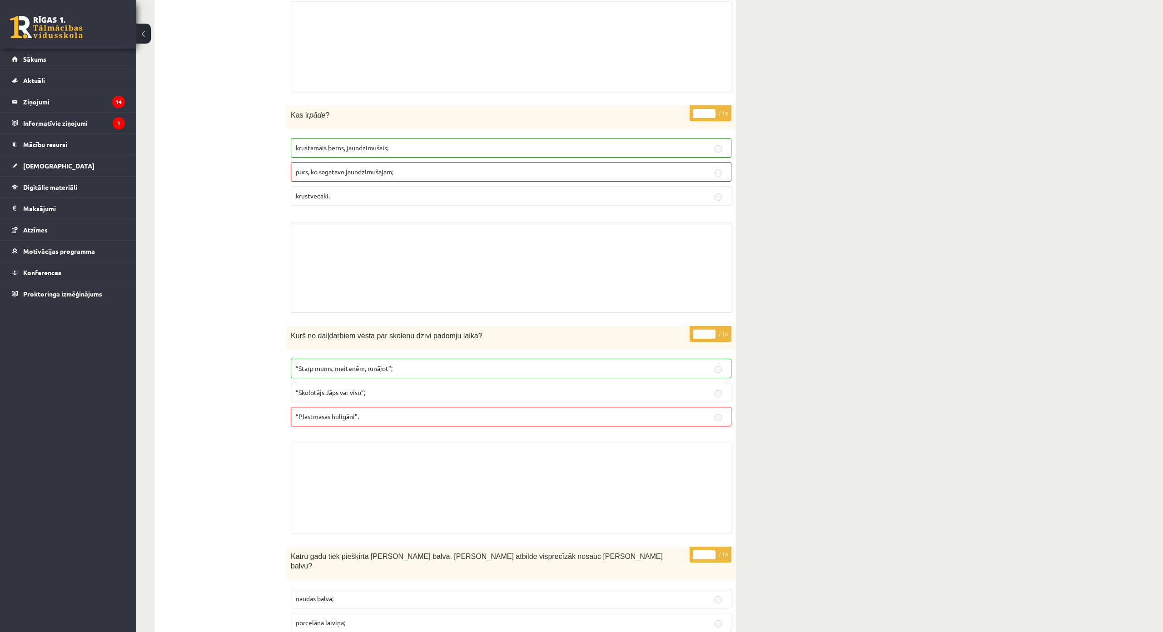
scroll to position [1227, 0]
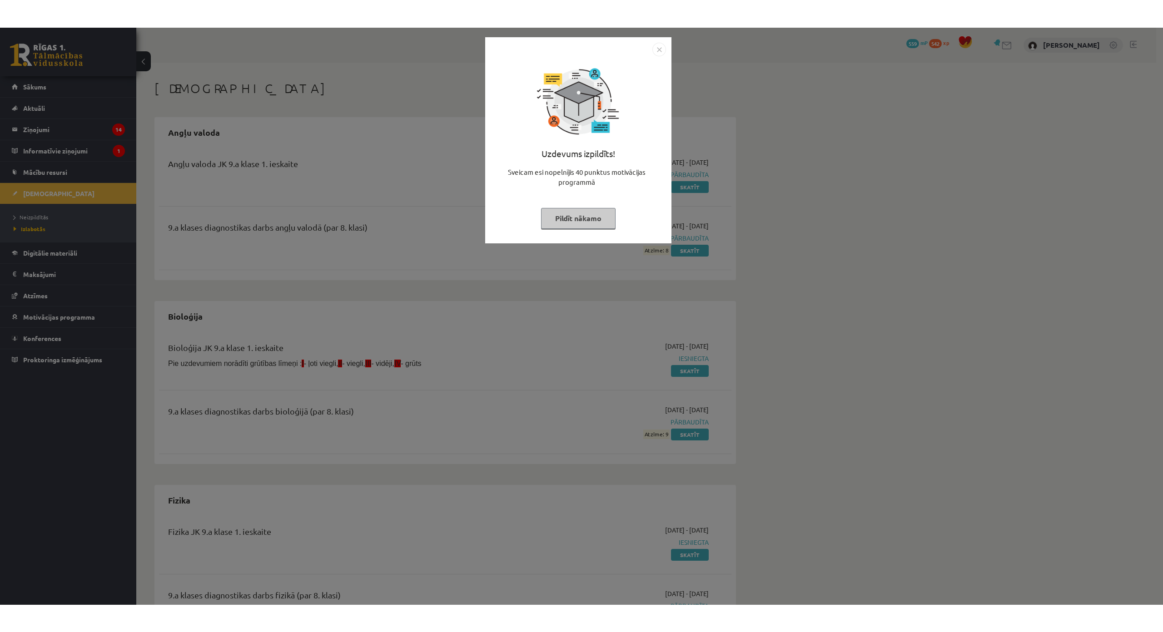
scroll to position [734, 0]
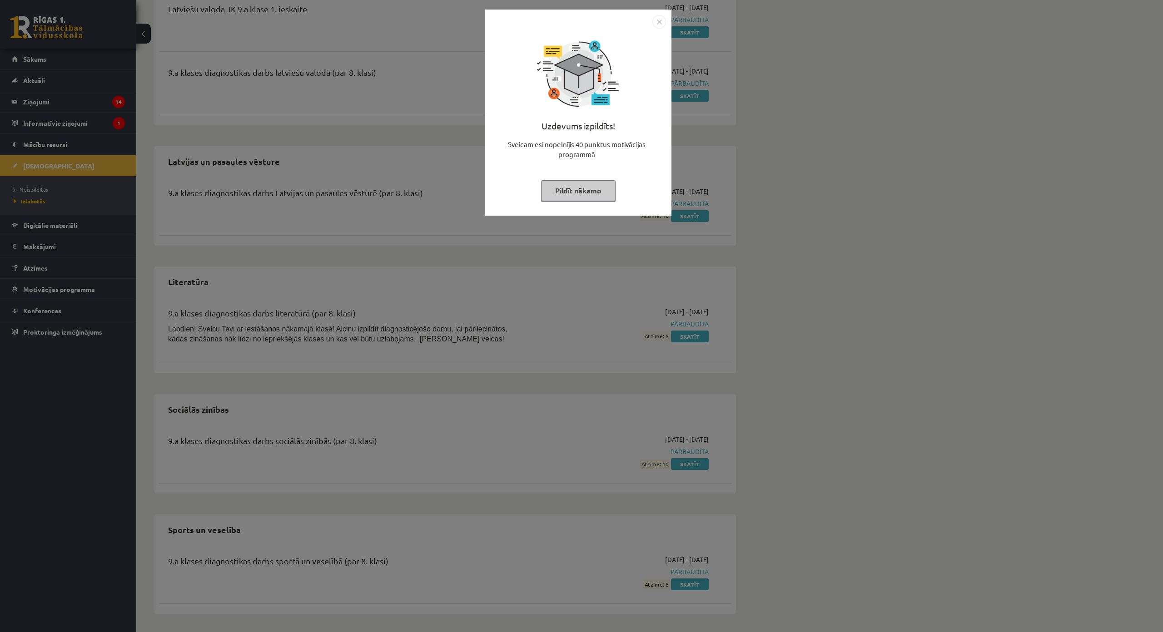
click at [657, 26] on img "Close" at bounding box center [659, 22] width 14 height 14
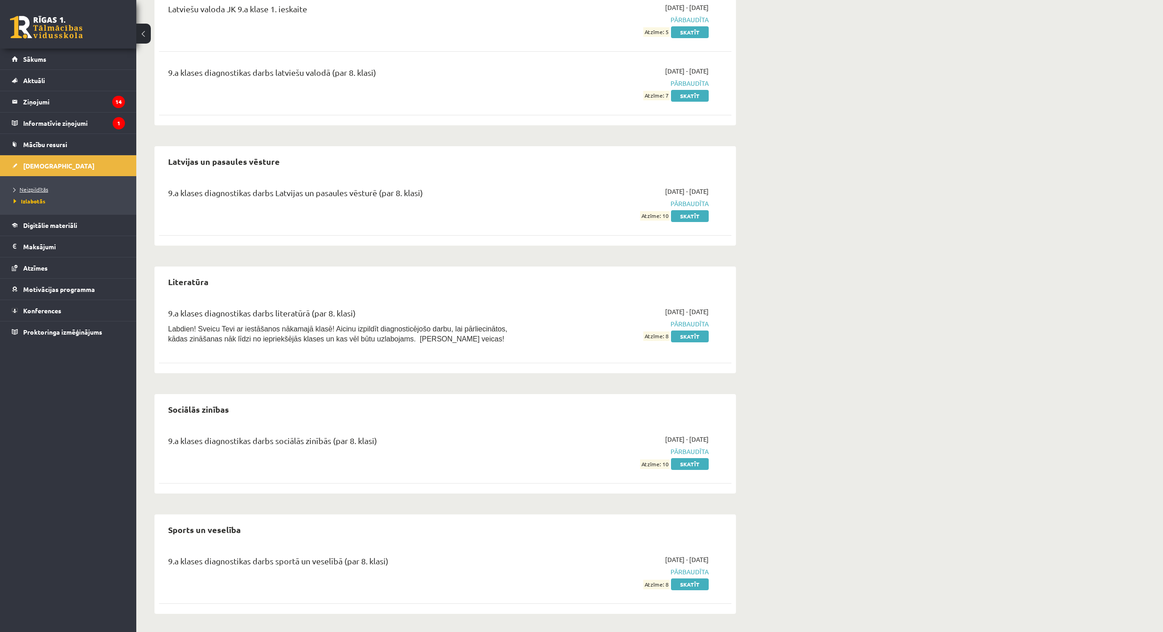
click at [42, 193] on link "Neizpildītās" at bounding box center [71, 189] width 114 height 8
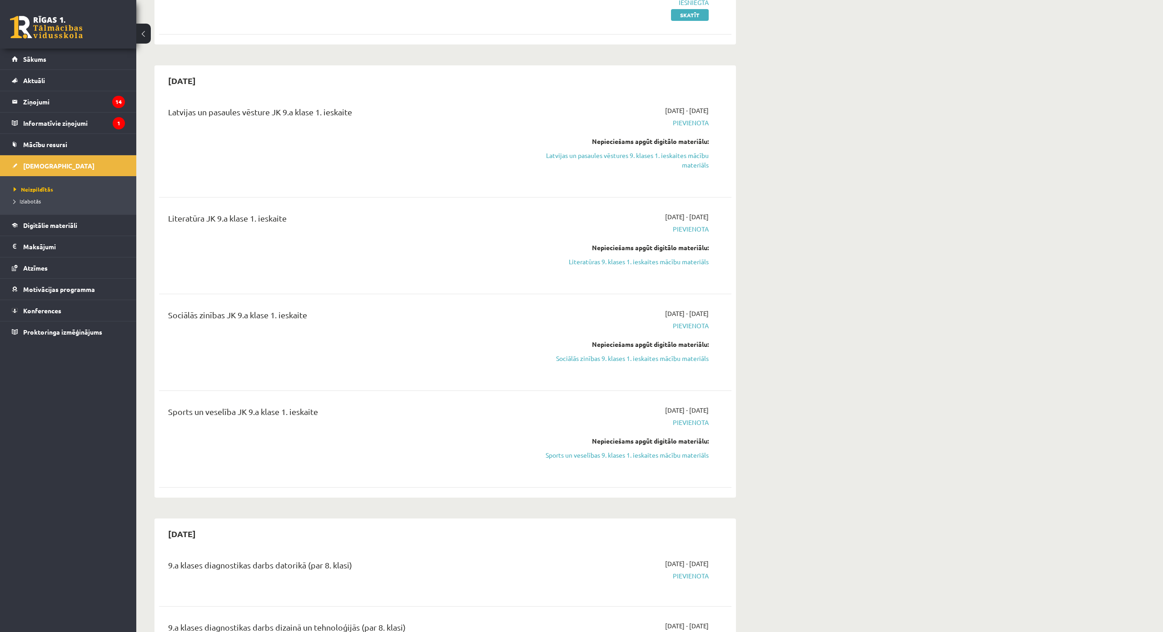
scroll to position [227, 0]
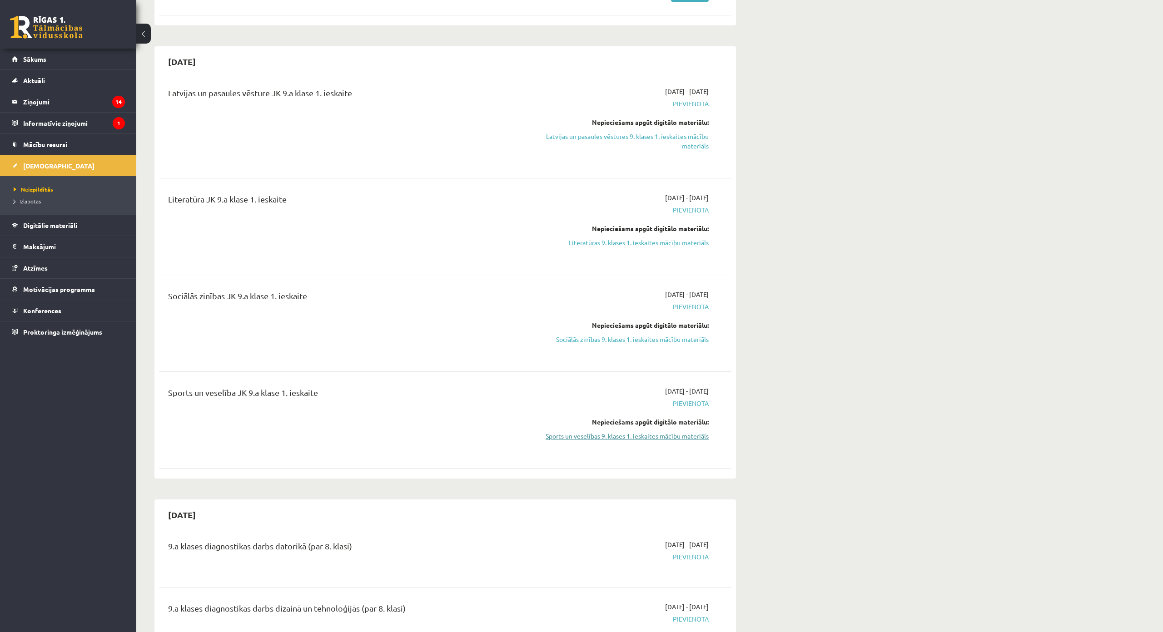
click at [622, 436] on link "Sports un veselības 9. klases 1. ieskaites mācību materiāls" at bounding box center [622, 437] width 171 height 10
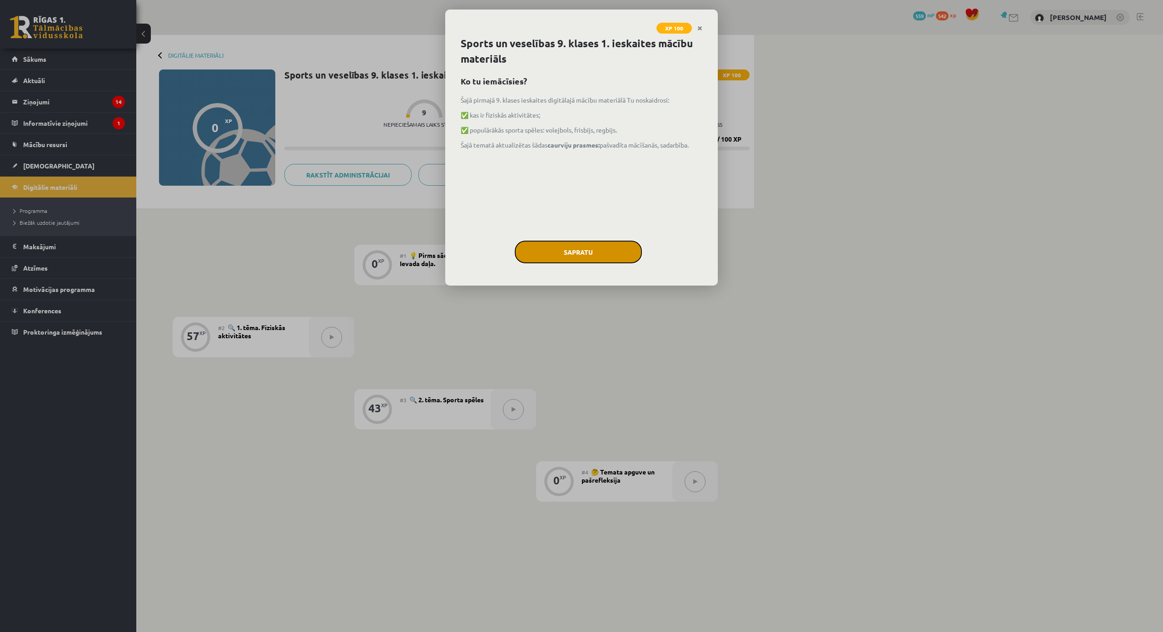
click at [618, 256] on button "Sapratu" at bounding box center [578, 252] width 127 height 23
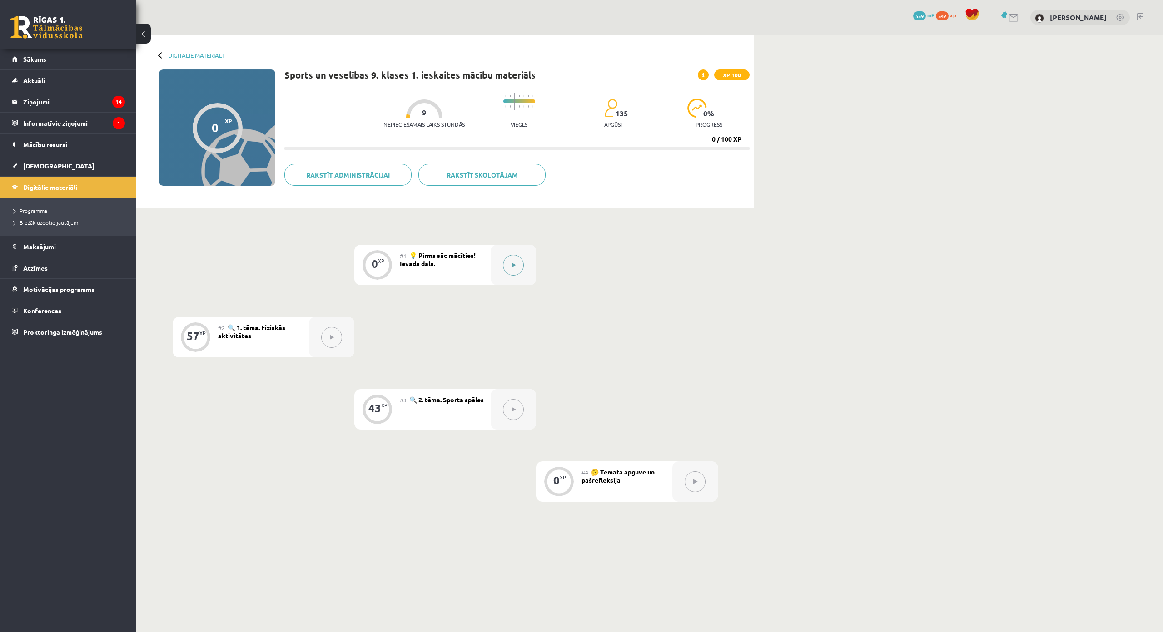
click at [506, 267] on button at bounding box center [513, 265] width 21 height 21
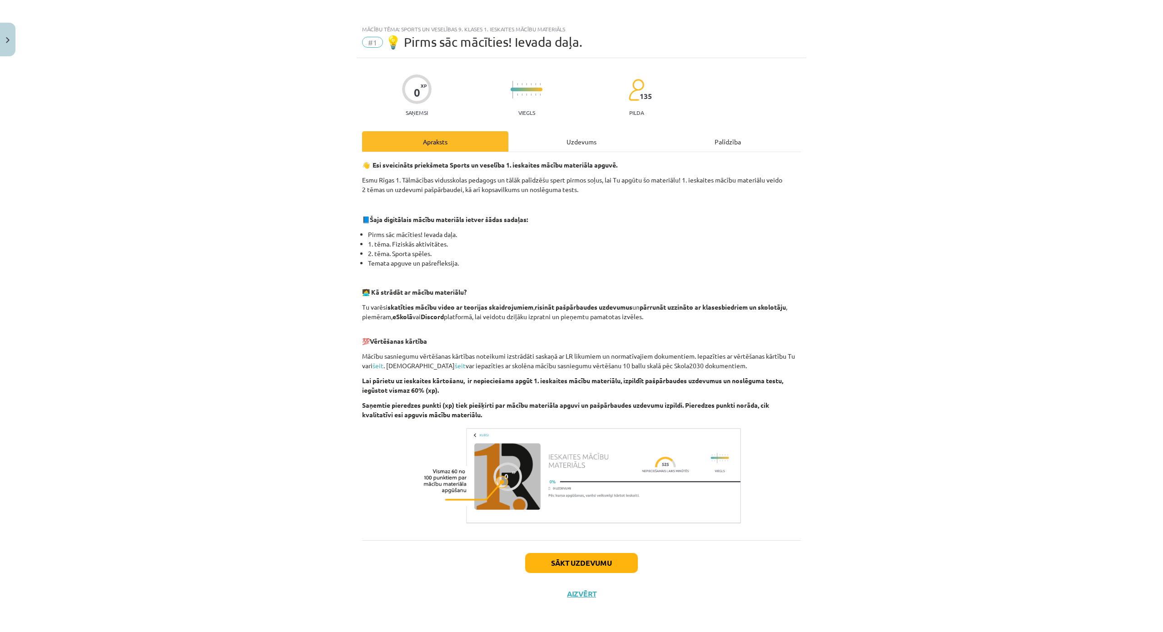
scroll to position [57, 0]
click at [581, 553] on button "Sākt uzdevumu" at bounding box center [581, 563] width 113 height 20
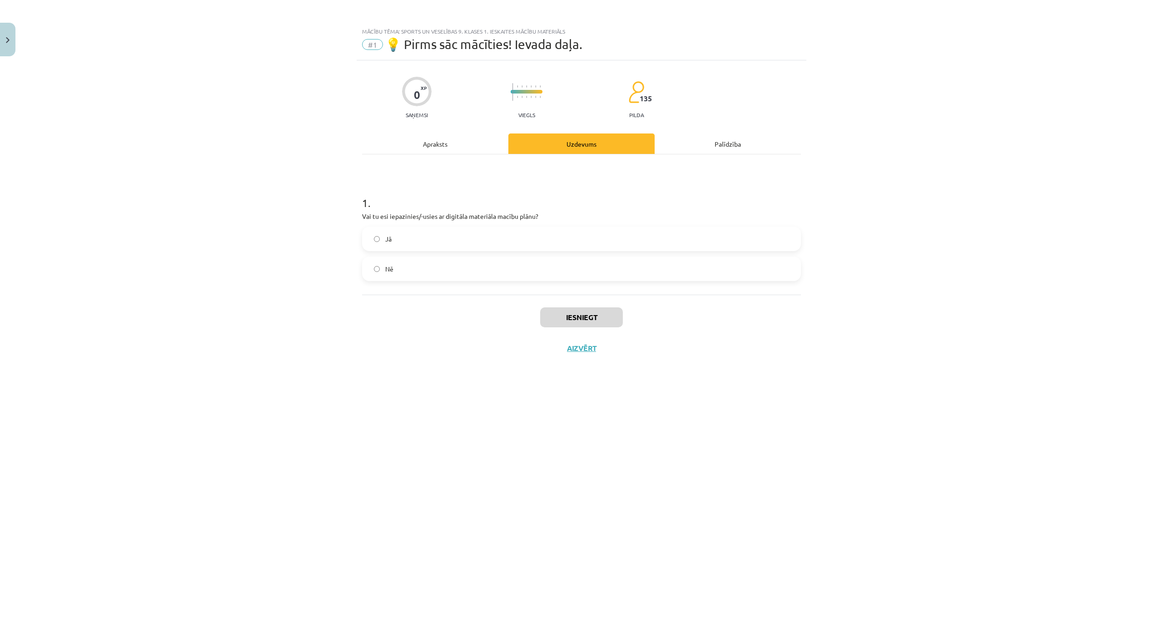
click at [390, 239] on span "Jā" at bounding box center [388, 239] width 6 height 10
click at [576, 321] on button "Iesniegt" at bounding box center [581, 318] width 83 height 20
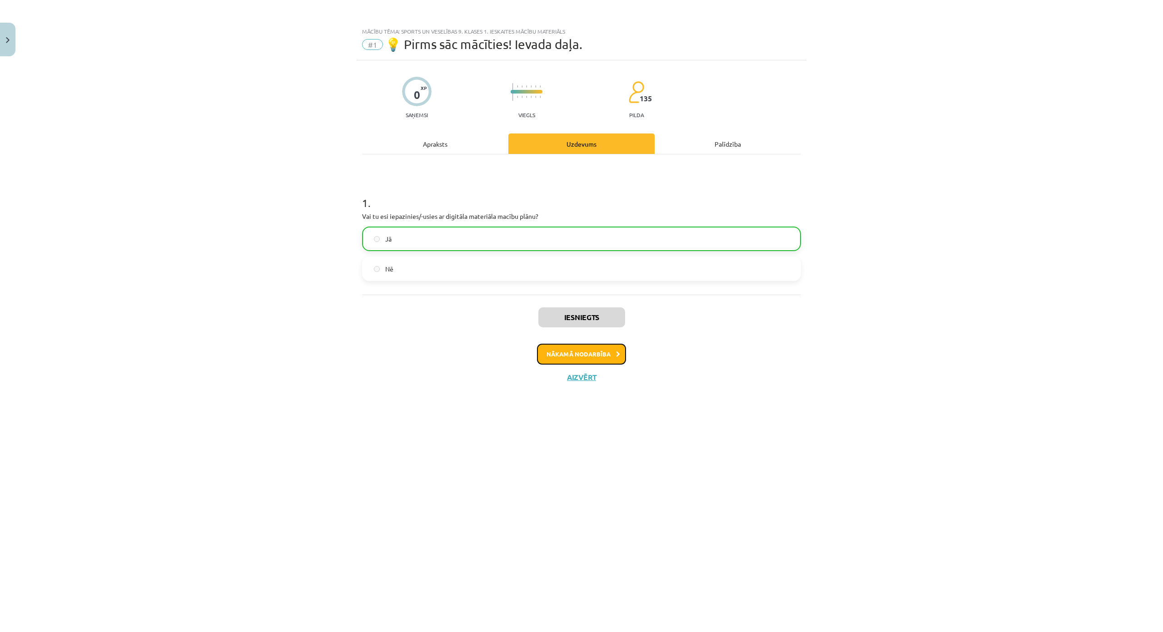
click at [582, 356] on button "Nākamā nodarbība" at bounding box center [581, 354] width 89 height 21
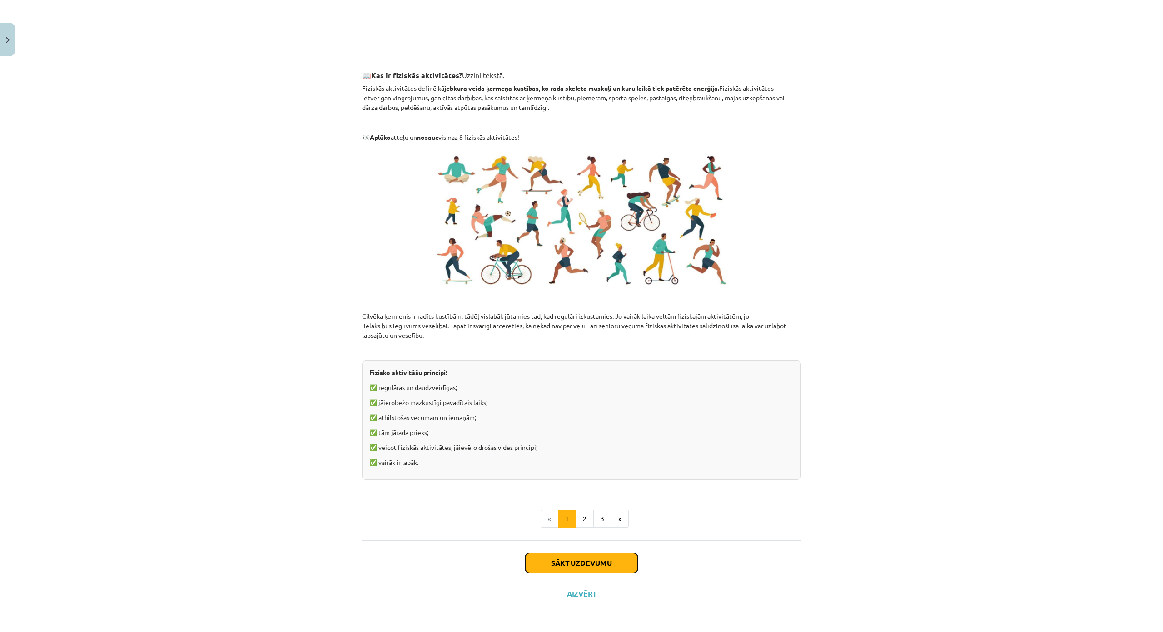
click at [611, 553] on button "Sākt uzdevumu" at bounding box center [581, 563] width 113 height 20
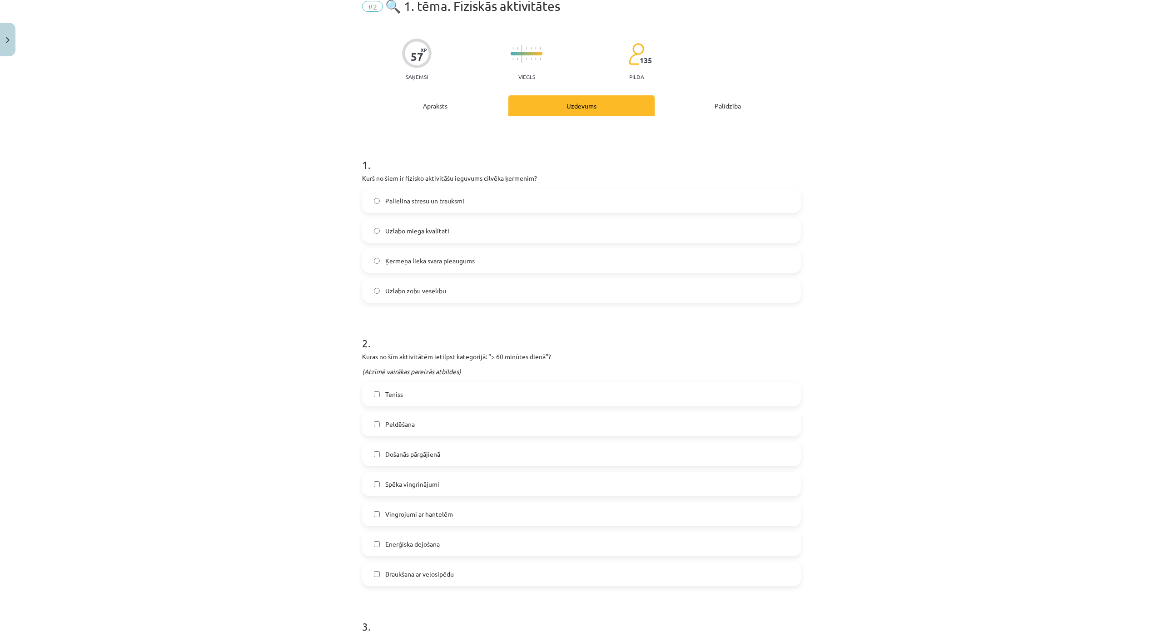
scroll to position [23, 0]
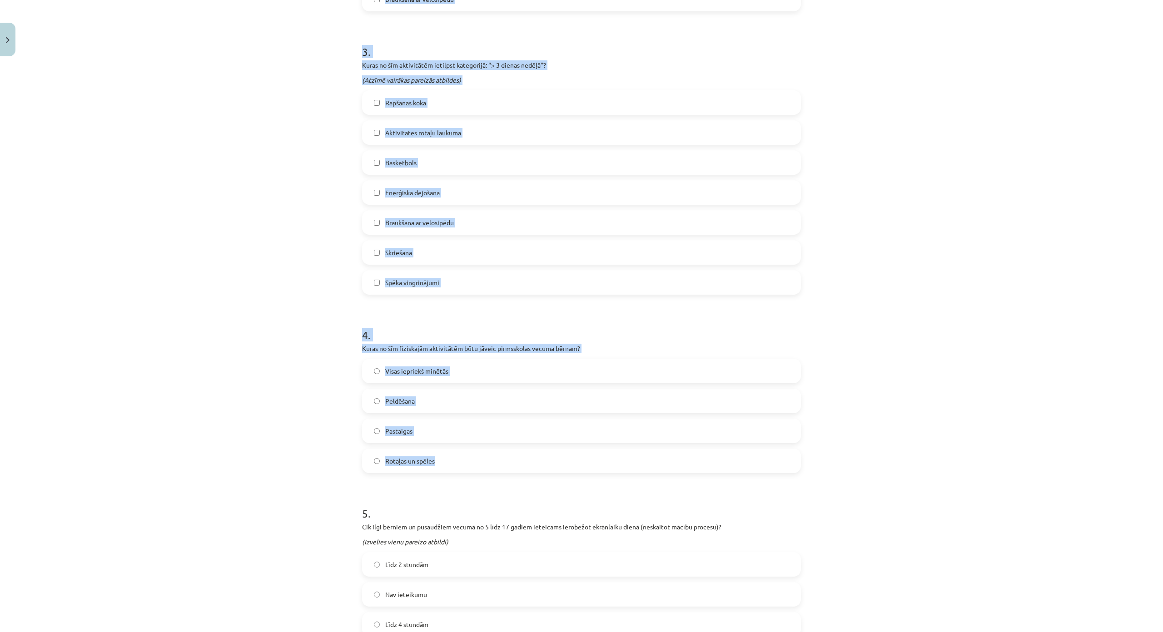
drag, startPoint x: 356, startPoint y: 187, endPoint x: 499, endPoint y: 443, distance: 293.5
click at [499, 443] on div "57 XP Saņemsi Viegls 135 pilda Apraksts Uzdevums Palīdzība 1 . Kurš no šiem ir …" at bounding box center [582, 98] width 450 height 1302
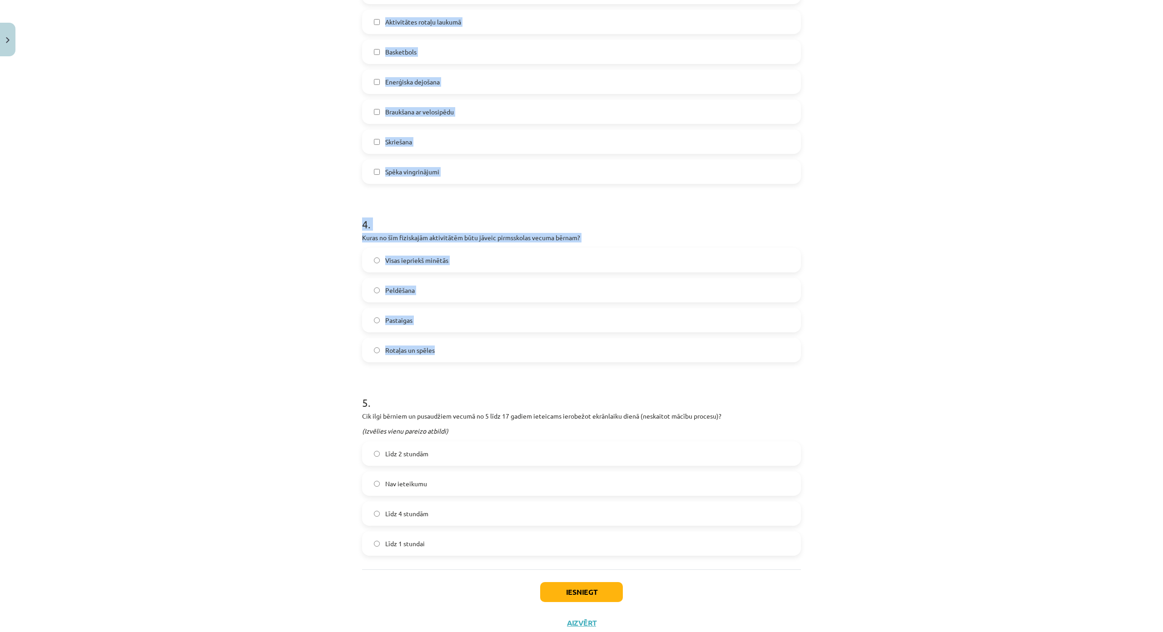
scroll to position [795, 0]
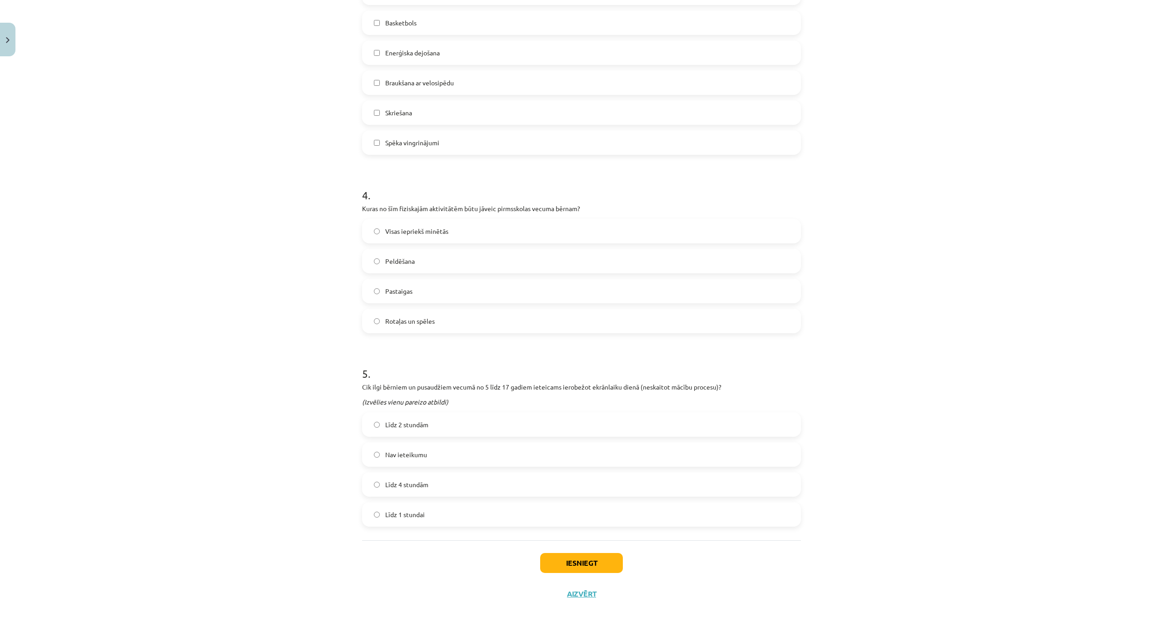
click at [309, 292] on div "Mācību tēma: Sports un veselības 9. klases 1. ieskaites mācību materiāls #2 🔍 1…" at bounding box center [581, 316] width 1163 height 632
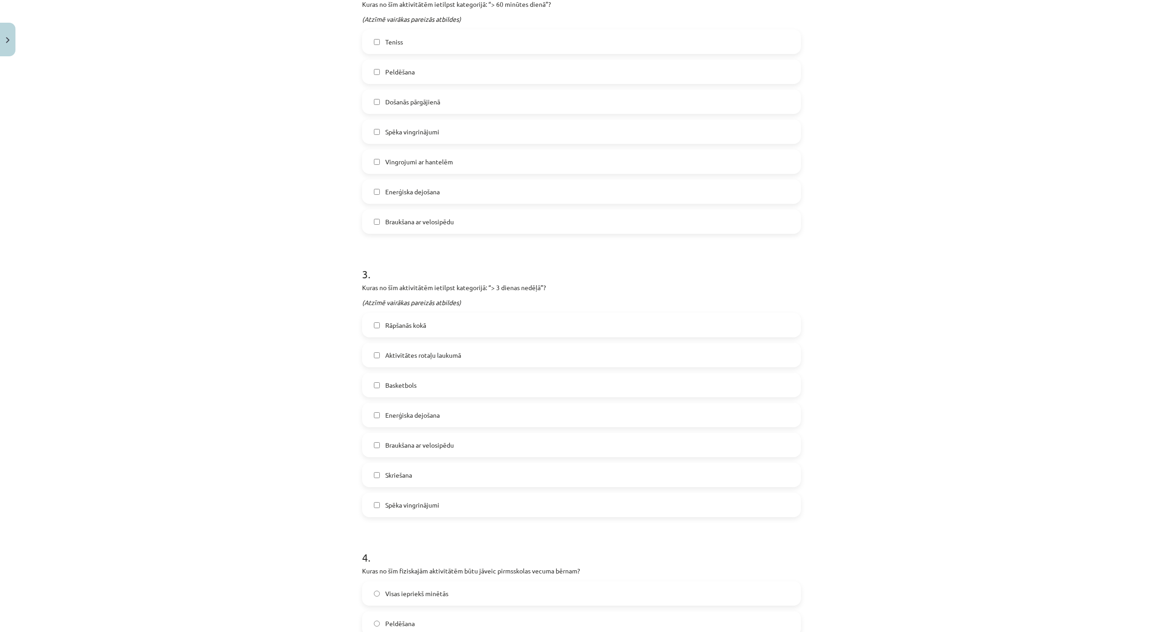
scroll to position [808, 0]
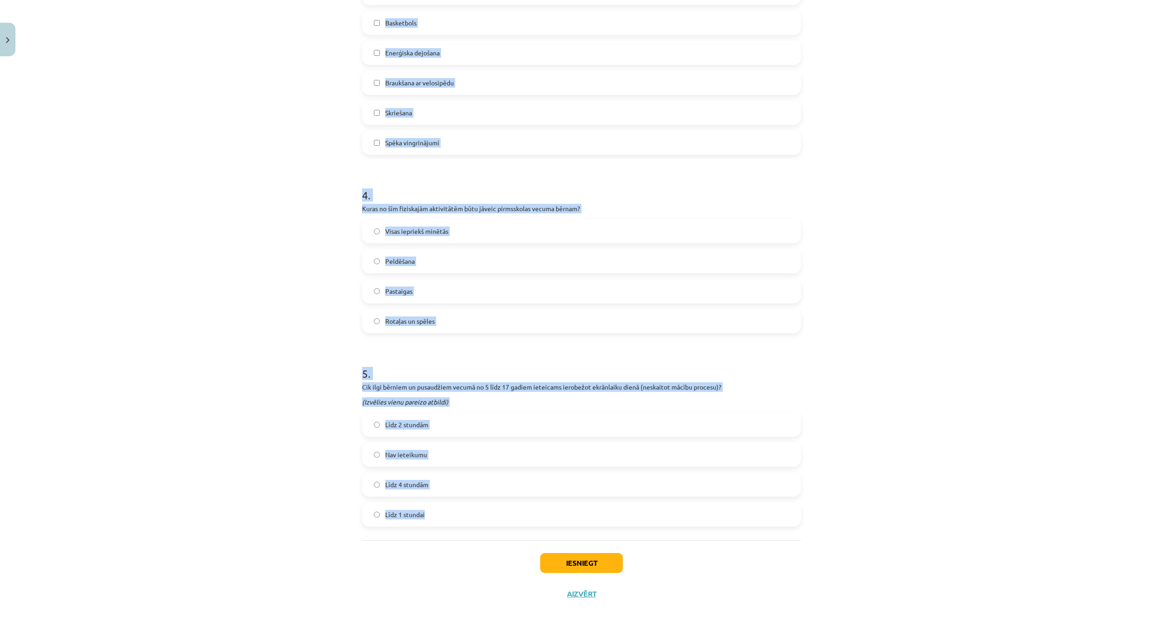
drag, startPoint x: 355, startPoint y: 55, endPoint x: 467, endPoint y: 458, distance: 418.5
copy form "Lore ip dolo si ametcon adipiscing elitsedd eiusmod temporin? Utlaboree dolore …"
click at [441, 413] on label "Līdz 2 stundām" at bounding box center [581, 424] width 437 height 23
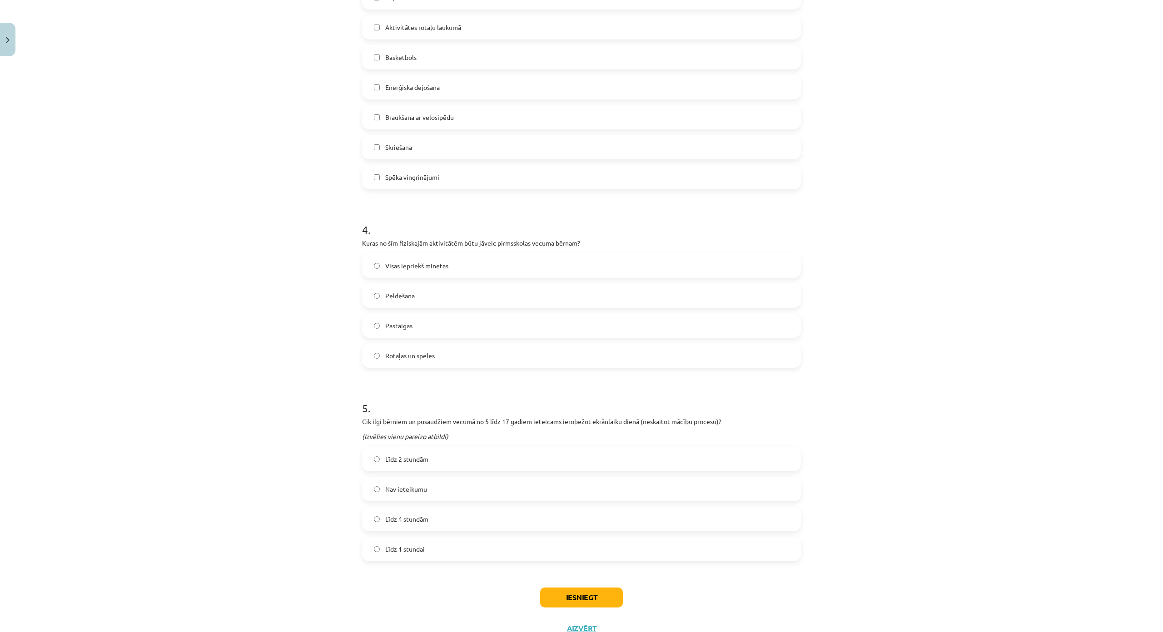
scroll to position [717, 0]
click at [431, 264] on span "Visas iepriekš minētās" at bounding box center [416, 268] width 63 height 10
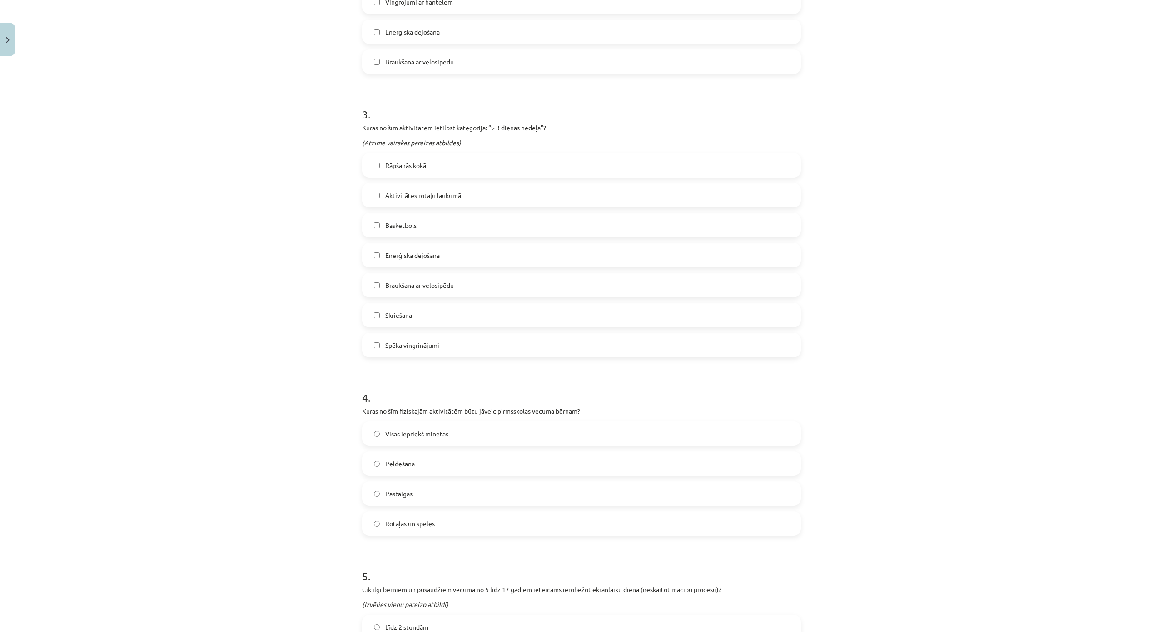
scroll to position [490, 0]
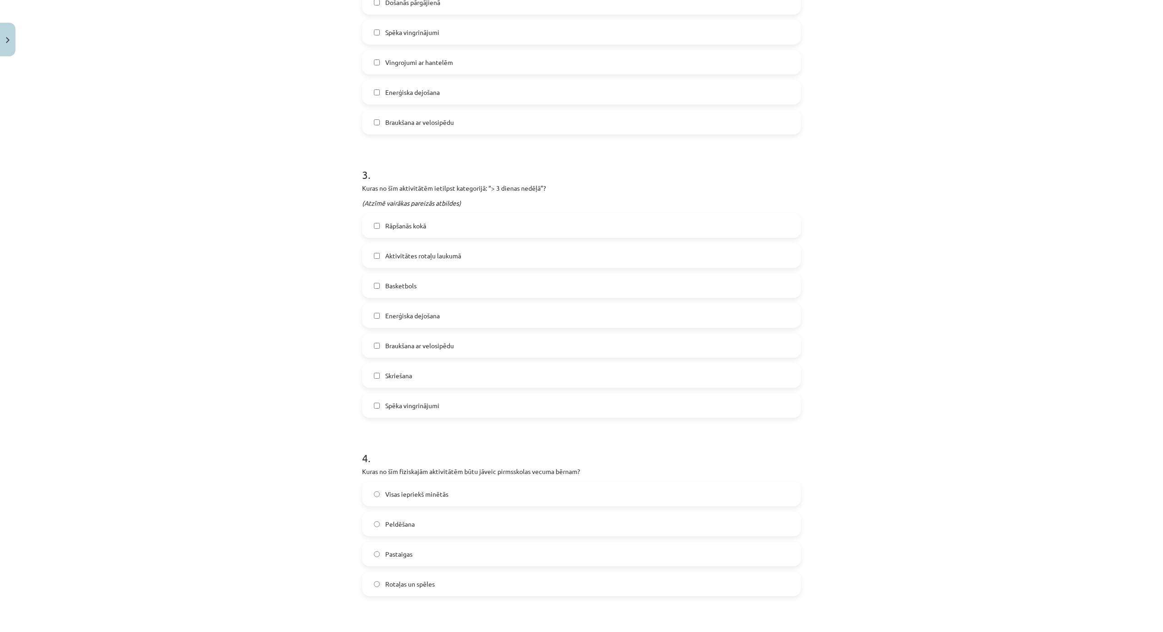
click at [378, 374] on label "Skriešana" at bounding box center [581, 375] width 437 height 23
click at [377, 250] on label "Aktivitātes rotaļu laukumā" at bounding box center [581, 255] width 437 height 23
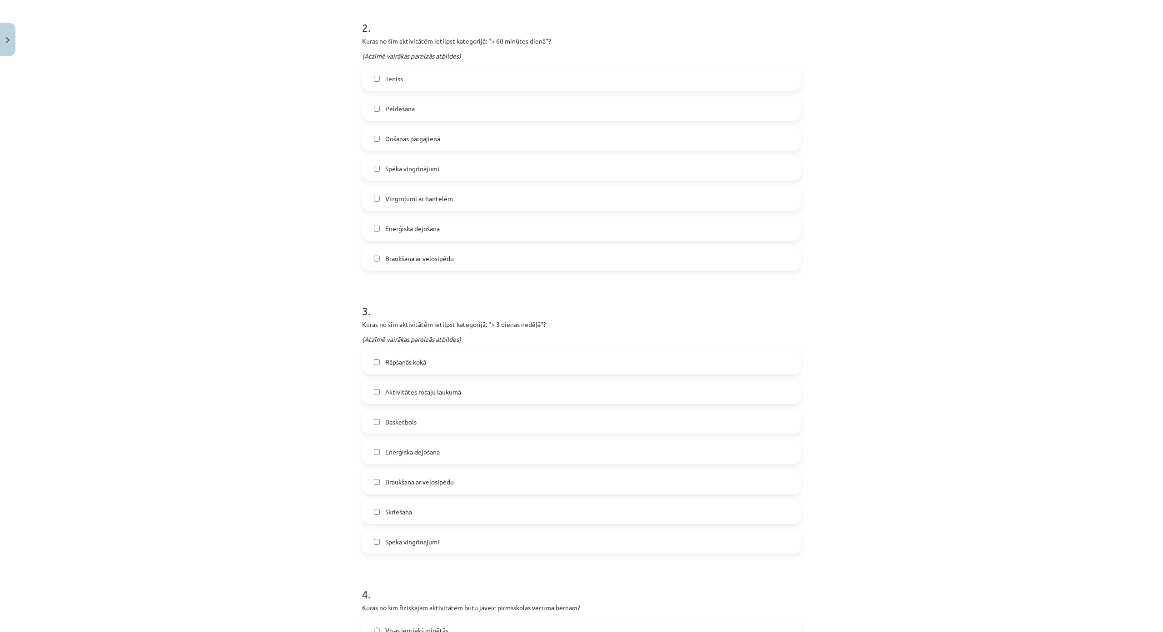
scroll to position [263, 0]
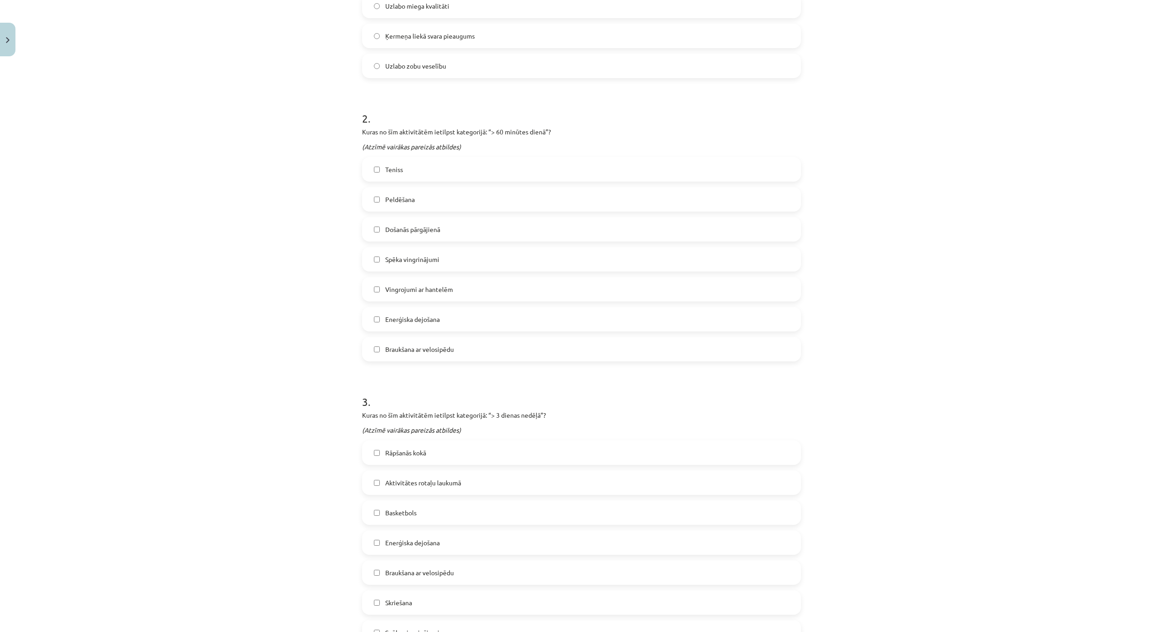
click at [394, 174] on label "Teniss" at bounding box center [581, 169] width 437 height 23
click at [401, 233] on span "Došanās pārgājienā" at bounding box center [412, 230] width 55 height 10
click at [408, 350] on span "Braukšana ar velosipēdu" at bounding box center [419, 350] width 69 height 10
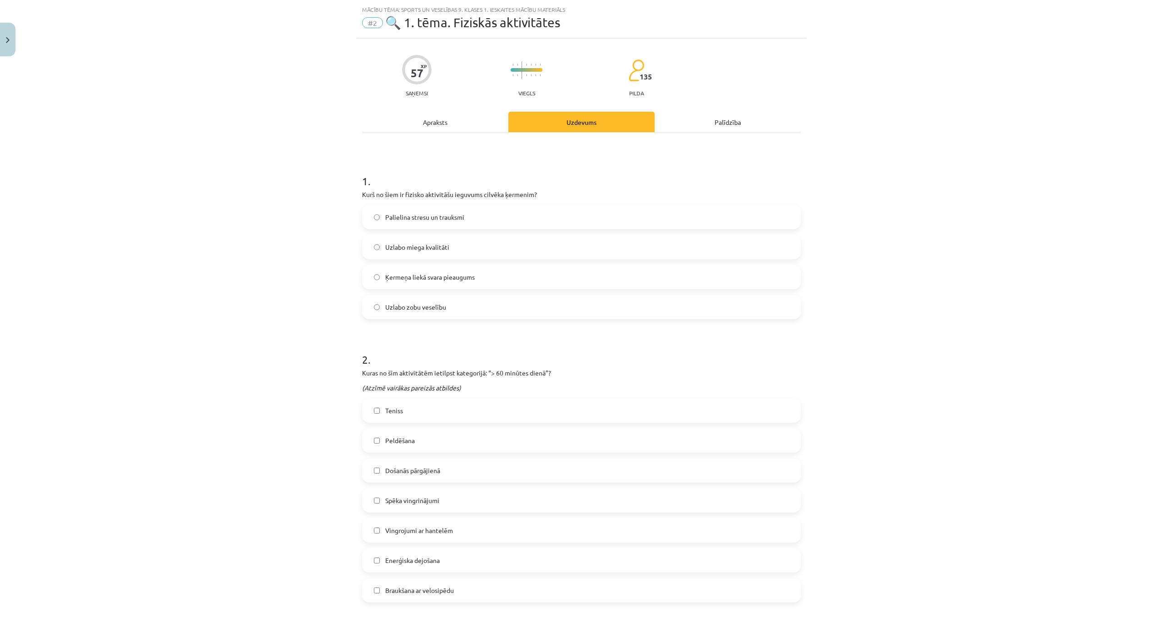
scroll to position [0, 0]
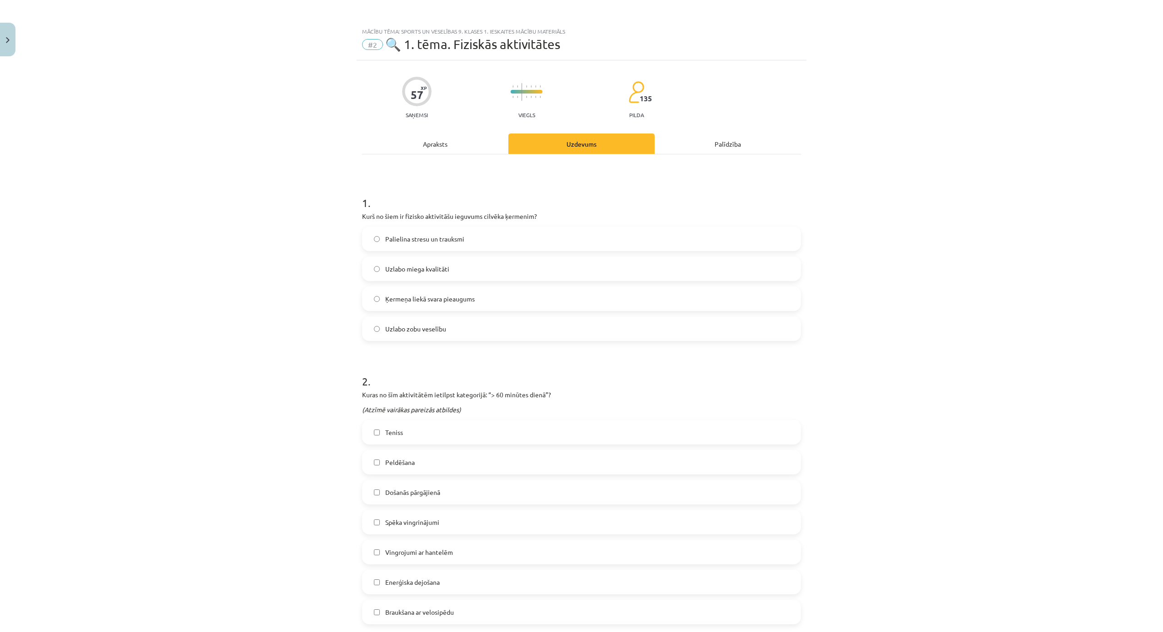
click at [422, 325] on span "Uzlabo zobu veselību" at bounding box center [415, 329] width 61 height 10
click at [431, 270] on span "Uzlabo miega kvalitāti" at bounding box center [417, 269] width 64 height 10
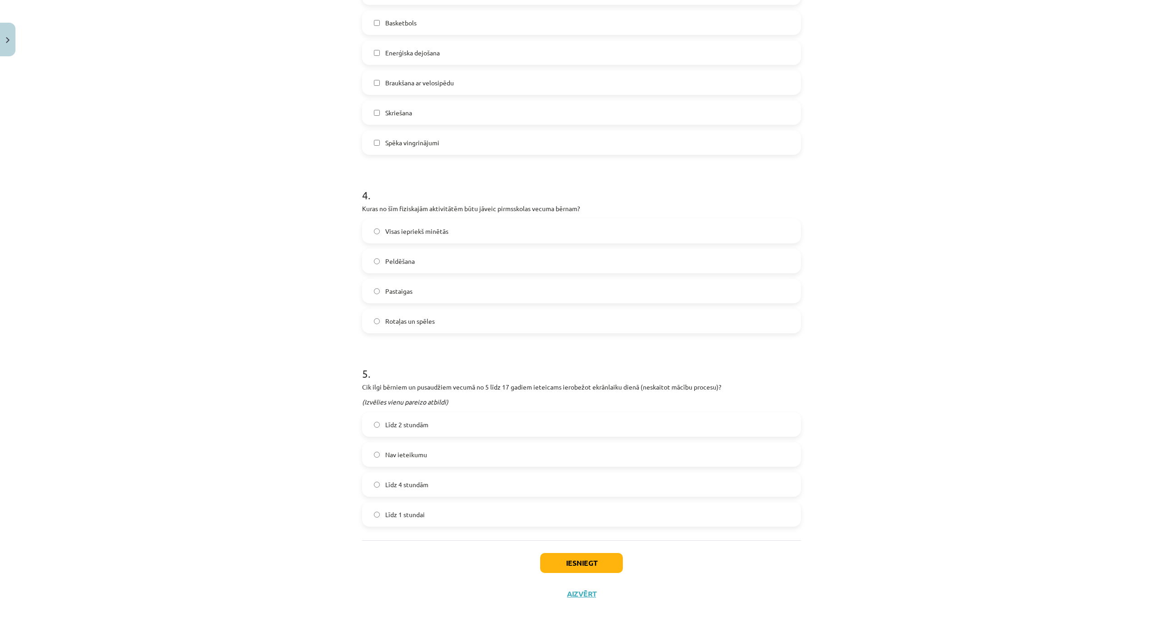
scroll to position [808, 0]
click at [583, 553] on button "Iesniegt" at bounding box center [581, 563] width 83 height 20
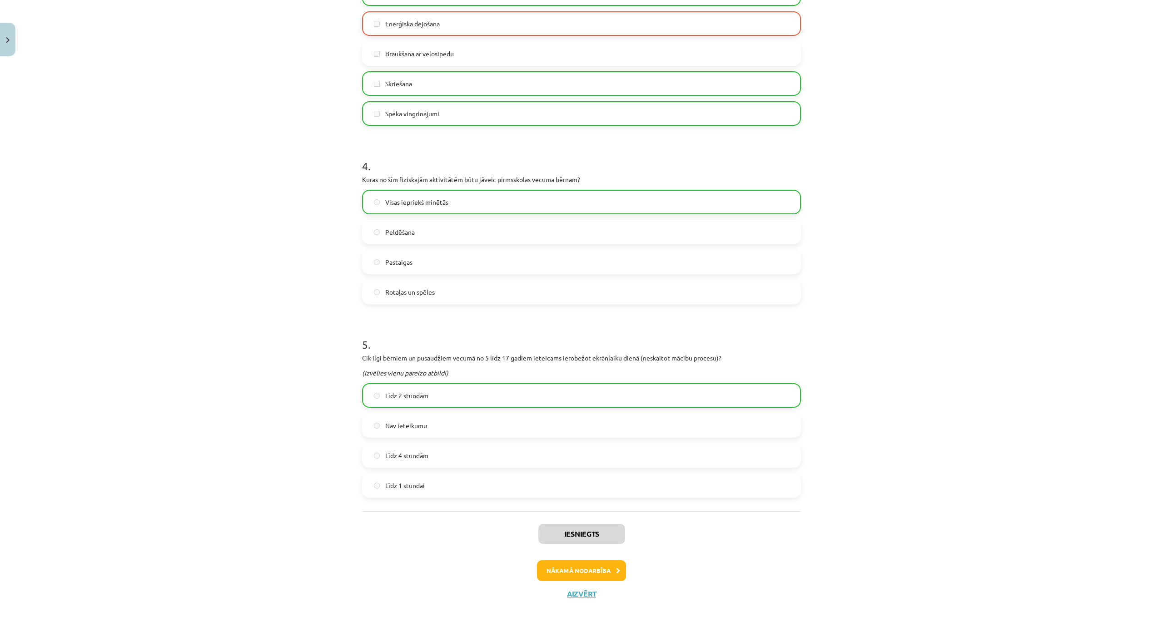
scroll to position [837, 0]
click at [582, 561] on button "Nākamā nodarbība" at bounding box center [581, 571] width 89 height 21
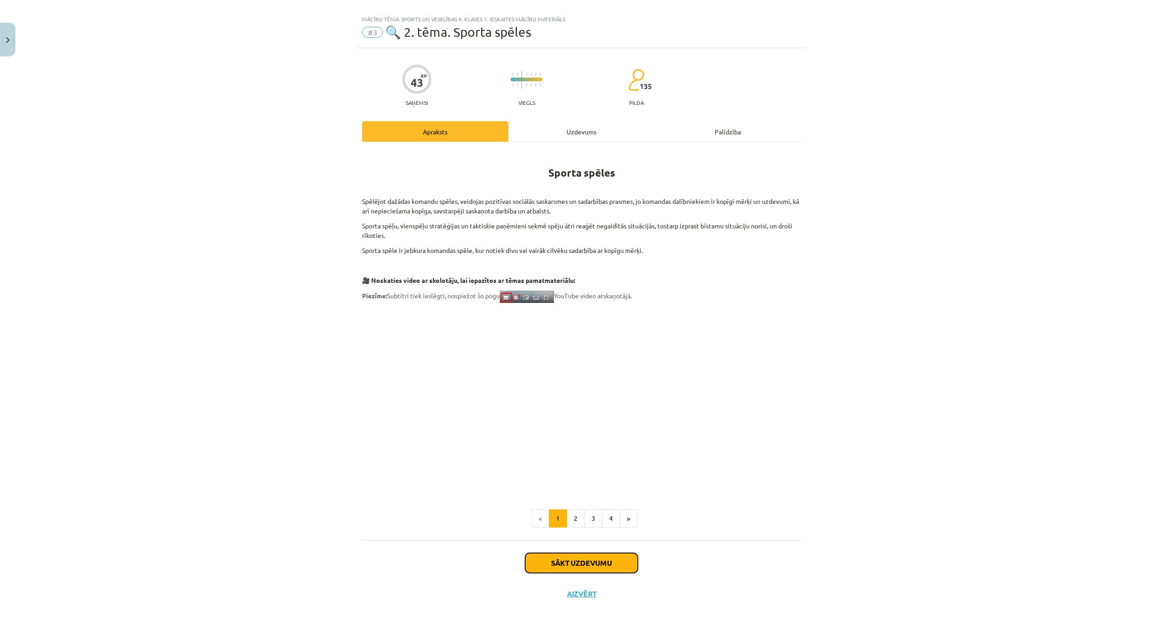
click at [595, 553] on button "Sākt uzdevumu" at bounding box center [581, 563] width 113 height 20
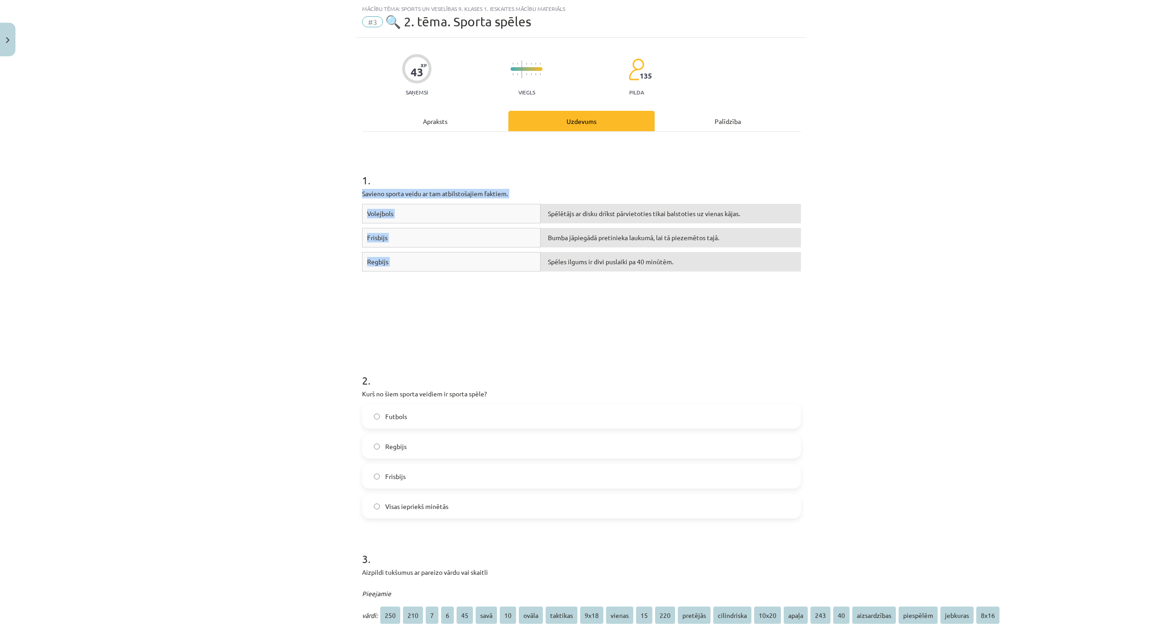
drag, startPoint x: 356, startPoint y: 190, endPoint x: 689, endPoint y: 265, distance: 340.8
click at [689, 265] on div "**********" at bounding box center [582, 626] width 450 height 1176
click at [683, 306] on div "Volejbols Spēlētājs ar disku drīkst pārvietoties tikai balstoties uz vienas kāj…" at bounding box center [581, 272] width 439 height 136
drag, startPoint x: 356, startPoint y: 188, endPoint x: 653, endPoint y: 245, distance: 302.7
click at [653, 245] on div "**********" at bounding box center [582, 626] width 450 height 1176
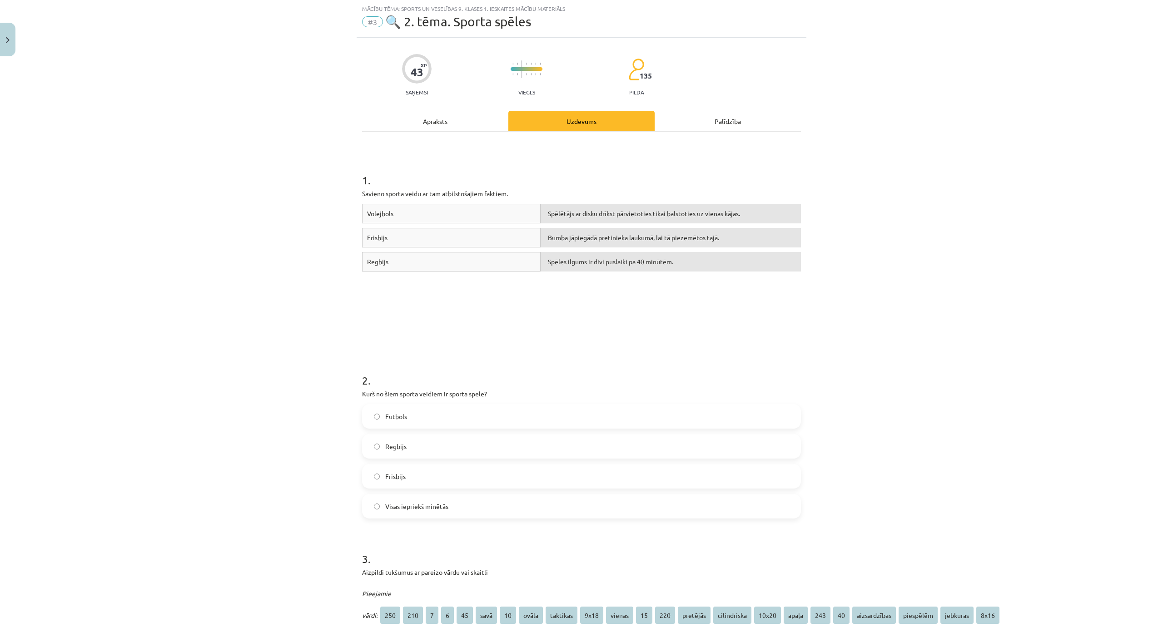
click at [643, 300] on div "Volejbols Spēlētājs ar disku drīkst pārvietoties tikai balstoties uz vienas kāj…" at bounding box center [581, 272] width 439 height 136
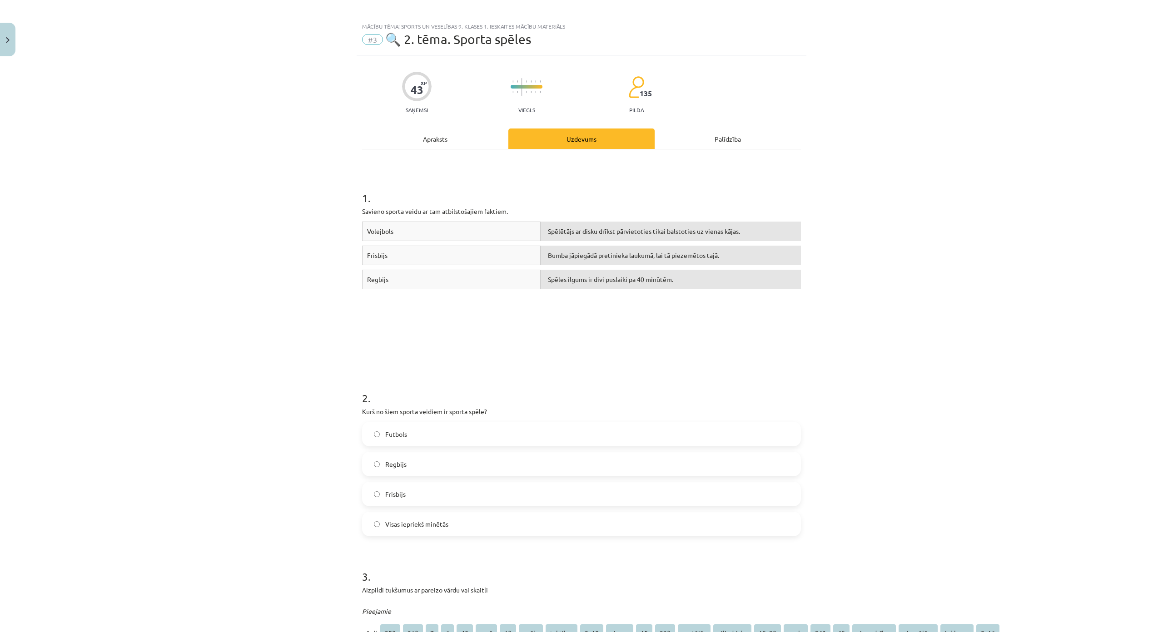
scroll to position [0, 0]
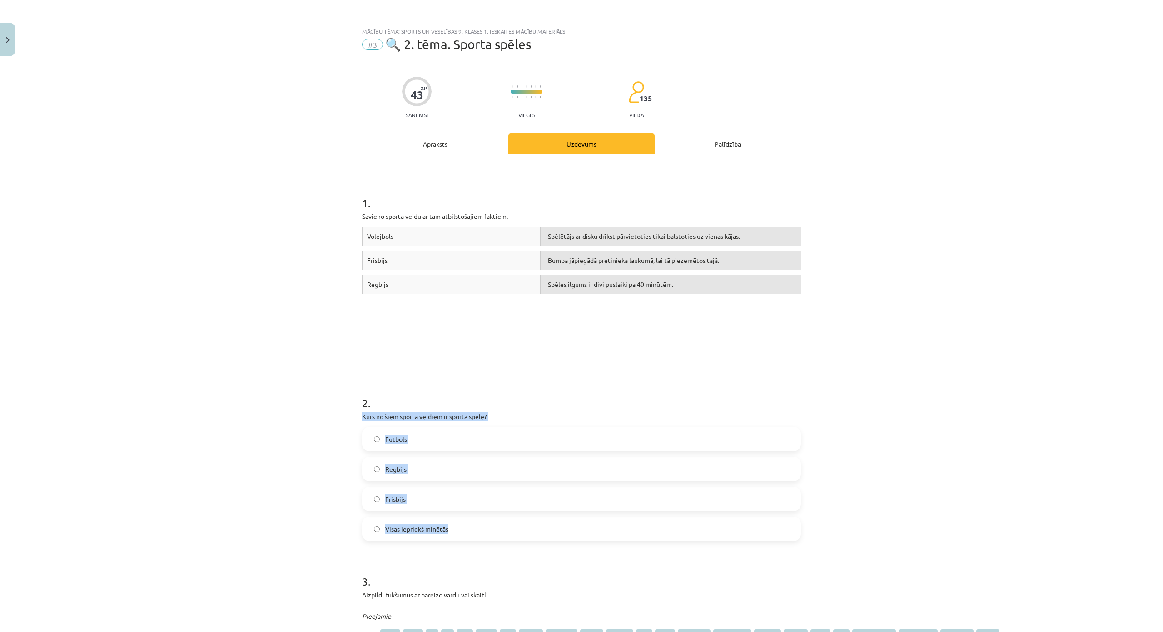
drag, startPoint x: 356, startPoint y: 415, endPoint x: 455, endPoint y: 522, distance: 146.0
copy div "Kurš no šiem sporta veidiem ir sporta spēle? Futbols Regbijs Frisbijs Visas iep…"
drag, startPoint x: 439, startPoint y: 532, endPoint x: 439, endPoint y: 521, distance: 10.5
click at [439, 531] on span "Visas iepriekš minētās" at bounding box center [416, 530] width 63 height 10
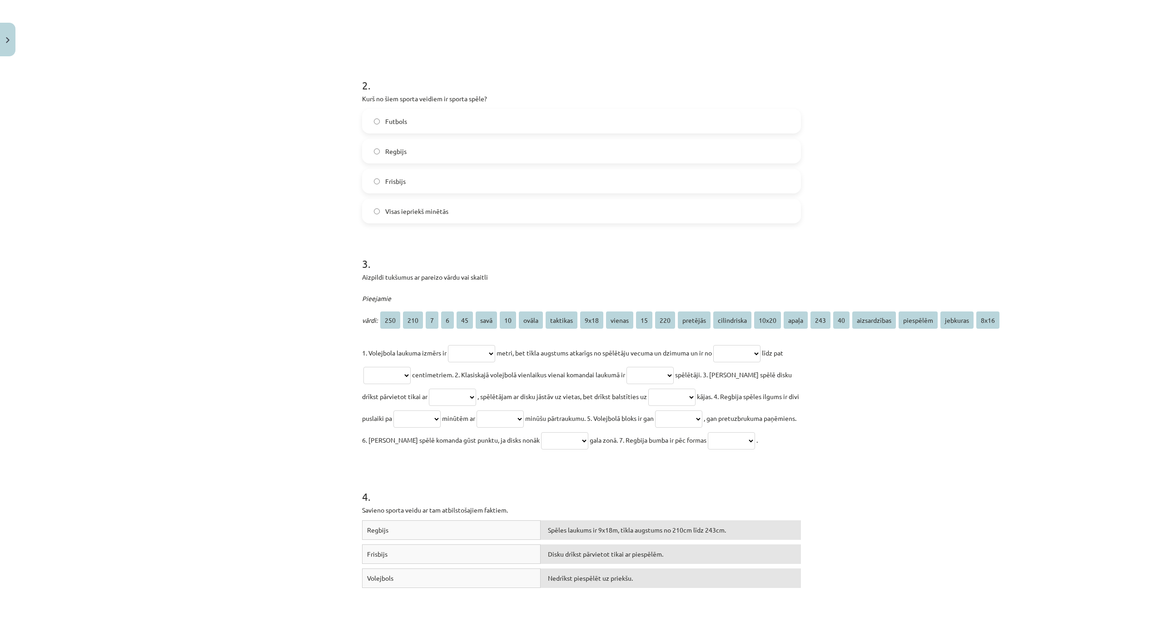
click at [308, 331] on div "**********" at bounding box center [581, 316] width 1163 height 632
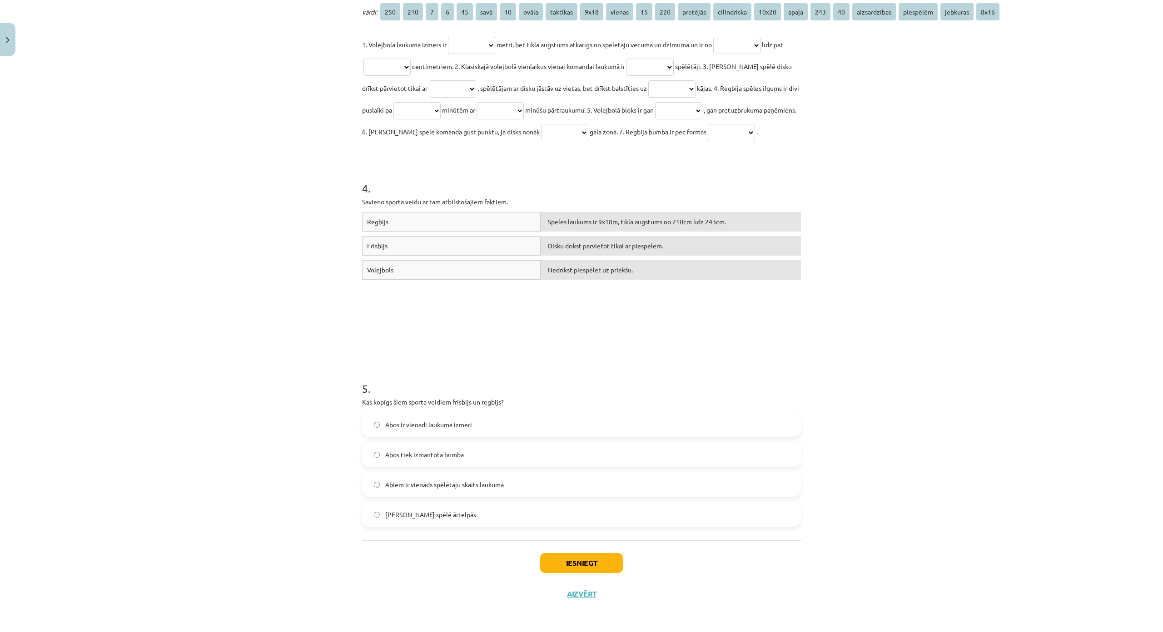
scroll to position [658, 0]
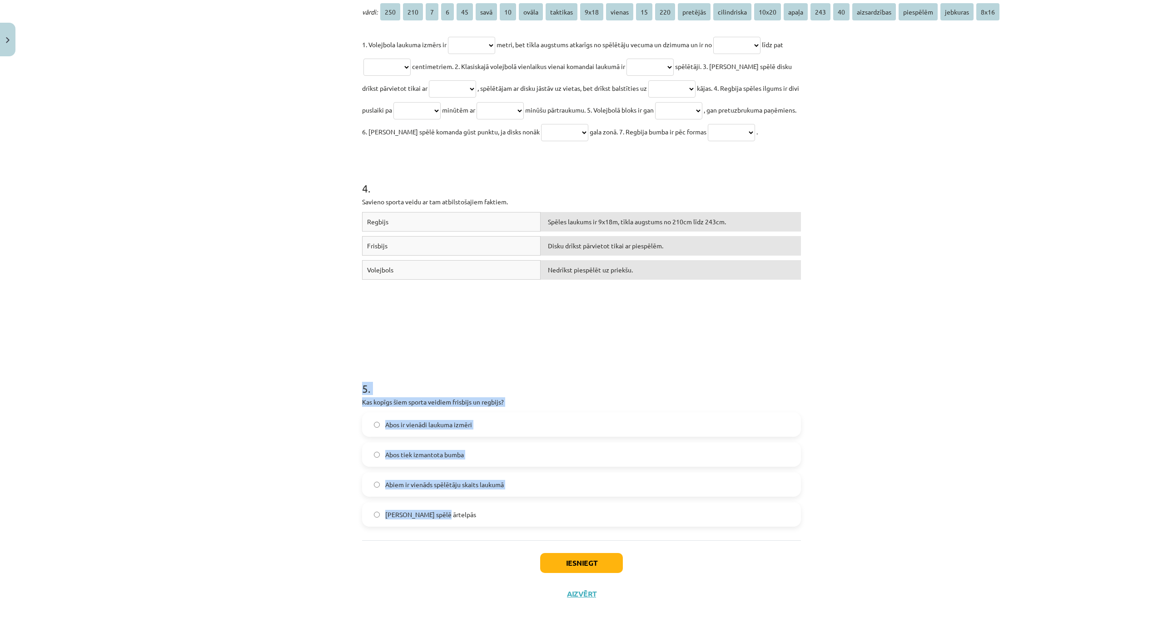
drag, startPoint x: 400, startPoint y: 445, endPoint x: 471, endPoint y: 498, distance: 88.7
click at [471, 498] on div "**********" at bounding box center [582, 22] width 450 height 1176
copy div "5 . Kas kopīgs šiem sporta veidiem frisbijs un regbijs? Abos ir vienādi laukuma…"
click at [482, 445] on label "Abos tiek izmantota bumba" at bounding box center [581, 454] width 437 height 23
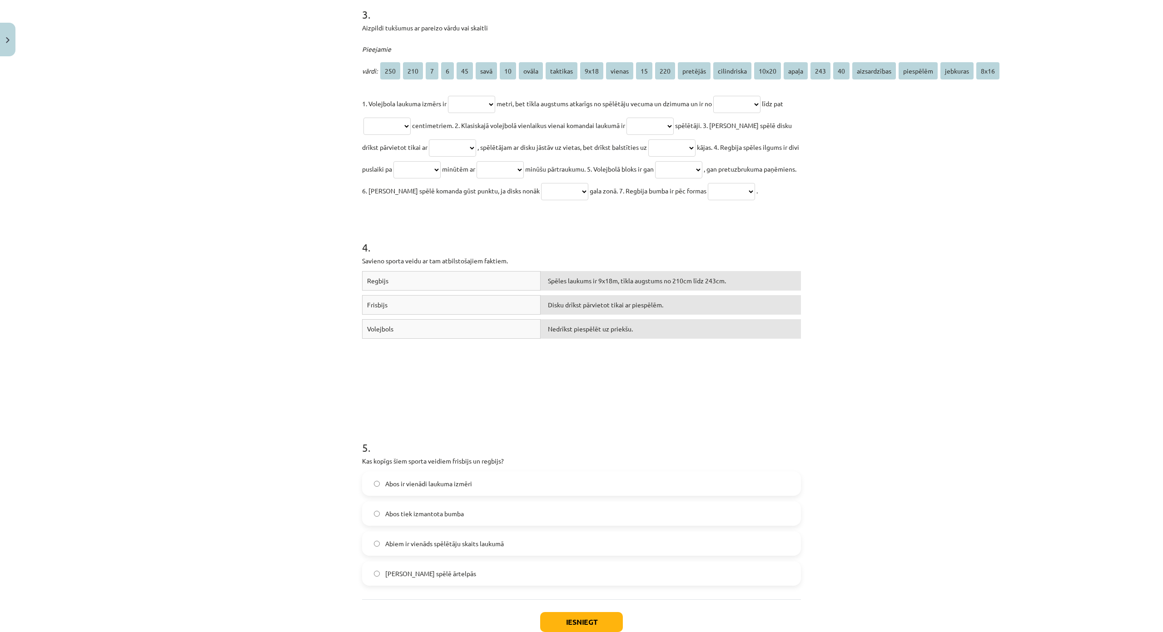
scroll to position [567, 0]
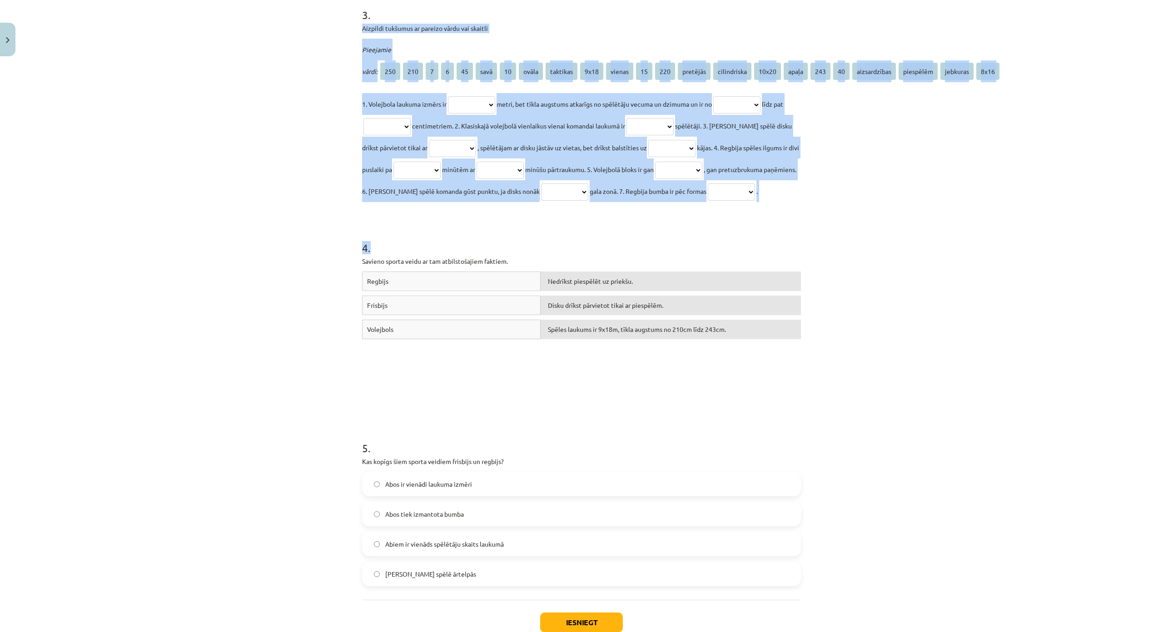
drag, startPoint x: 359, startPoint y: 28, endPoint x: 522, endPoint y: 251, distance: 276.0
click at [522, 251] on form "**********" at bounding box center [581, 91] width 439 height 991
copy form "**********"
click at [265, 194] on div "**********" at bounding box center [581, 316] width 1163 height 632
click at [276, 199] on div "**********" at bounding box center [581, 316] width 1163 height 632
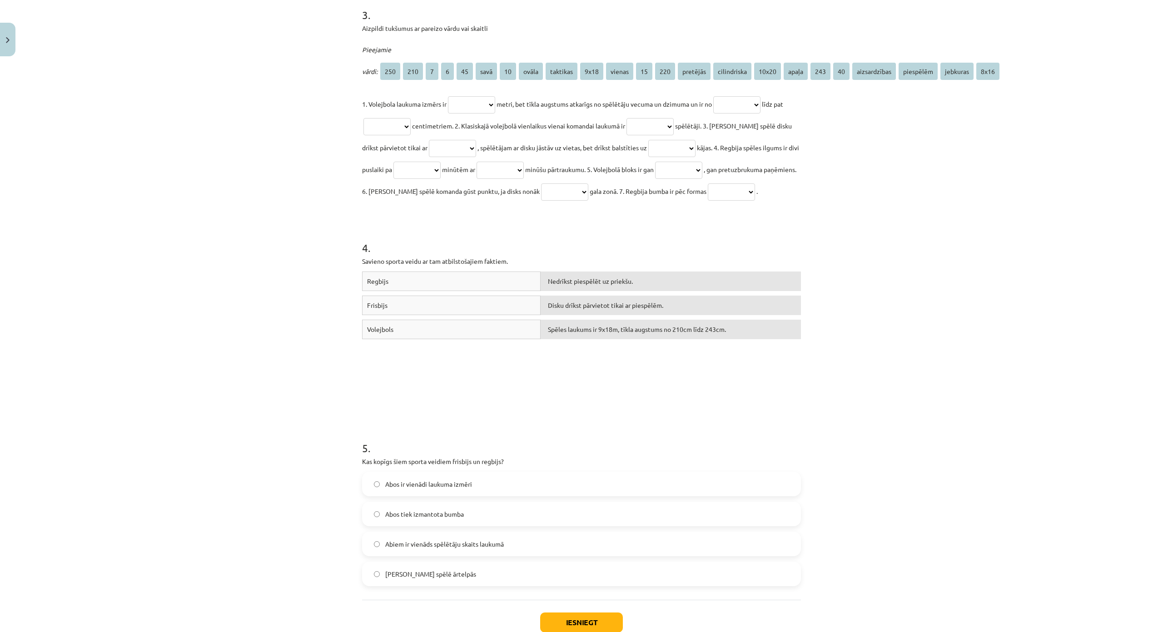
drag, startPoint x: 358, startPoint y: 25, endPoint x: 479, endPoint y: 210, distance: 220.6
click at [479, 202] on div "**********" at bounding box center [581, 97] width 439 height 209
copy div "**********"
click at [321, 159] on div "**********" at bounding box center [581, 316] width 1163 height 632
click at [469, 107] on select "**********" at bounding box center [471, 104] width 47 height 17
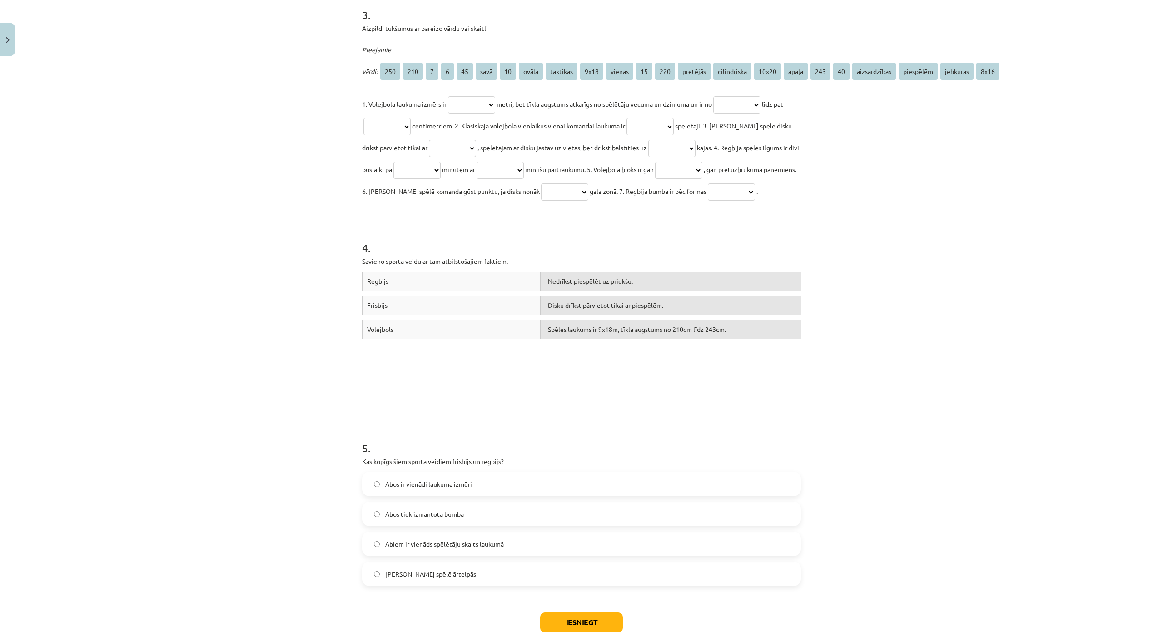
select select "****"
click at [448, 96] on select "**********" at bounding box center [471, 104] width 47 height 17
click at [738, 105] on select "**********" at bounding box center [736, 104] width 47 height 17
select select "***"
click at [723, 96] on select "**********" at bounding box center [736, 104] width 47 height 17
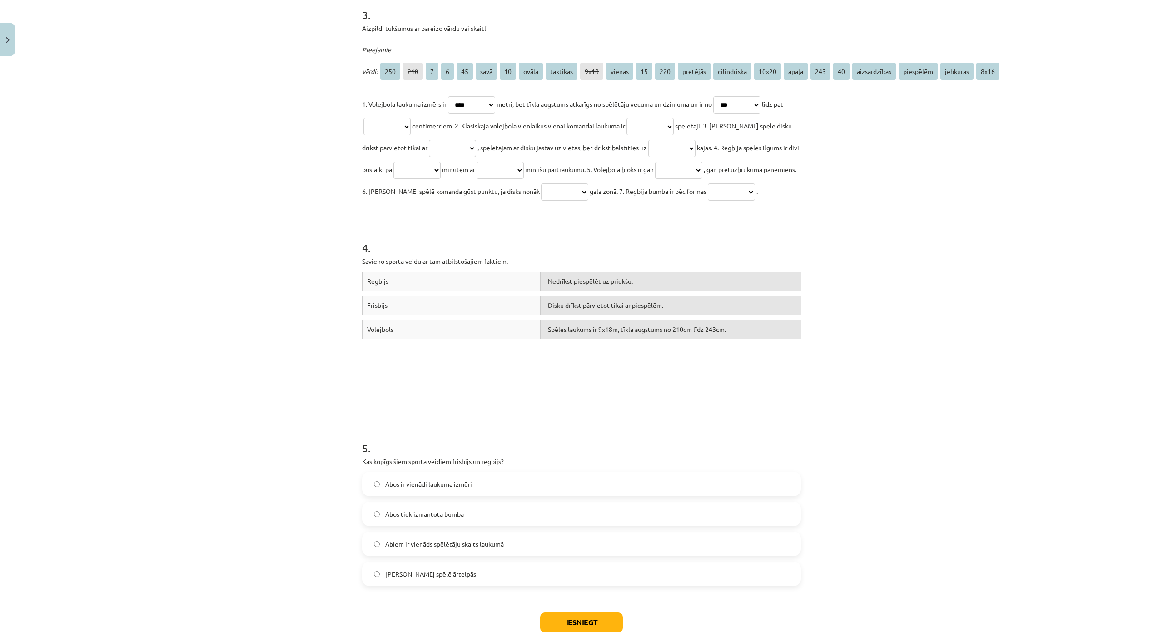
click at [398, 120] on select "**********" at bounding box center [386, 126] width 47 height 17
select select "***"
click at [371, 118] on select "**********" at bounding box center [386, 126] width 47 height 17
click at [674, 121] on select "**********" at bounding box center [649, 126] width 47 height 17
select select "*"
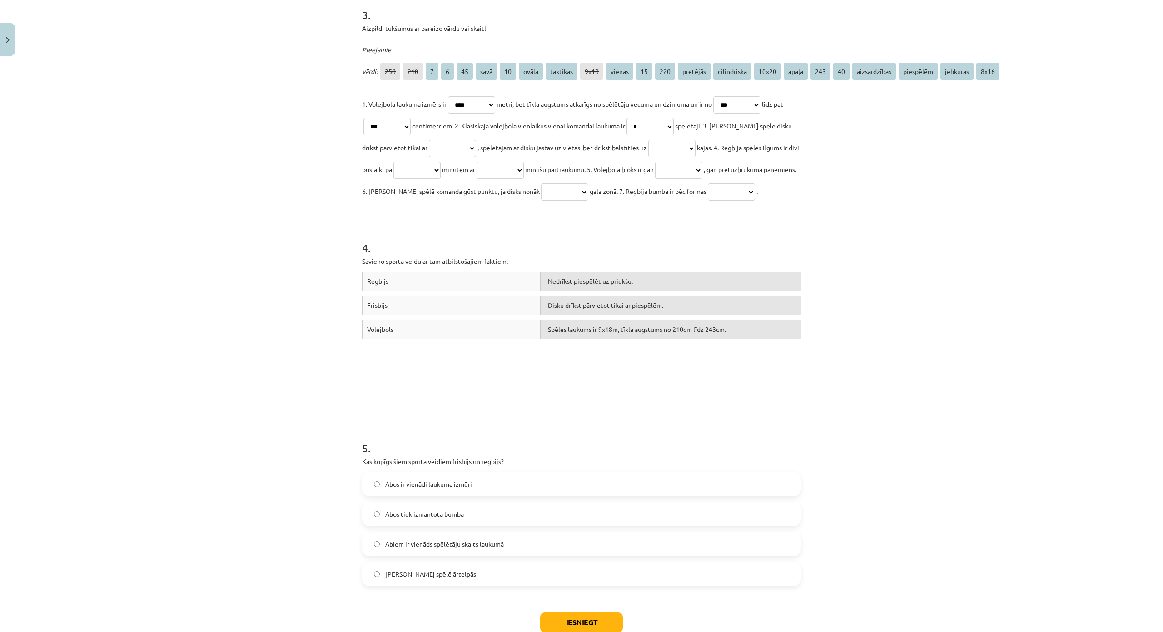
click at [644, 118] on select "**********" at bounding box center [649, 126] width 47 height 17
click at [452, 149] on select "**********" at bounding box center [452, 148] width 47 height 17
select select "*********"
click at [429, 140] on select "**********" at bounding box center [452, 148] width 47 height 17
click at [694, 144] on select "**********" at bounding box center [671, 148] width 47 height 17
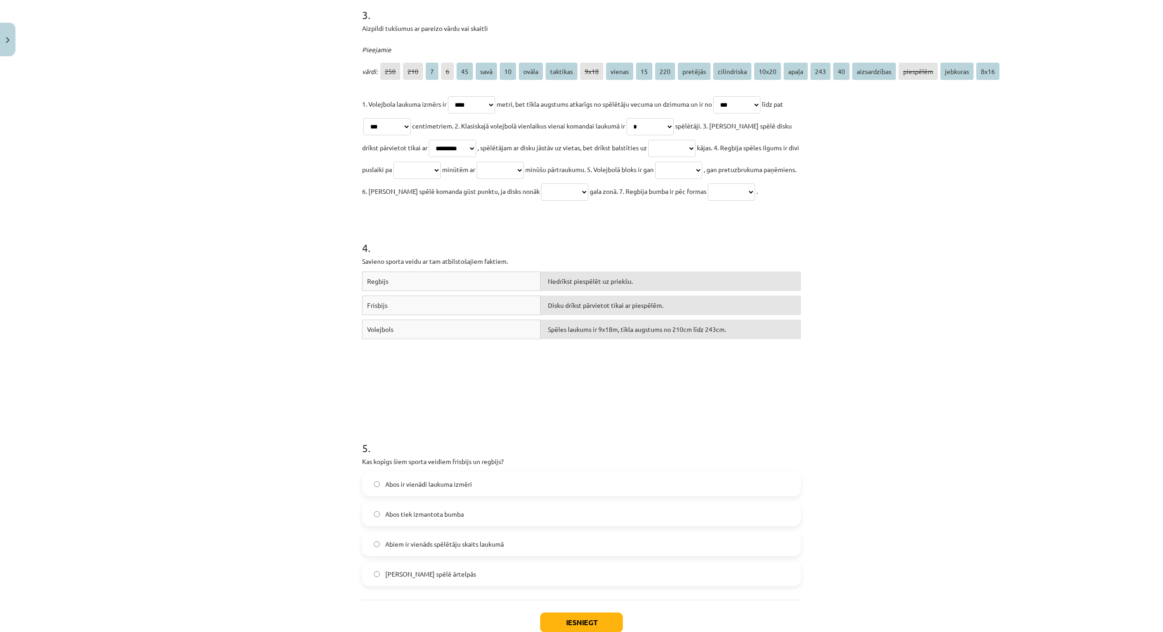
select select "******"
click at [656, 140] on select "**********" at bounding box center [671, 148] width 47 height 17
click at [441, 170] on select "**********" at bounding box center [416, 170] width 47 height 17
select select "**"
click at [429, 162] on select "**********" at bounding box center [416, 170] width 47 height 17
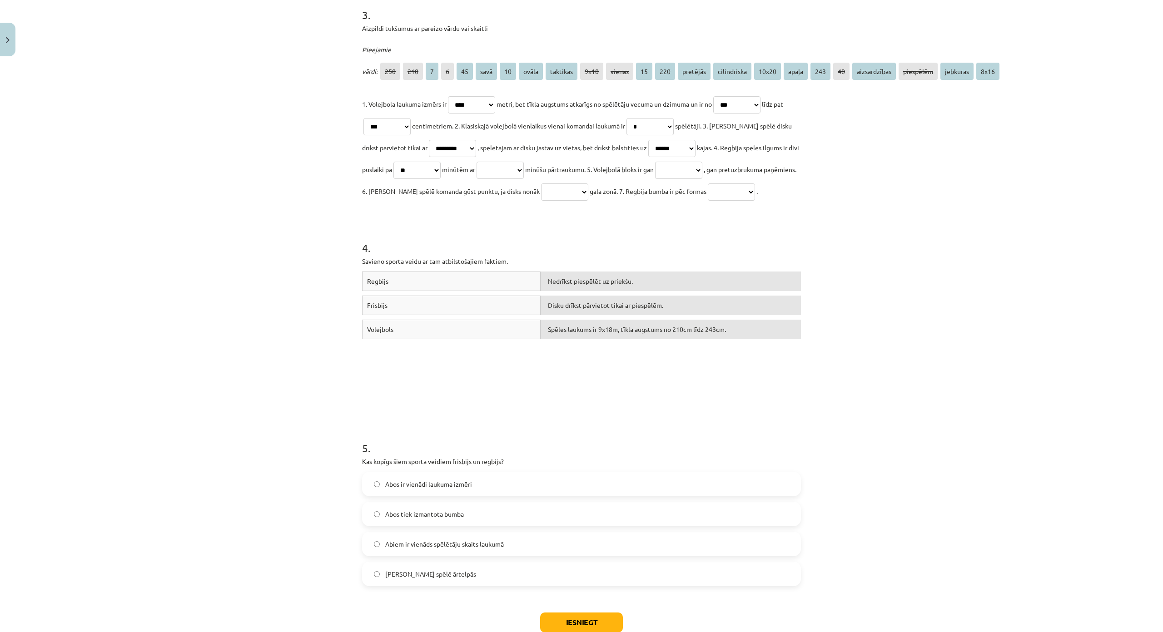
click at [524, 169] on select "**********" at bounding box center [500, 170] width 47 height 17
select select "**"
click at [522, 162] on select "**********" at bounding box center [500, 170] width 47 height 17
click at [702, 165] on select "**********" at bounding box center [678, 170] width 47 height 17
select select "**********"
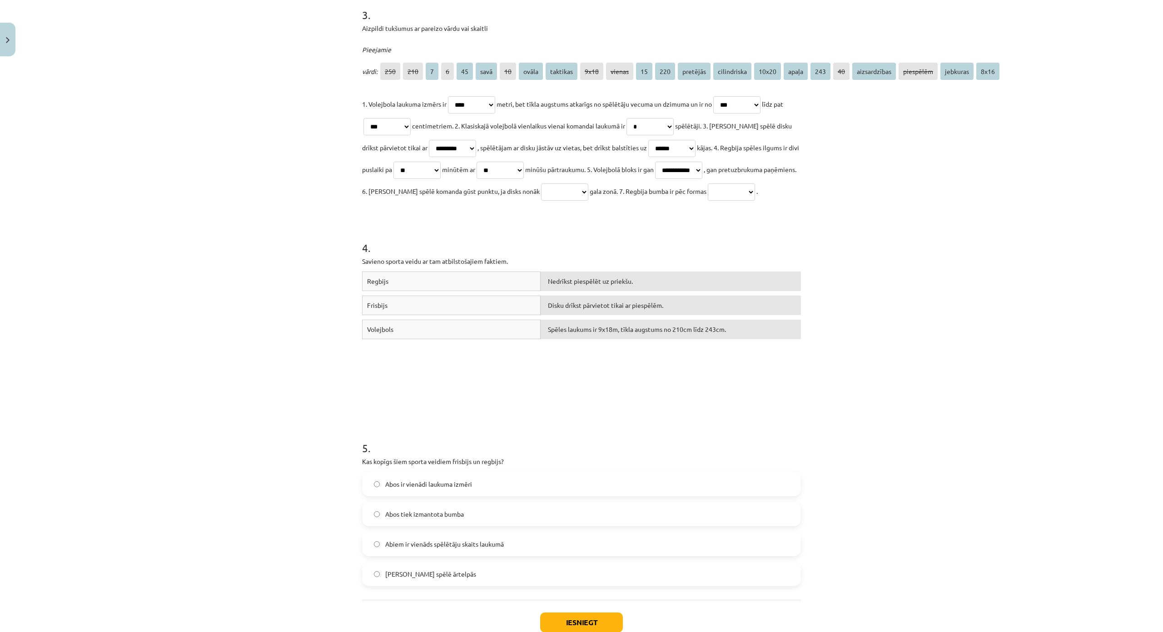
click at [702, 162] on select "**********" at bounding box center [678, 170] width 47 height 17
click at [588, 194] on select "**********" at bounding box center [564, 192] width 47 height 17
select select "********"
click at [588, 184] on select "**********" at bounding box center [564, 192] width 47 height 17
click at [708, 201] on select "**********" at bounding box center [731, 192] width 47 height 17
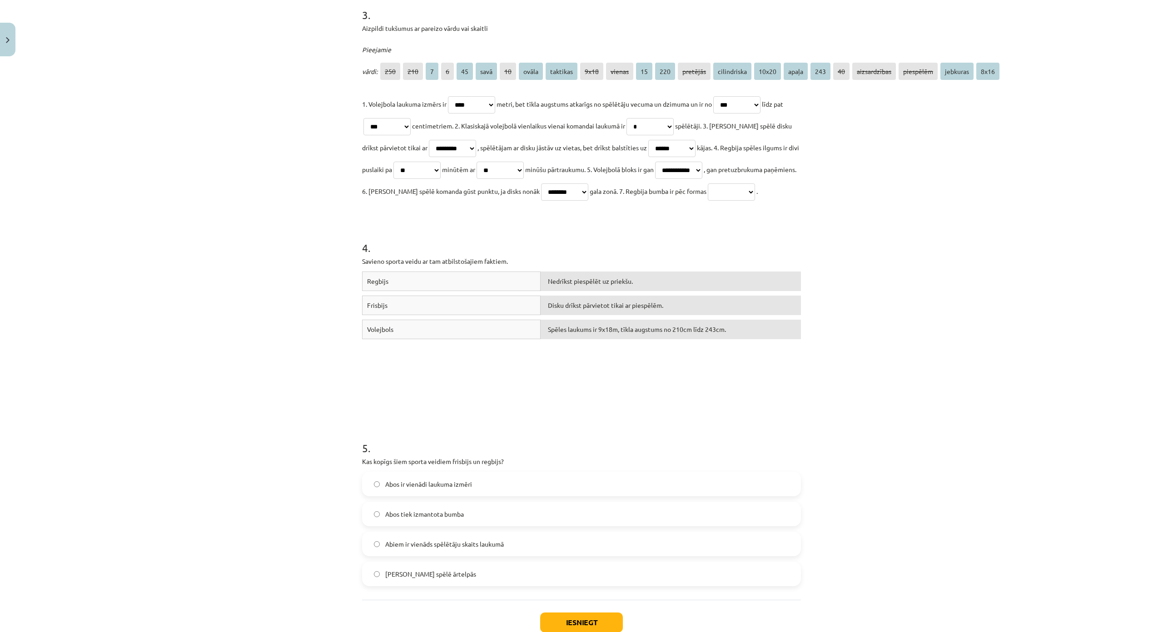
click at [708, 201] on select "**********" at bounding box center [731, 192] width 47 height 17
select select "*****"
click at [708, 201] on select "**********" at bounding box center [731, 192] width 47 height 17
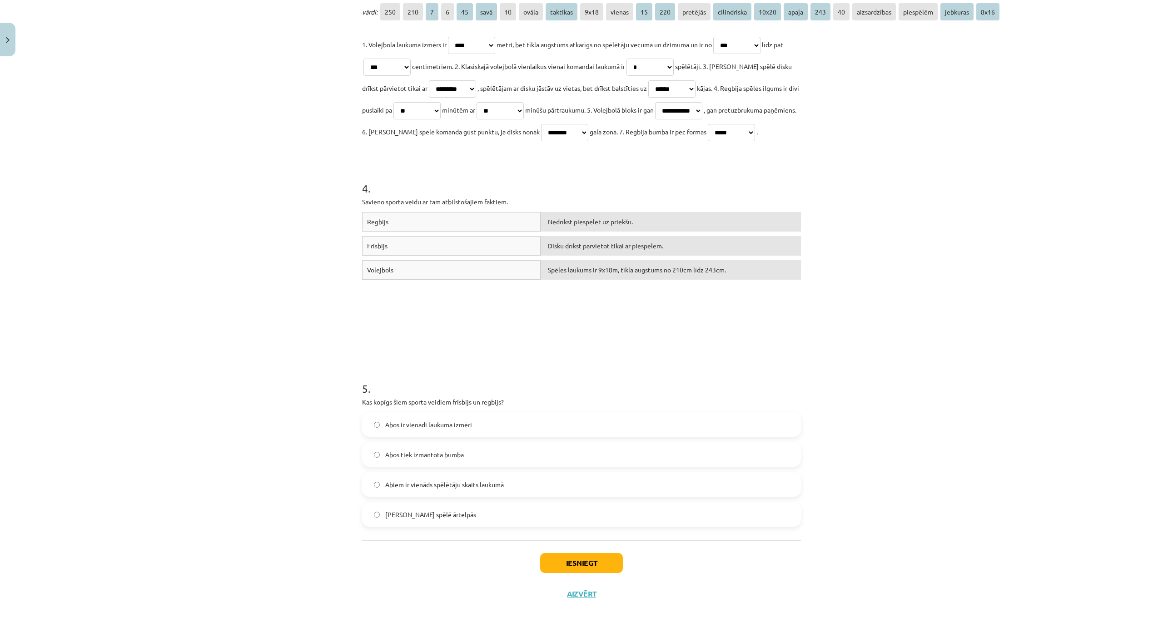
scroll to position [703, 0]
click at [577, 553] on button "Iesniegt" at bounding box center [581, 563] width 83 height 20
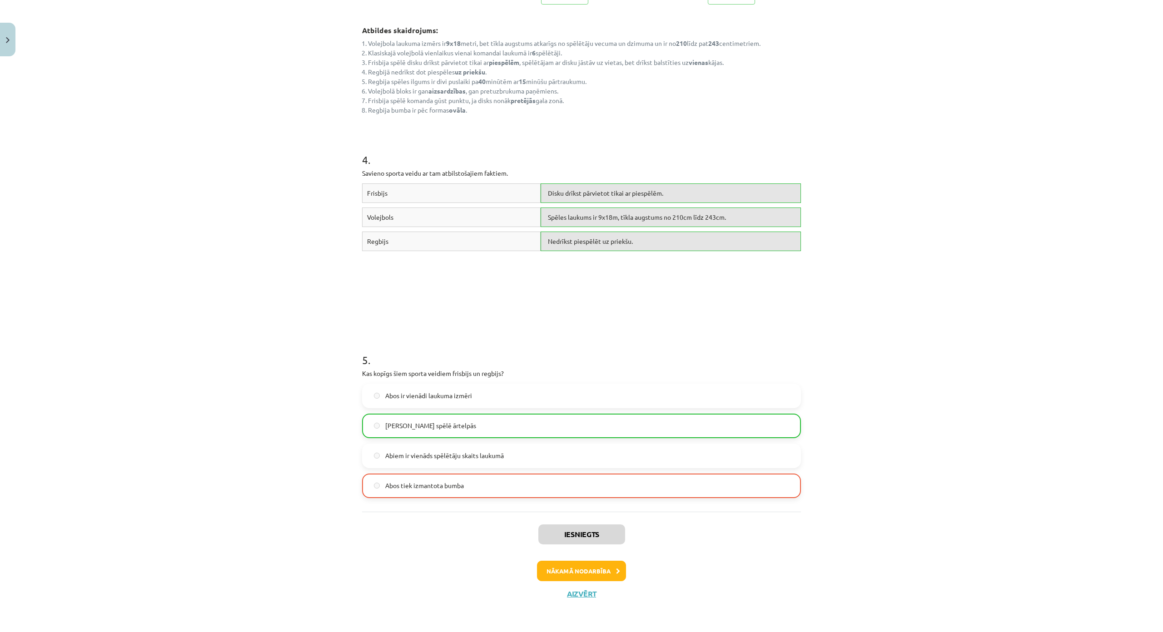
scroll to position [840, 0]
click at [592, 561] on button "Nākamā nodarbība" at bounding box center [581, 571] width 89 height 21
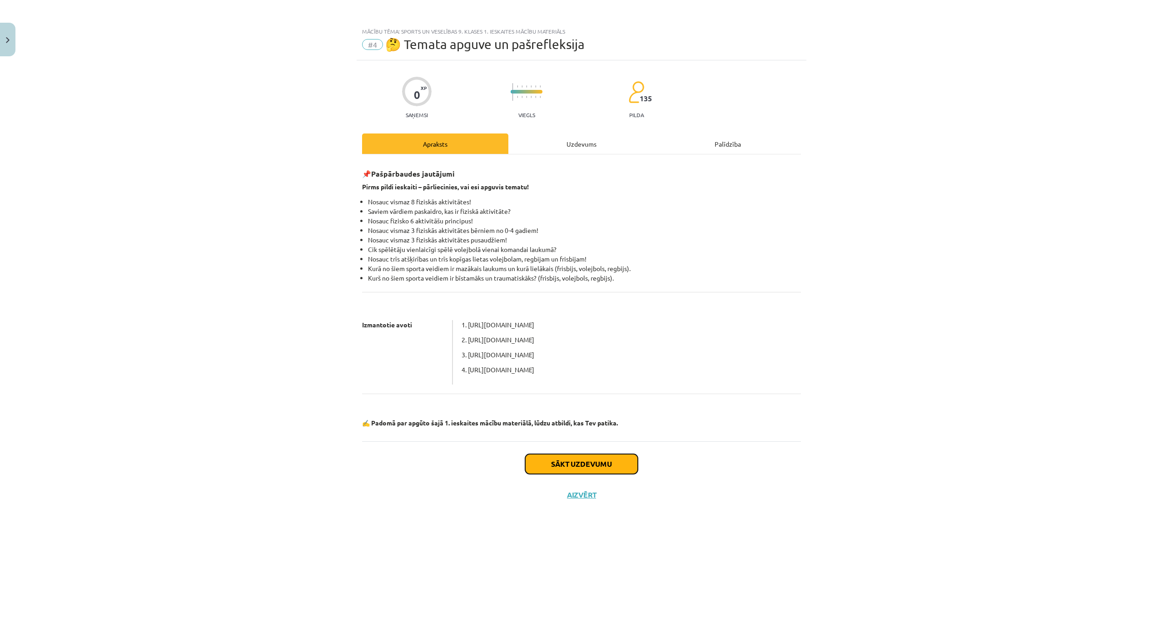
click at [586, 472] on button "Sākt uzdevumu" at bounding box center [581, 464] width 113 height 20
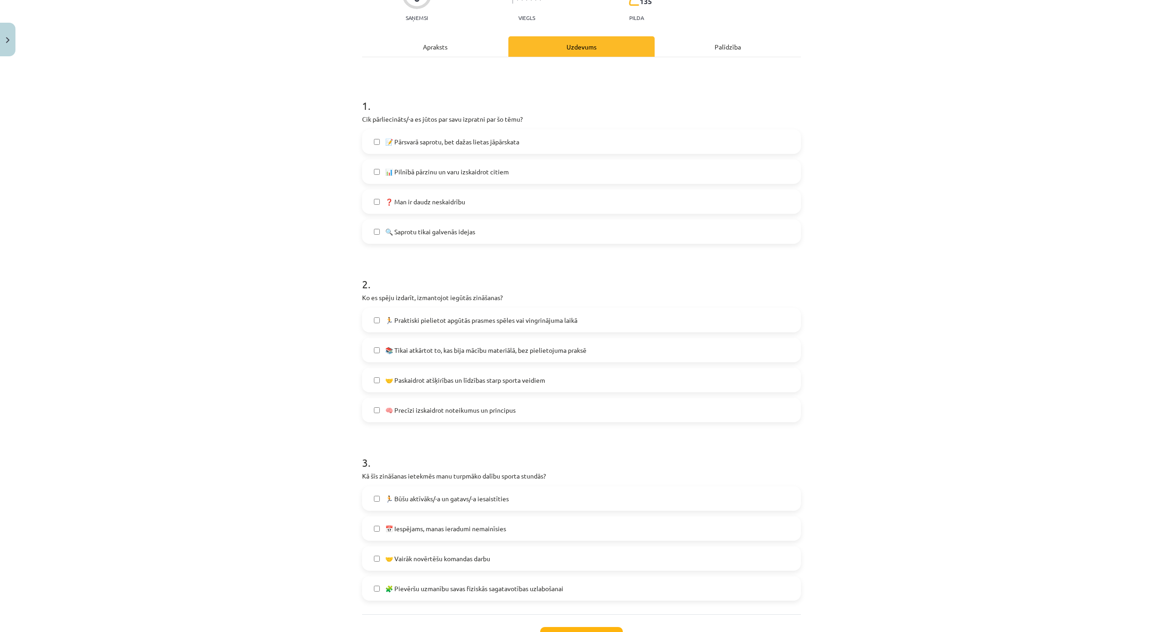
scroll to position [136, 0]
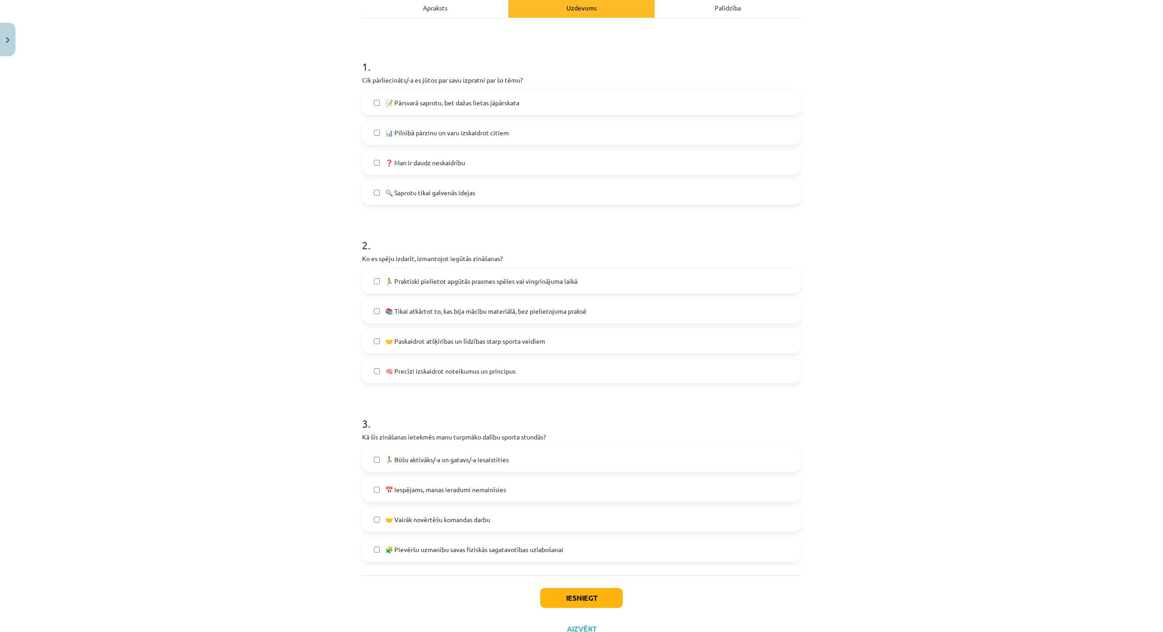
click at [466, 194] on span "🔍 Saprotu tikai galvenās idejas" at bounding box center [430, 193] width 90 height 10
click at [468, 339] on span "🤝 Paskaidrot atšķirības un līdzības starp sporta veidiem" at bounding box center [465, 342] width 160 height 10
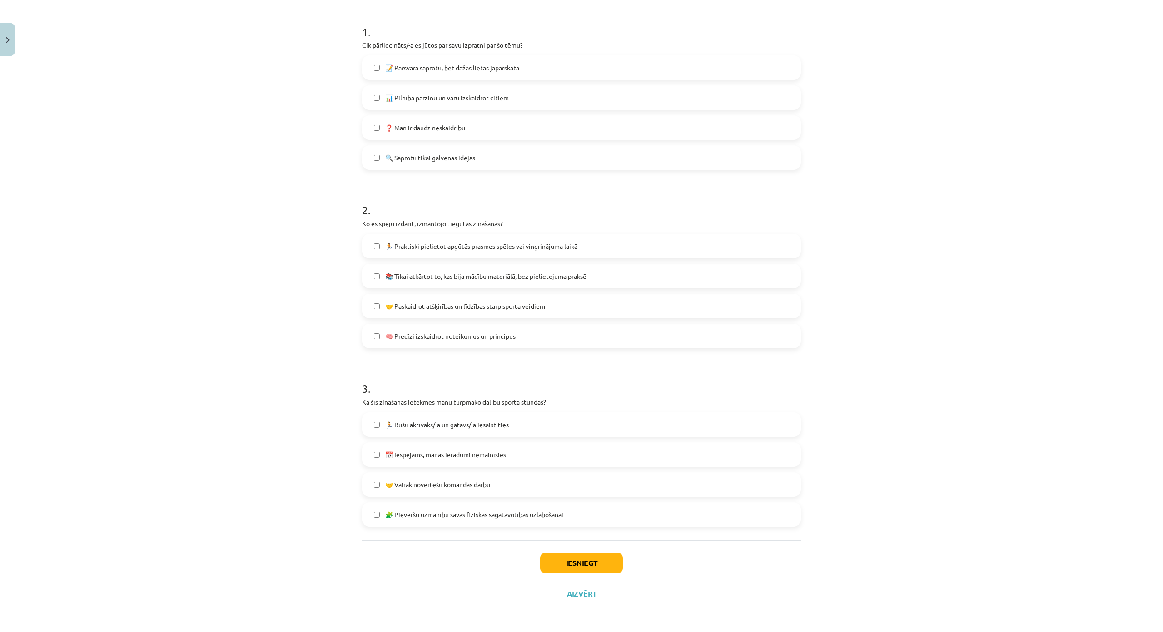
scroll to position [226, 0]
click at [435, 420] on span "🏃 Būšu aktīvāks/-a un gatavs/-a iesaistīties" at bounding box center [447, 425] width 124 height 10
click at [586, 553] on button "Iesniegt" at bounding box center [581, 563] width 83 height 20
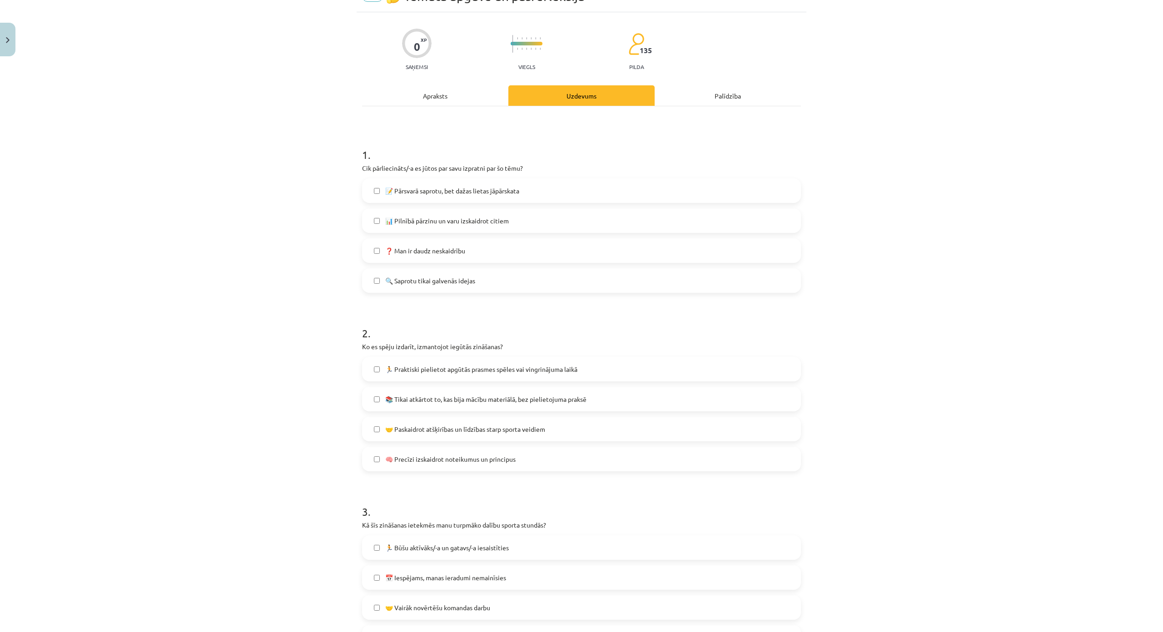
scroll to position [45, 0]
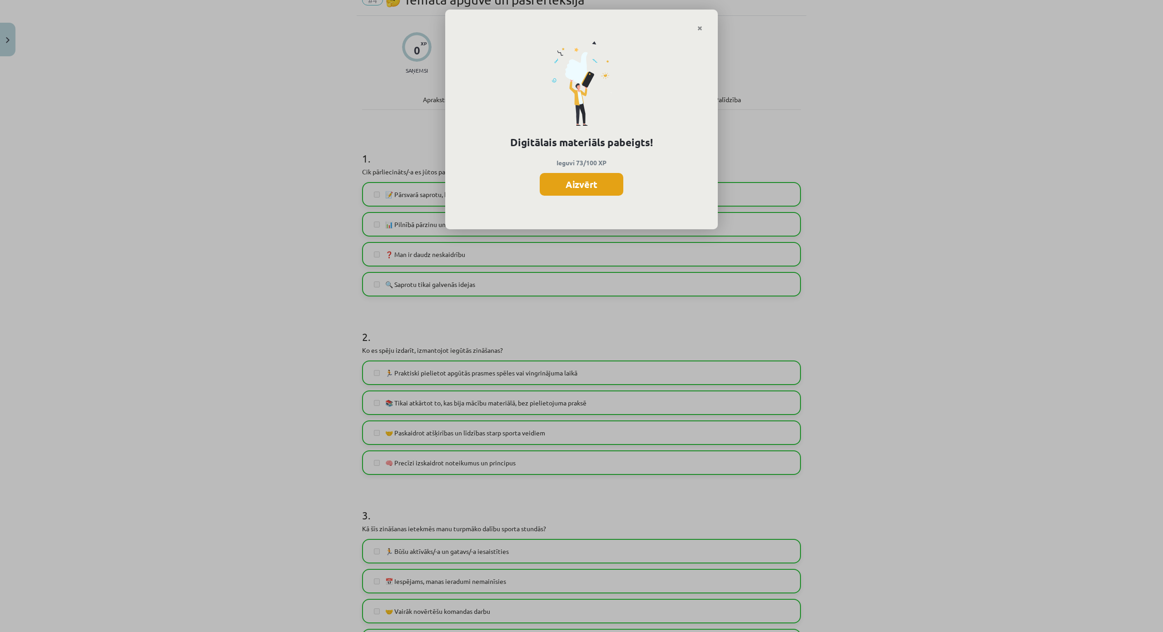
click at [592, 190] on button "Aizvērt" at bounding box center [582, 184] width 84 height 23
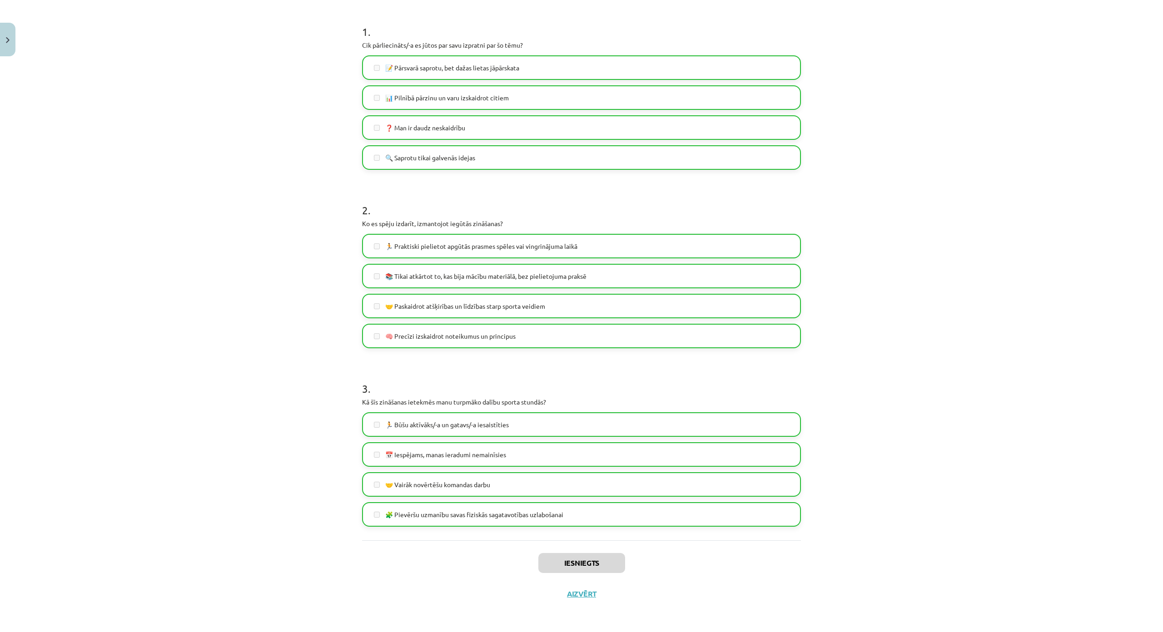
scroll to position [226, 0]
click at [581, 577] on button "Aizvērt" at bounding box center [581, 594] width 35 height 9
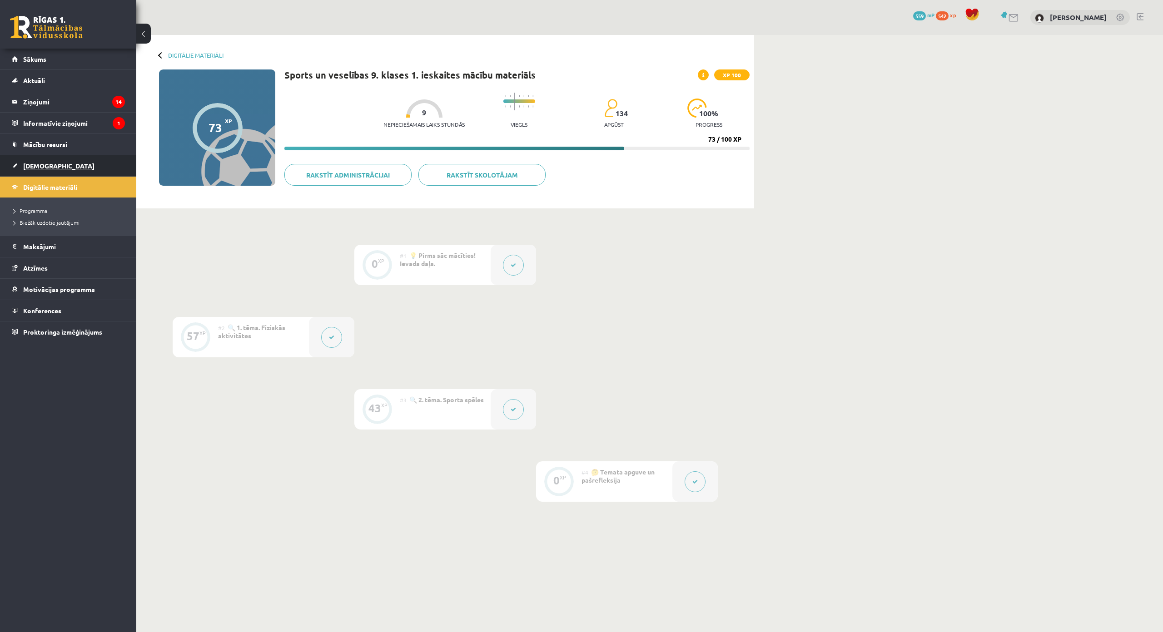
click at [65, 169] on link "[DEMOGRAPHIC_DATA]" at bounding box center [68, 165] width 113 height 21
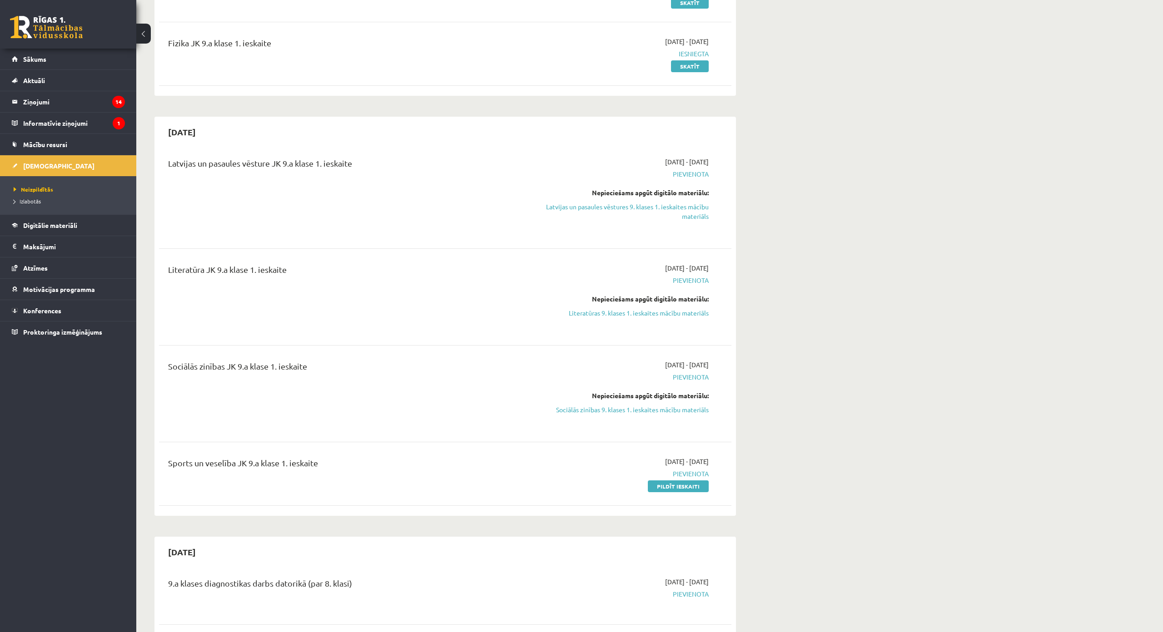
scroll to position [182, 0]
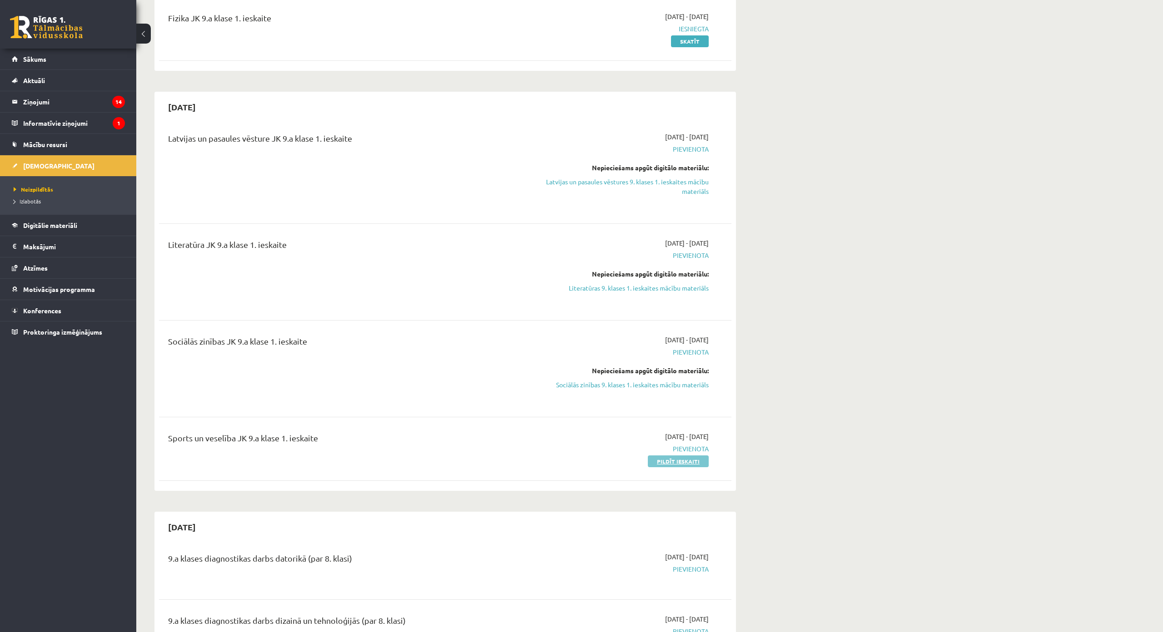
click at [673, 460] on link "Pildīt ieskaiti" at bounding box center [678, 462] width 61 height 12
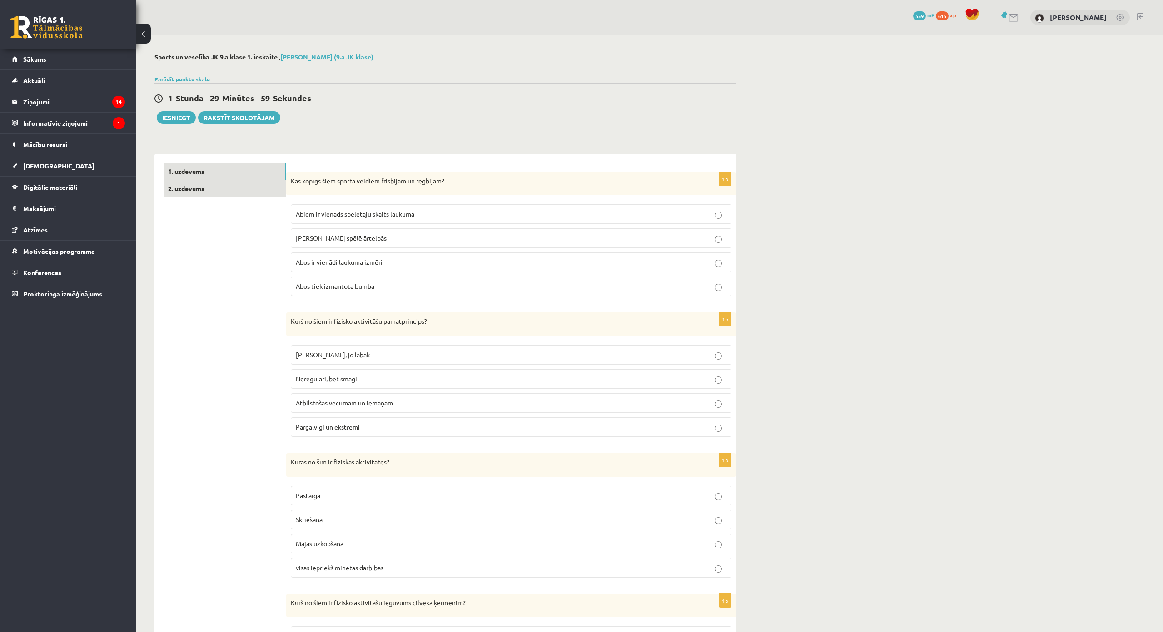
click at [225, 189] on link "2. uzdevums" at bounding box center [225, 188] width 122 height 17
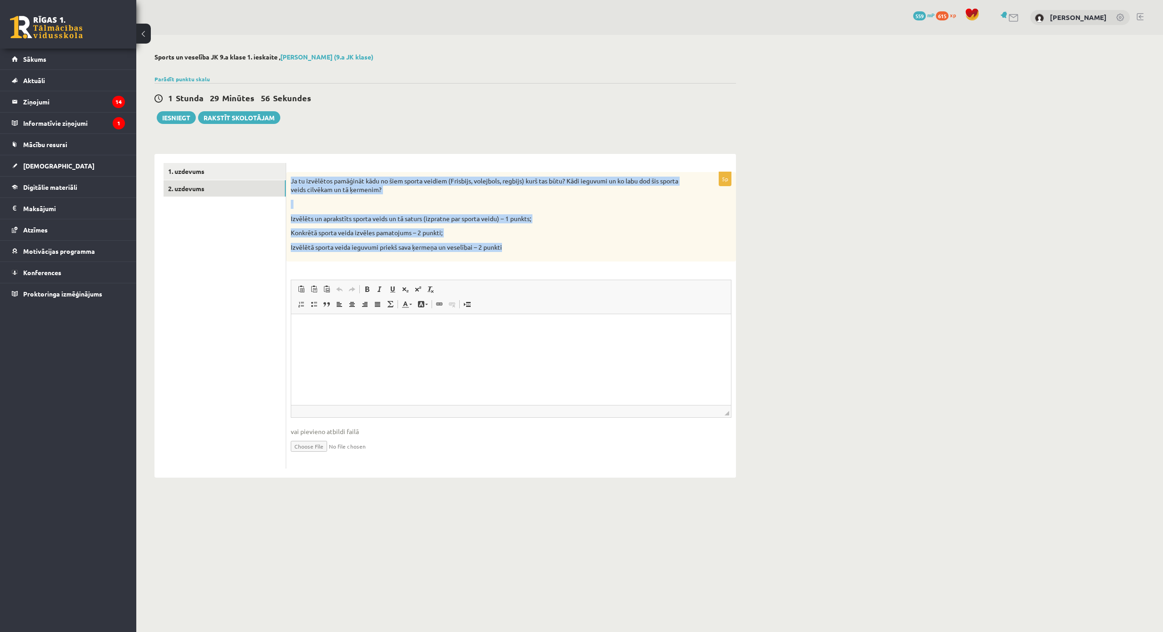
drag, startPoint x: 291, startPoint y: 178, endPoint x: 525, endPoint y: 256, distance: 247.1
click at [525, 256] on div "Ja tu izvēlētos pamāģināt kādu no šiem sporta veidiem (Frisbijs, volejbols, reg…" at bounding box center [511, 217] width 450 height 90
copy div "Ja tu izvēlētos pamāģināt kādu no šiem sporta veidiem (Frisbijs, volejbols, reg…"
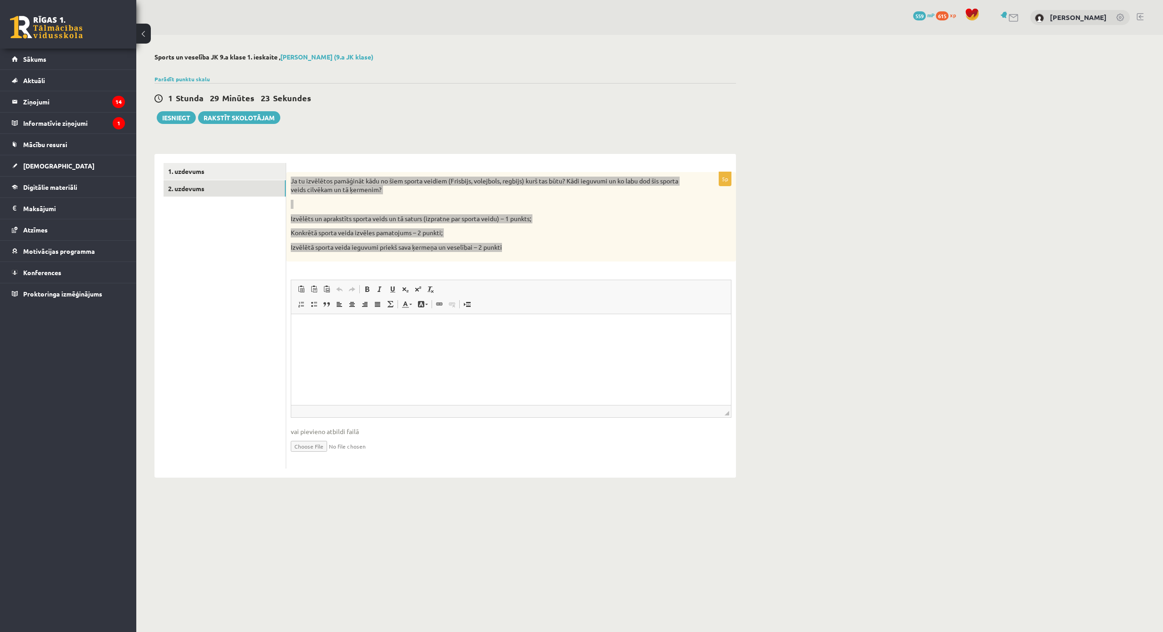
click at [449, 342] on html at bounding box center [511, 328] width 440 height 28
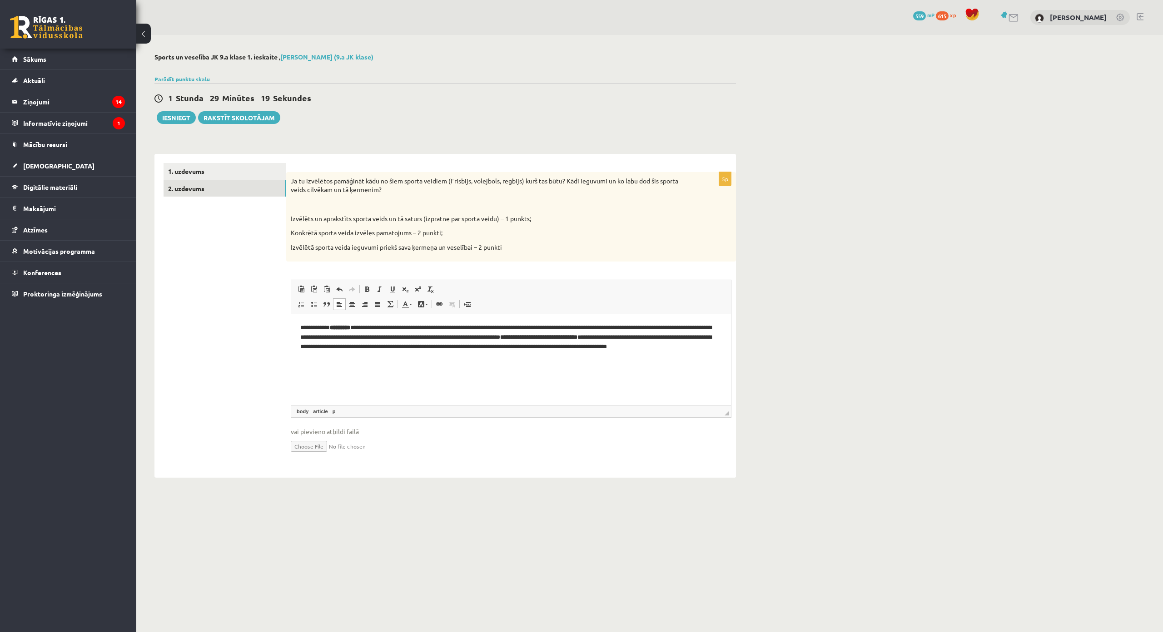
click at [228, 310] on ul "1. uzdevums 2. uzdevums" at bounding box center [225, 316] width 123 height 306
click at [257, 174] on link "1. uzdevums" at bounding box center [225, 171] width 122 height 17
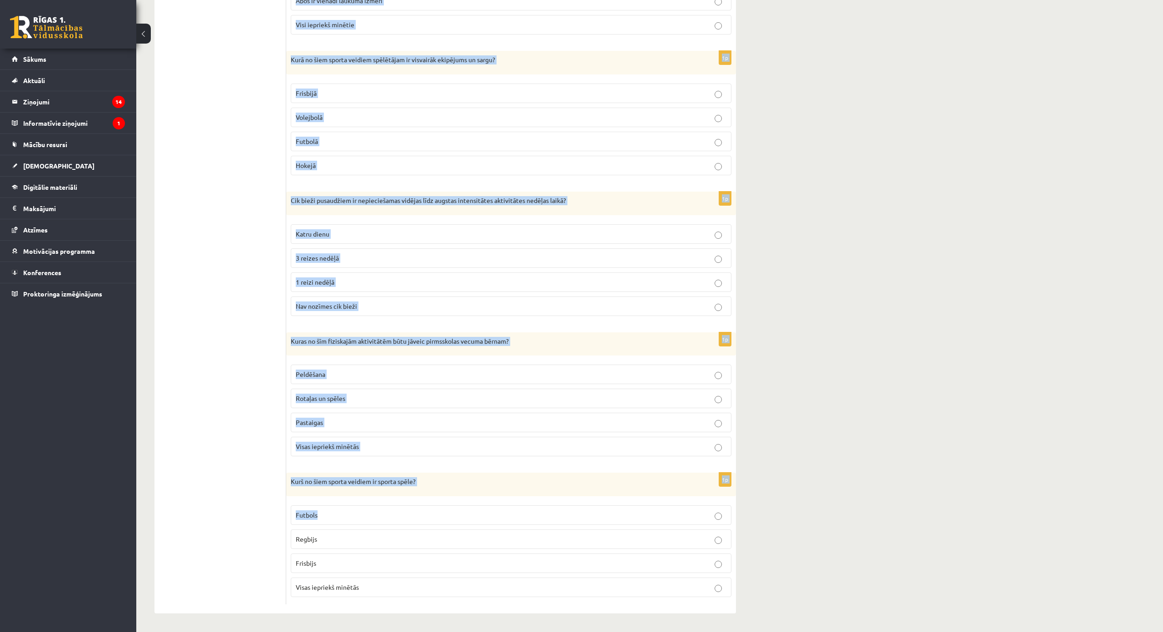
scroll to position [1020, 0]
drag, startPoint x: 287, startPoint y: 175, endPoint x: 403, endPoint y: 512, distance: 355.9
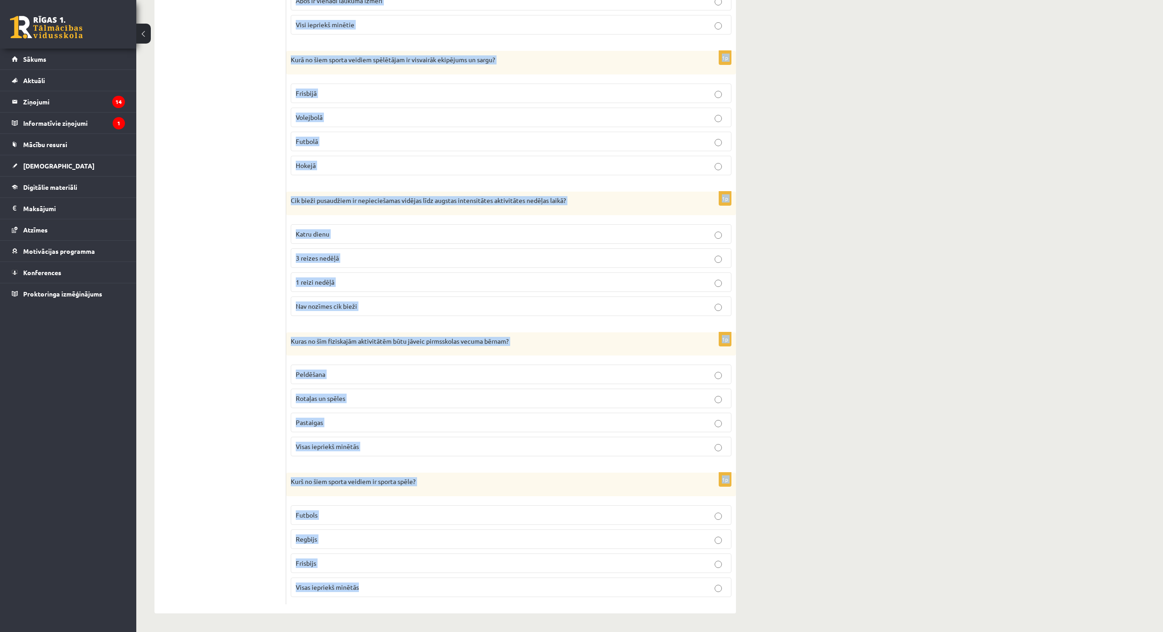
drag, startPoint x: 287, startPoint y: 156, endPoint x: 443, endPoint y: 529, distance: 404.4
copy form "Kas kopīgs šiem sporta veidiem frisbijam un regbijam? Abiem ir vienāds spēlētāj…"
click at [334, 578] on label "Visas iepriekš minētās" at bounding box center [511, 588] width 441 height 20
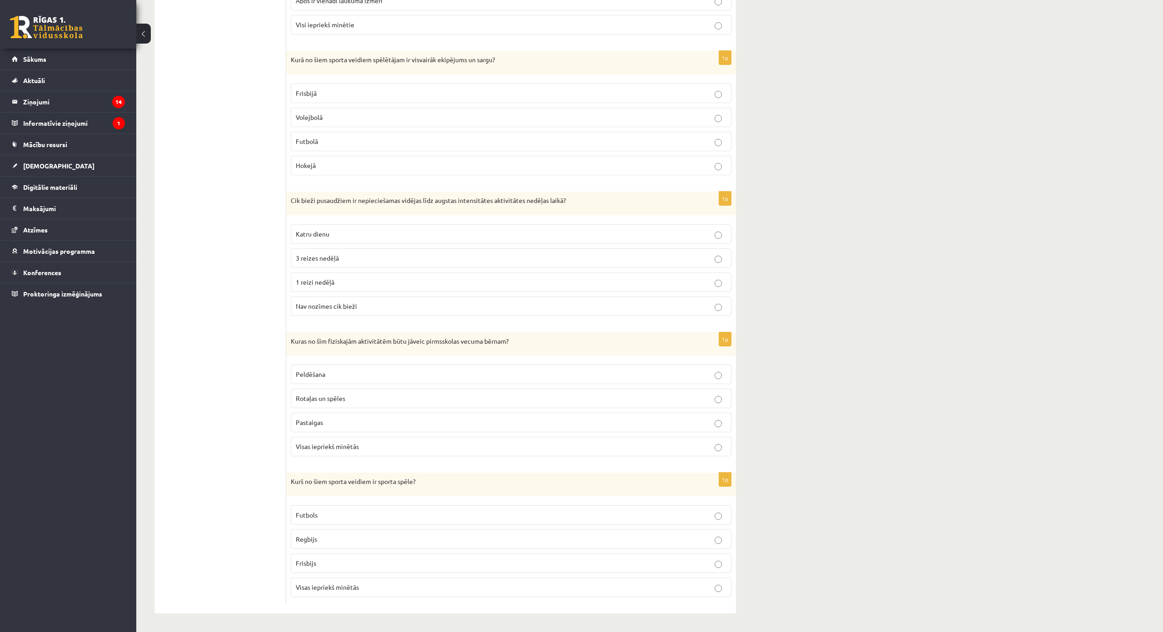
click at [344, 229] on p "Katru dienu" at bounding box center [511, 234] width 431 height 10
click at [356, 442] on span "Visas iepriekš minētās" at bounding box center [327, 446] width 63 height 8
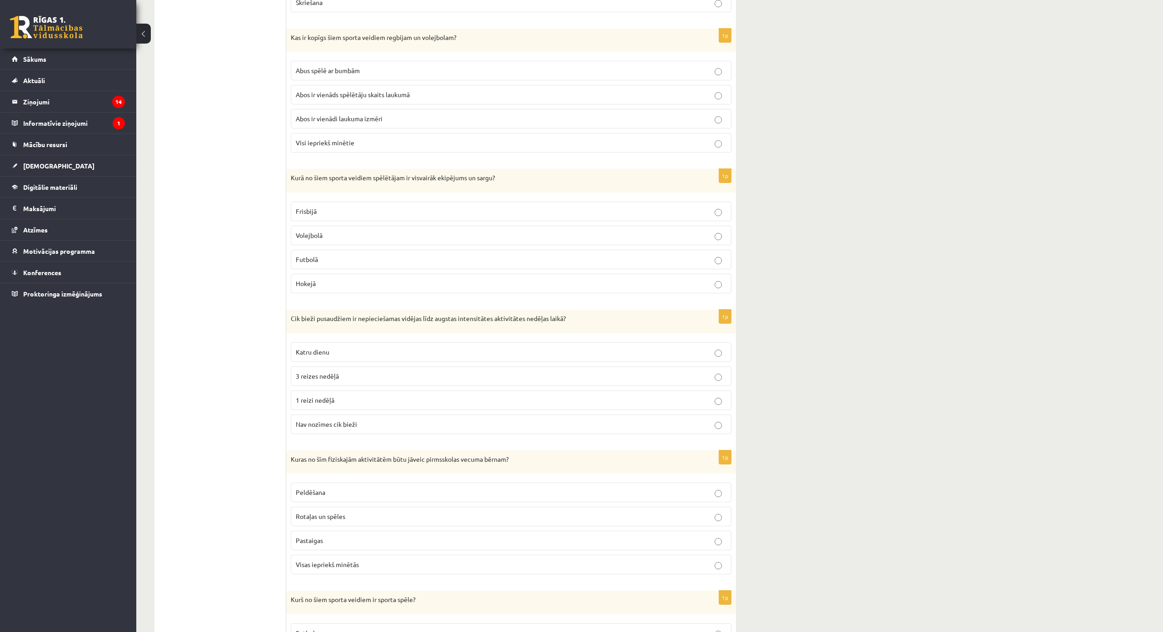
scroll to position [839, 0]
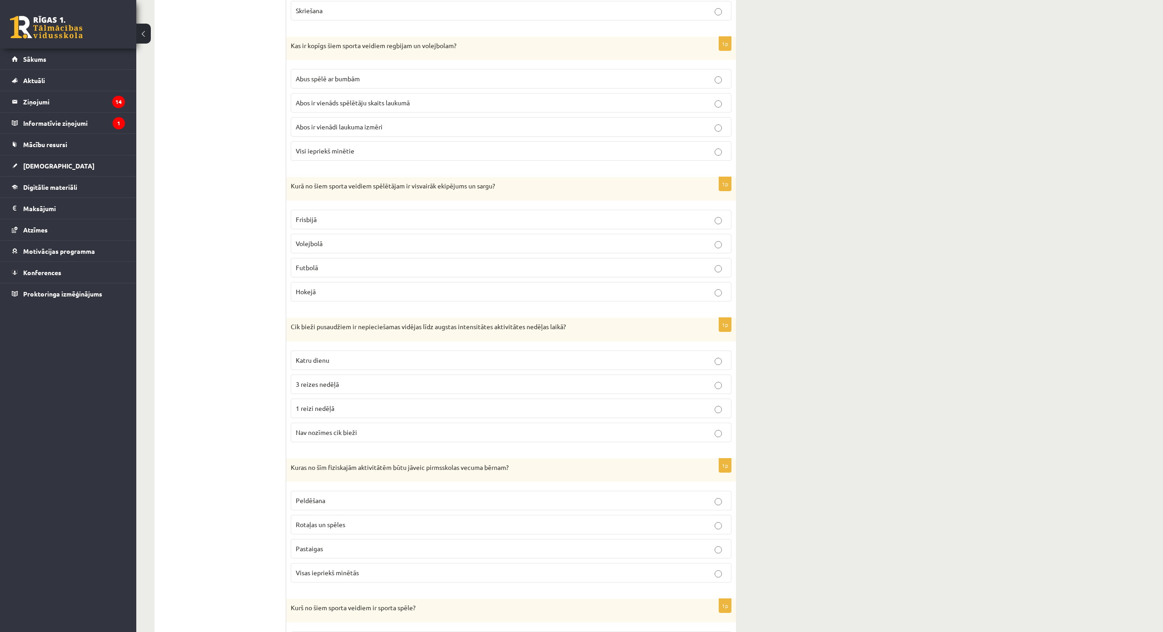
click at [320, 287] on label "Hokejā" at bounding box center [511, 292] width 441 height 20
click at [360, 79] on span "Abus spēlē ar bumbām" at bounding box center [328, 79] width 64 height 8
click at [371, 291] on p "Hokejā" at bounding box center [511, 292] width 431 height 10
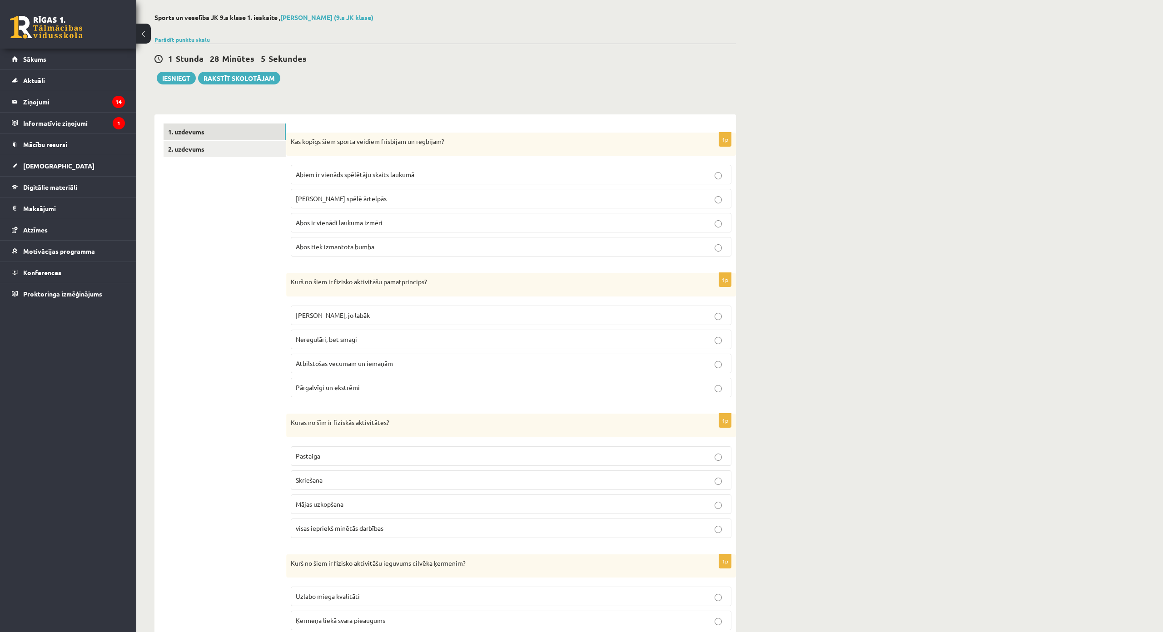
scroll to position [45, 0]
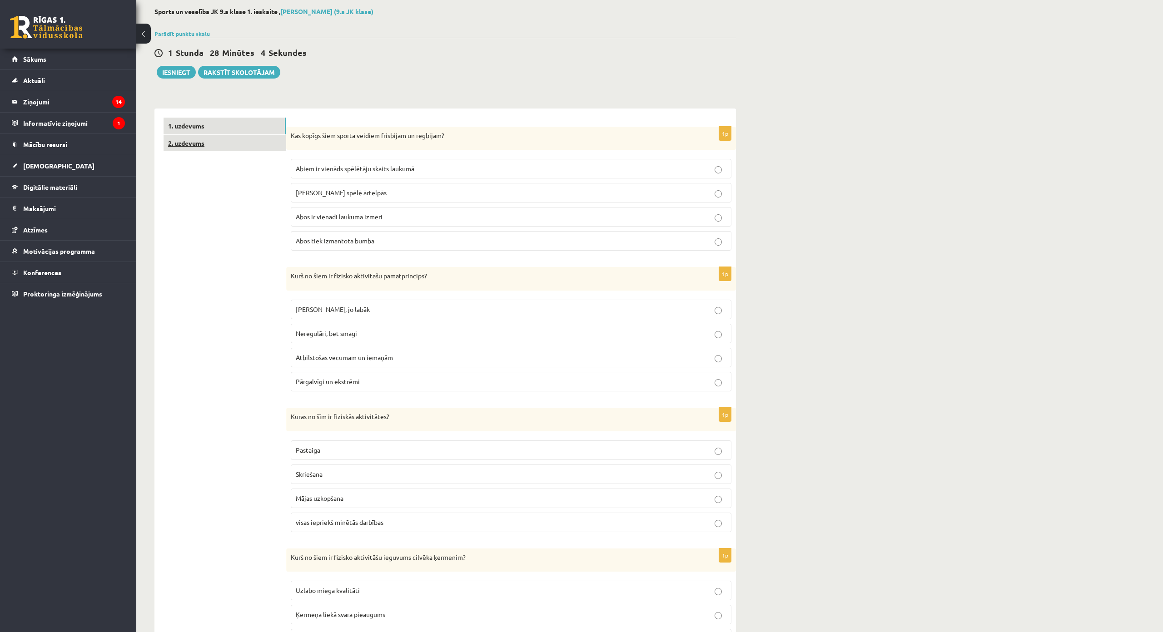
click at [254, 136] on link "2. uzdevums" at bounding box center [225, 143] width 122 height 17
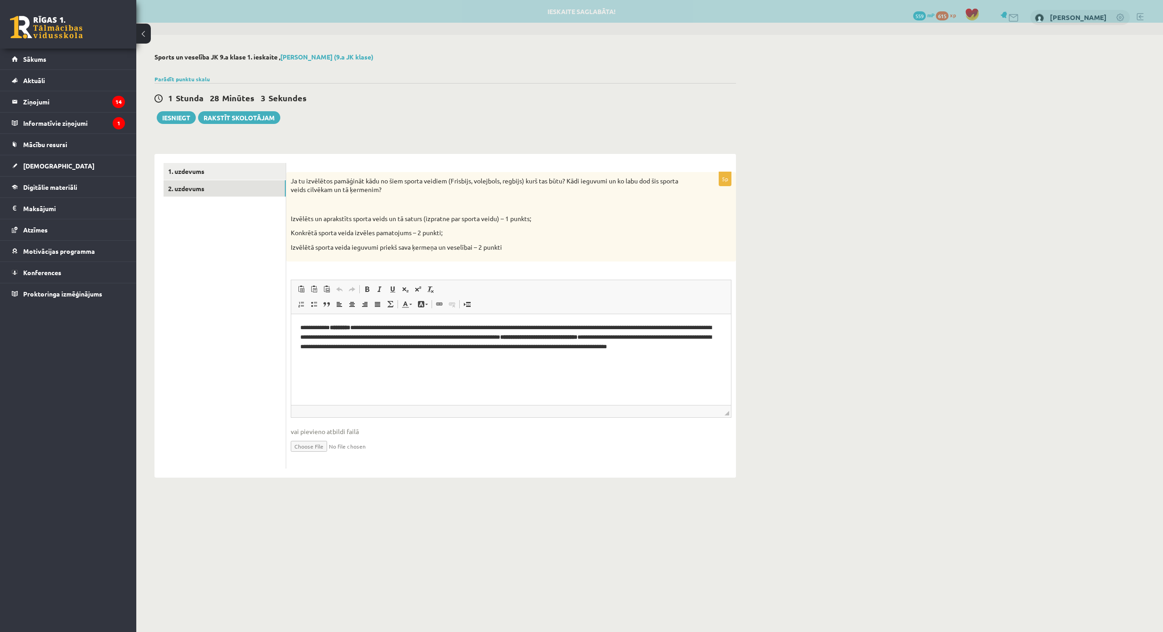
scroll to position [0, 0]
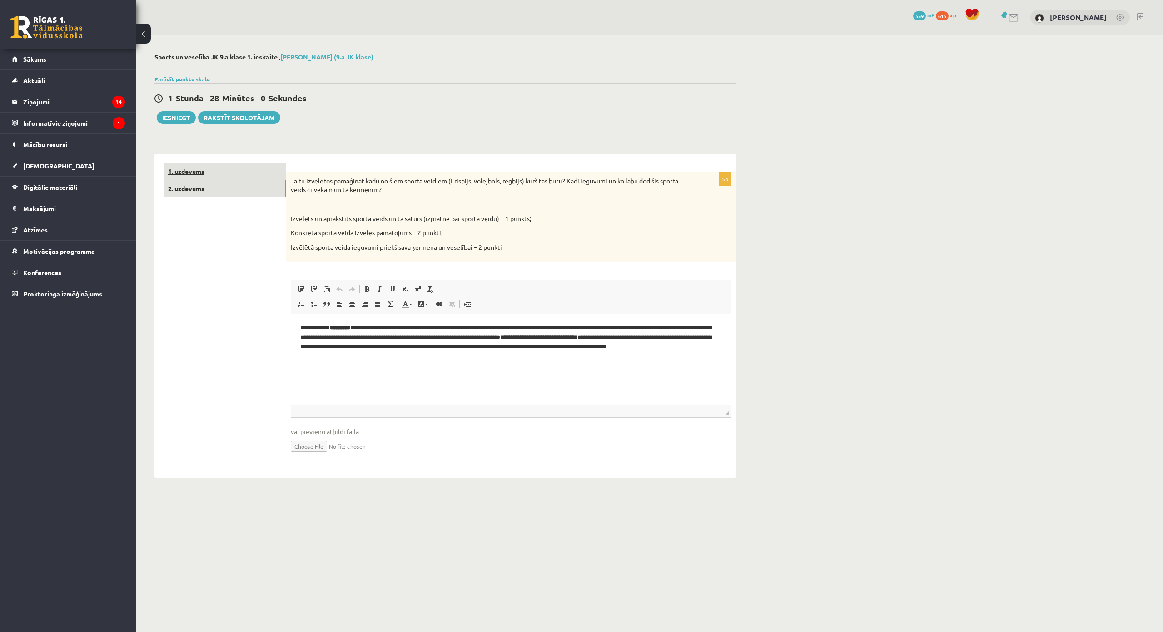
click at [262, 169] on link "1. uzdevums" at bounding box center [225, 171] width 122 height 17
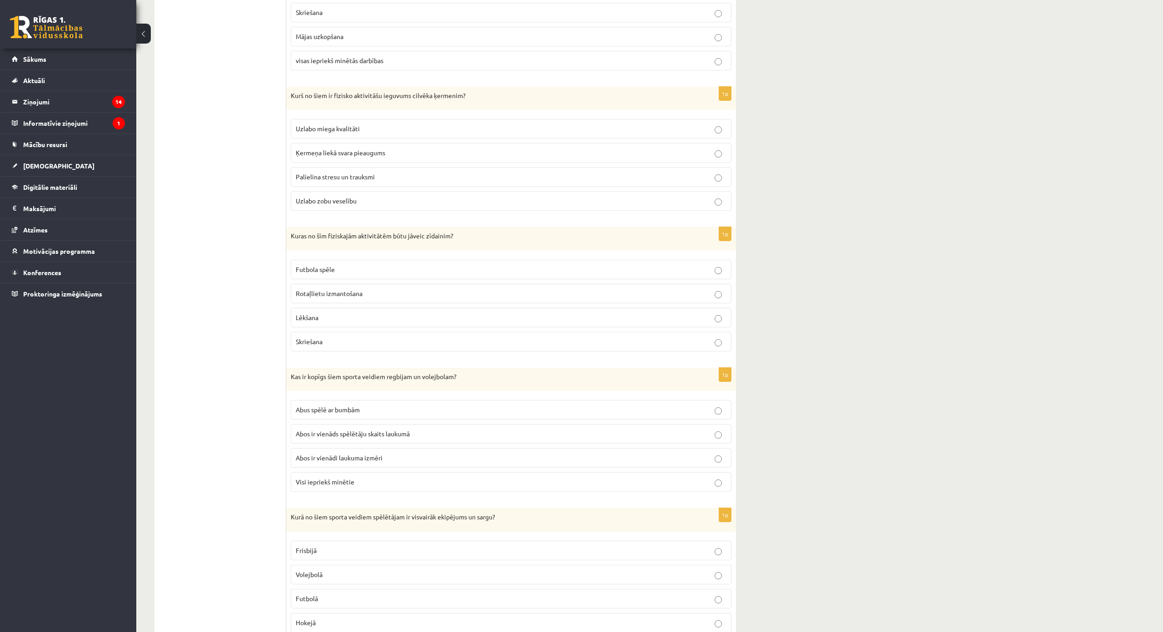
scroll to position [545, 0]
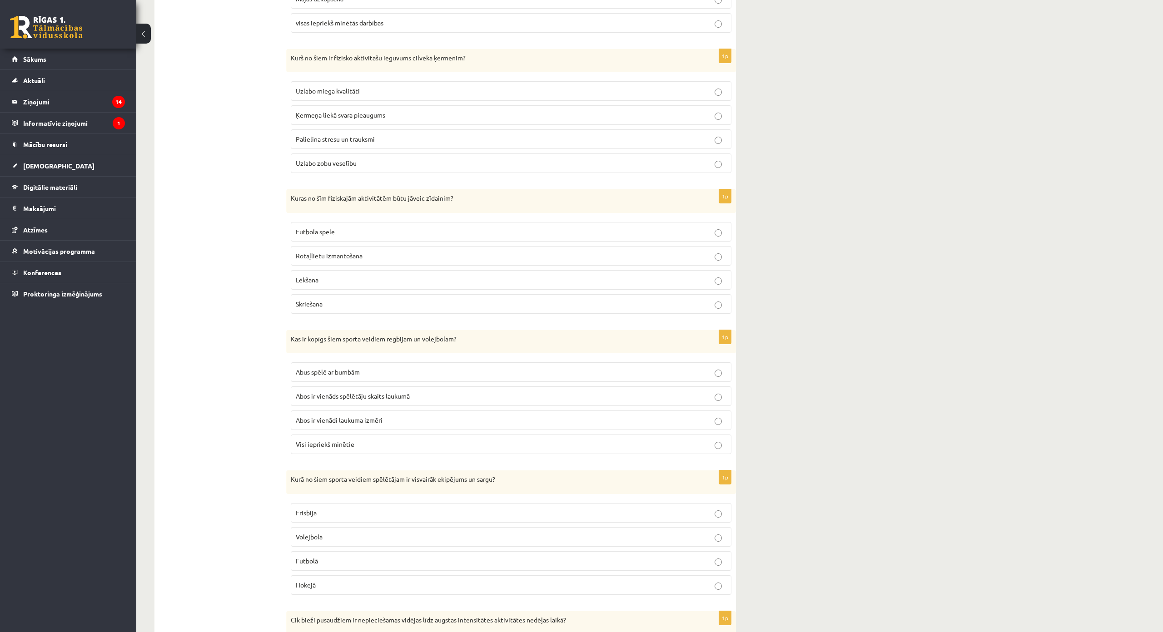
click at [378, 254] on p "Rotaļlietu izmantošana" at bounding box center [511, 256] width 431 height 10
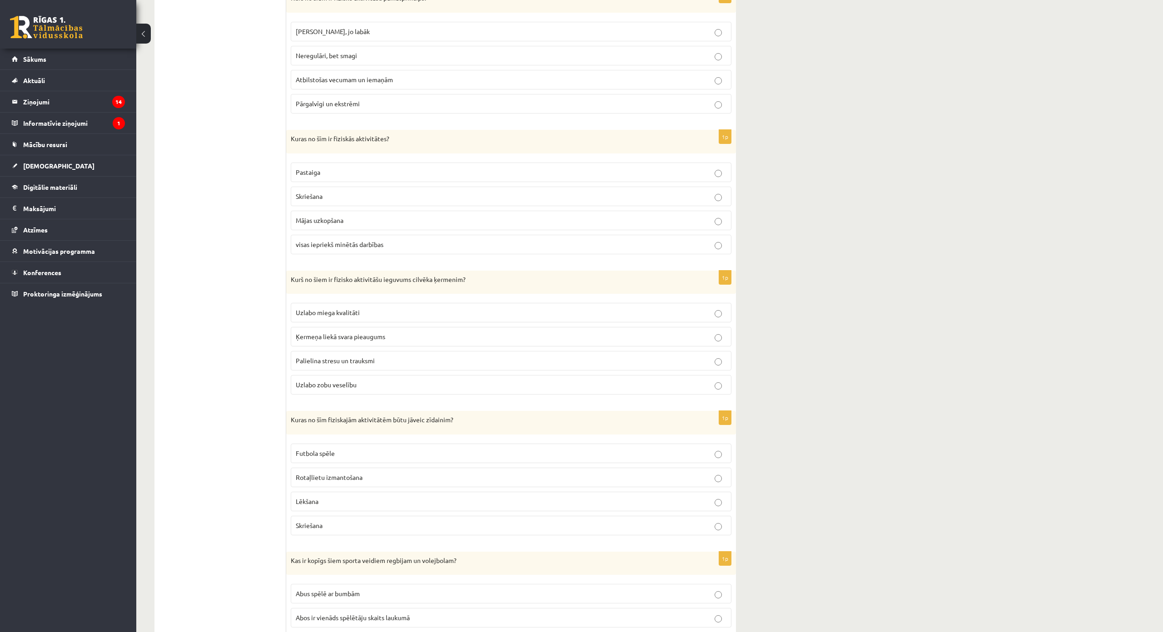
scroll to position [318, 0]
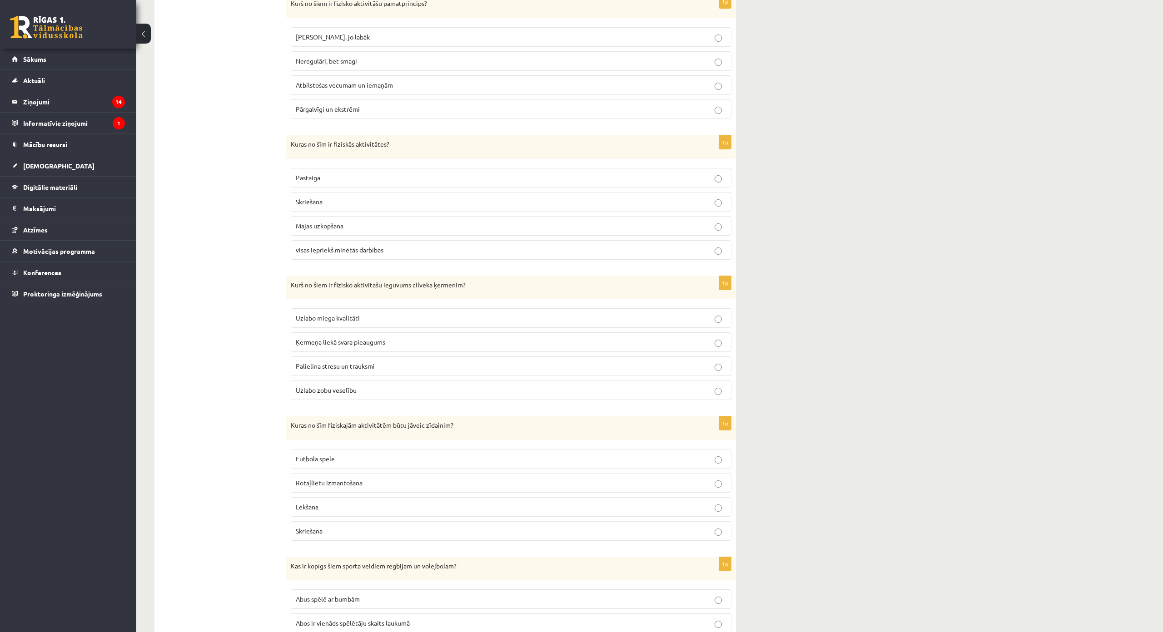
click at [372, 324] on label "Uzlabo miega kvalitāti" at bounding box center [511, 318] width 441 height 20
click at [405, 257] on label "visas iepriekš minētās darbības" at bounding box center [511, 250] width 441 height 20
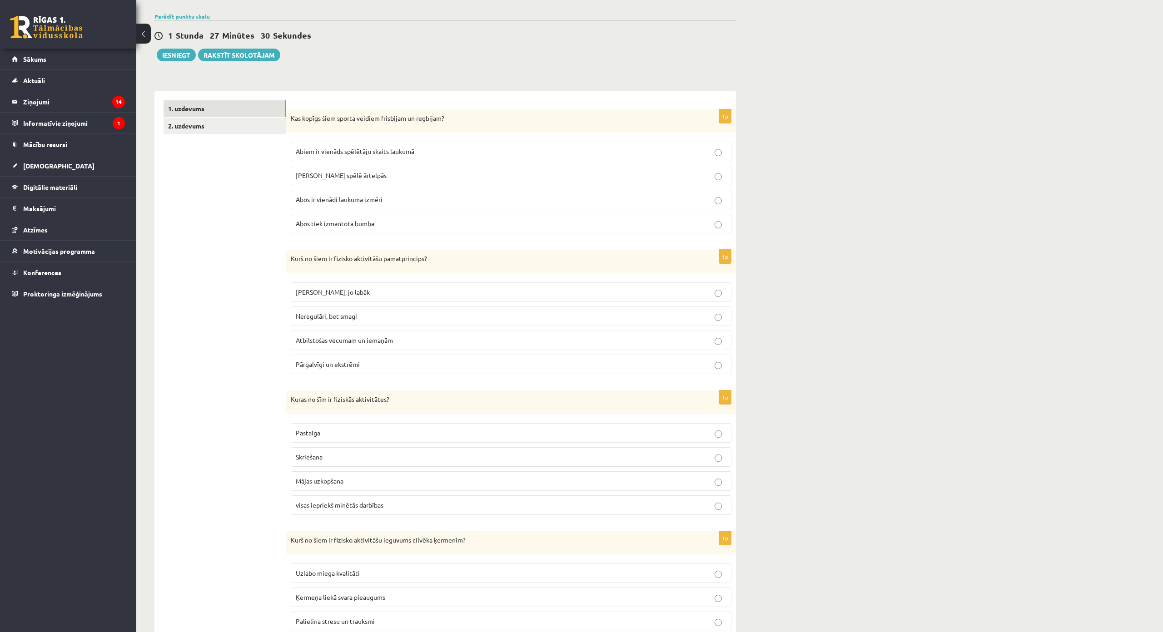
scroll to position [45, 0]
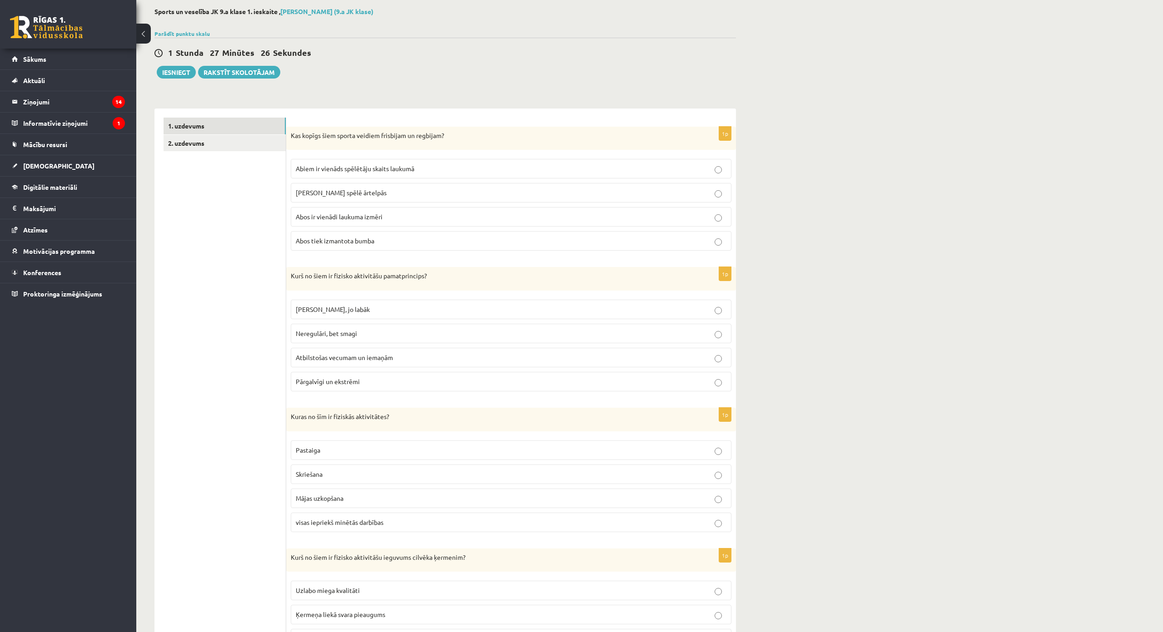
click at [402, 235] on label "Abos tiek izmantota bumba" at bounding box center [511, 241] width 441 height 20
click at [409, 357] on p "Atbilstošas vecumam un iemaņām" at bounding box center [511, 358] width 431 height 10
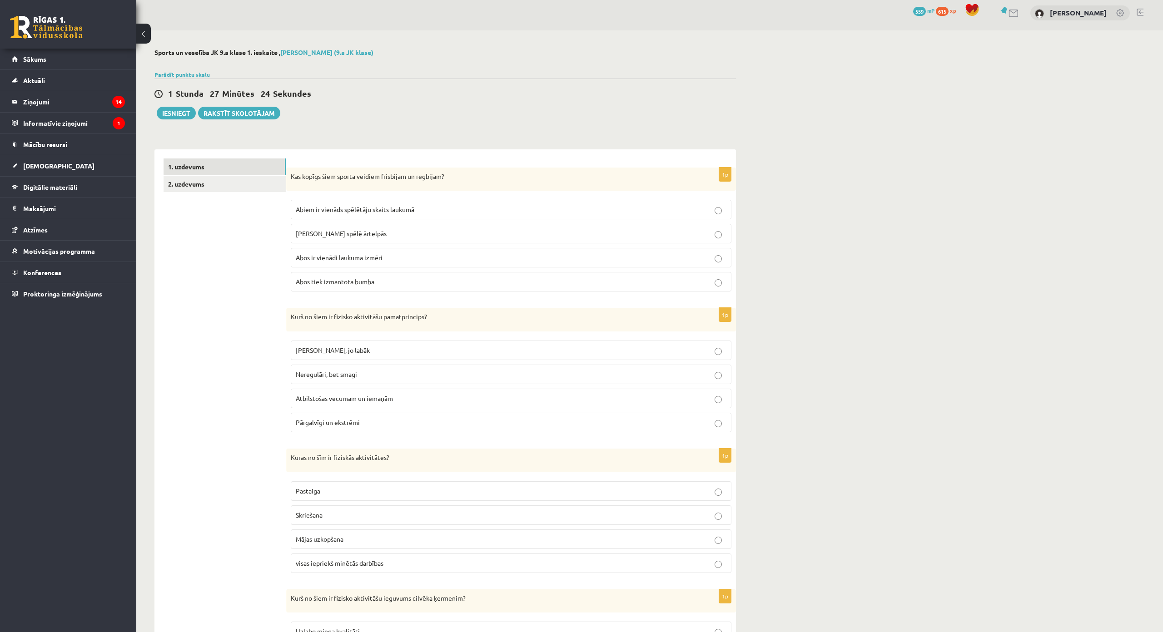
scroll to position [0, 0]
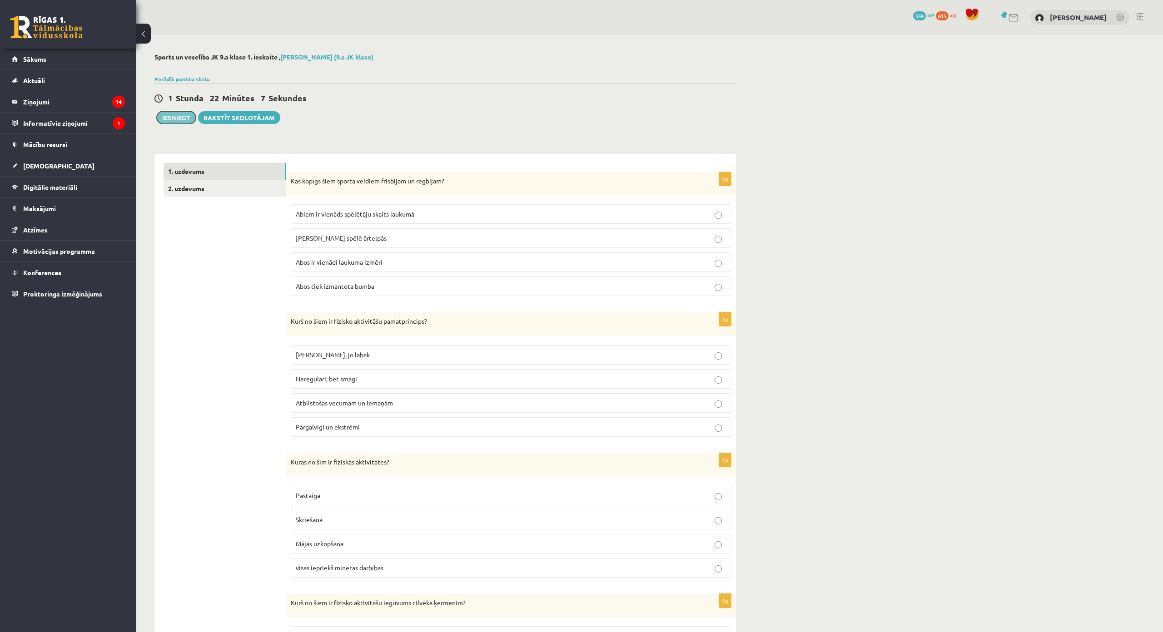
click at [179, 119] on button "Iesniegt" at bounding box center [176, 117] width 39 height 13
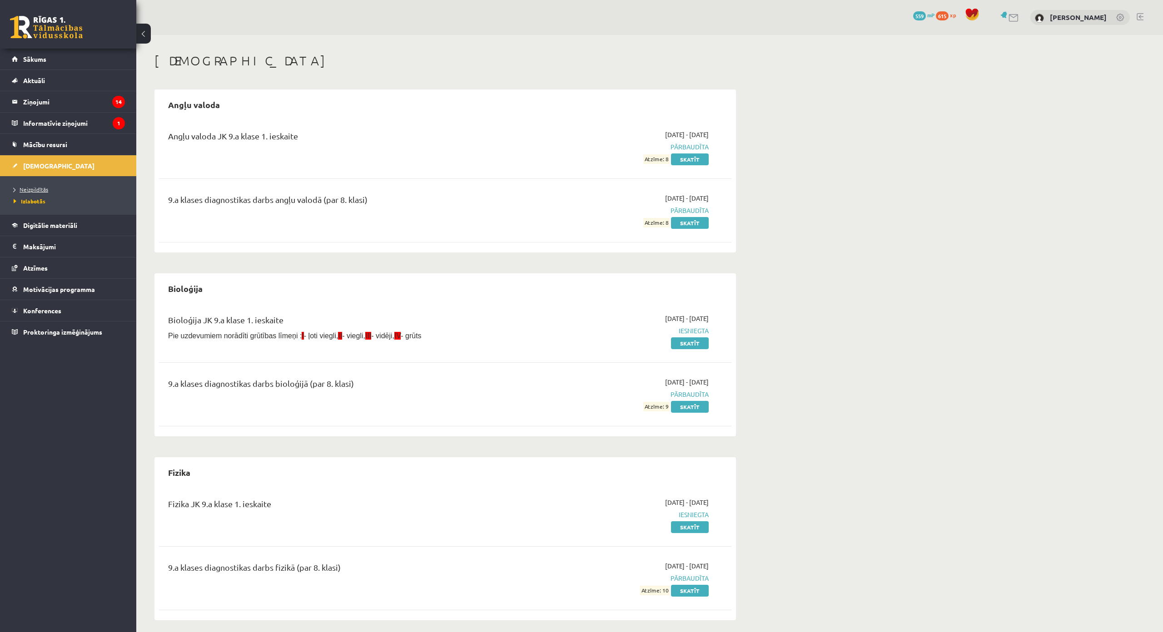
click at [41, 192] on span "Neizpildītās" at bounding box center [31, 189] width 35 height 7
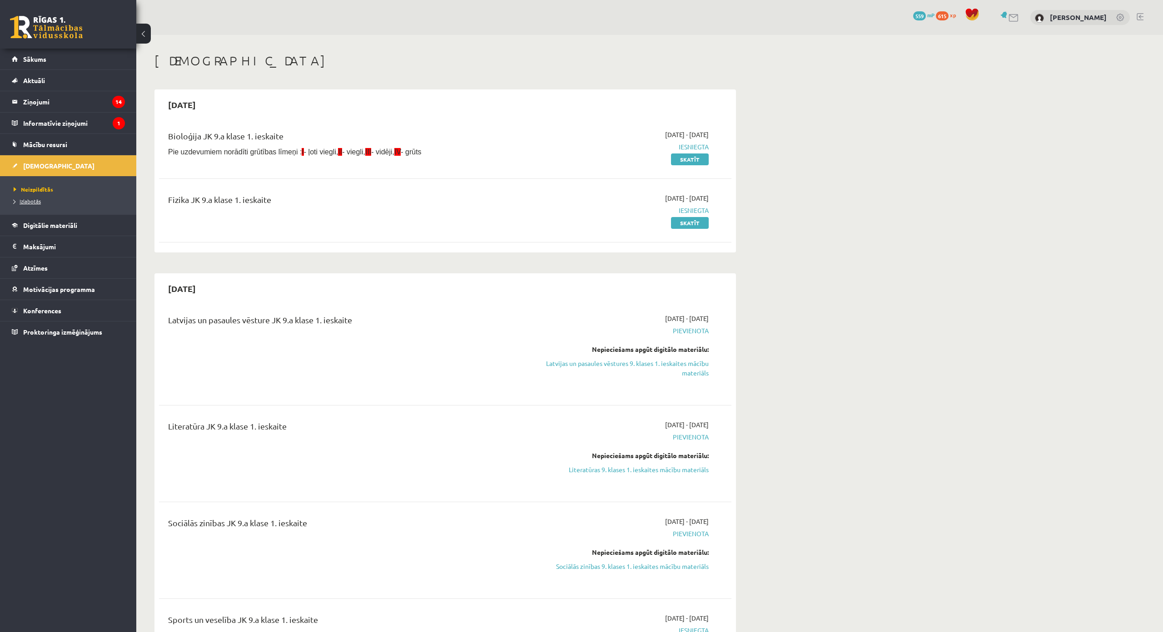
click at [44, 201] on link "Izlabotās" at bounding box center [71, 201] width 114 height 8
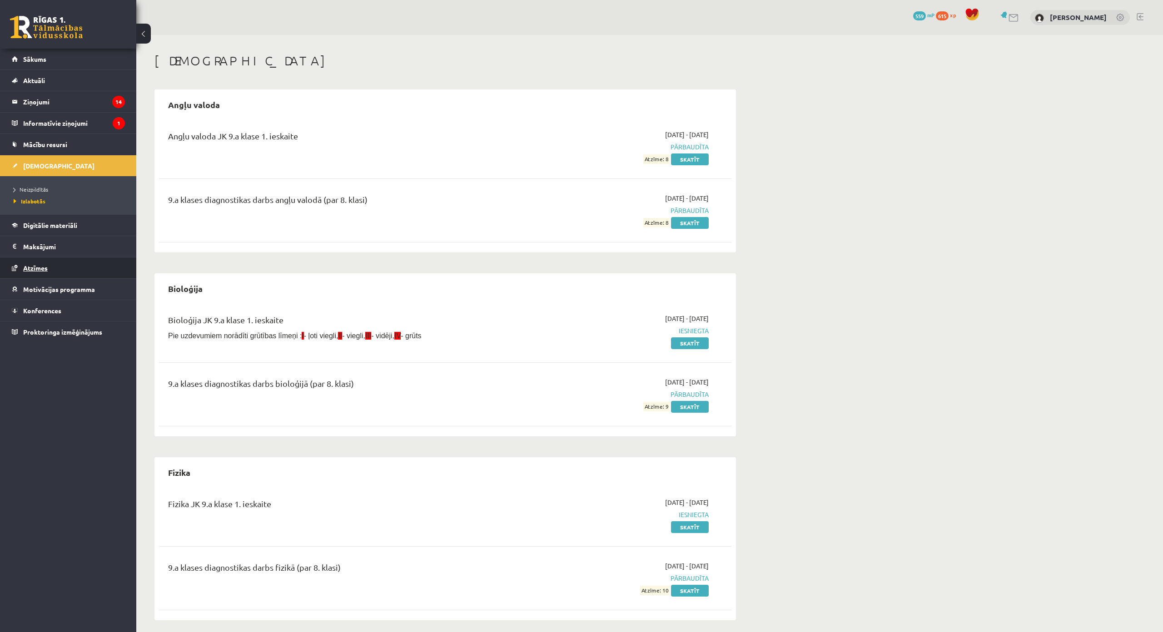
click at [57, 261] on link "Atzīmes" at bounding box center [68, 268] width 113 height 21
